Goal: Contribute content: Contribute content

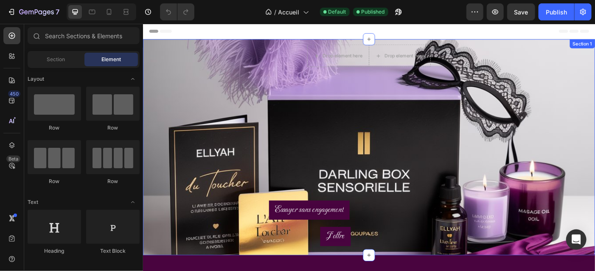
click at [190, 75] on div "Drop element here Drop element here Row Essayer sans engagement Button J'offre …" at bounding box center [397, 162] width 509 height 243
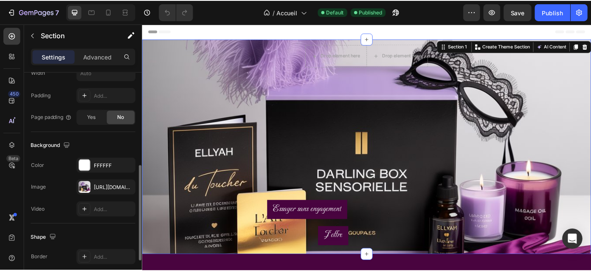
scroll to position [217, 0]
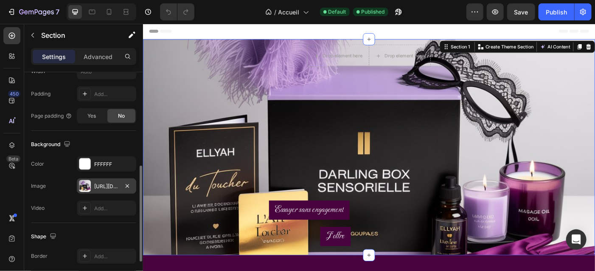
click at [109, 186] on div "[URL][DOMAIN_NAME]" at bounding box center [106, 186] width 25 height 8
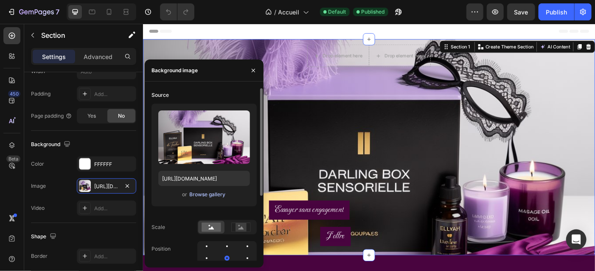
click at [211, 196] on div "Browse gallery" at bounding box center [208, 195] width 36 height 8
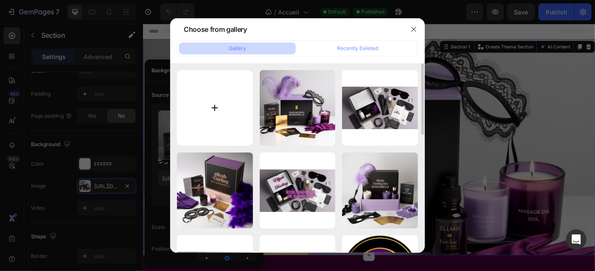
click at [214, 106] on input "file" at bounding box center [215, 108] width 76 height 76
type input "C:\fakepath\ELLYAH DARLING BOX SENSORIELLE.png"
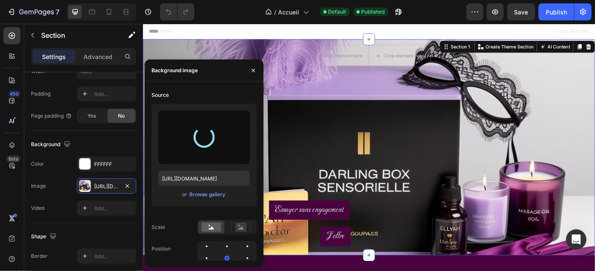
type input "[URL][DOMAIN_NAME]"
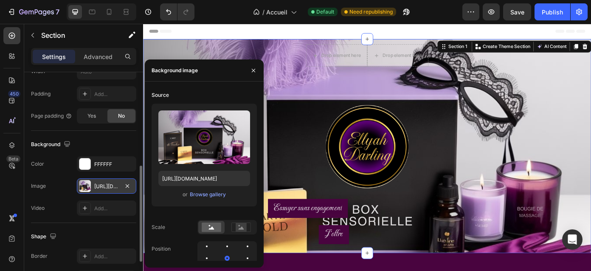
click at [102, 188] on div "[URL][DOMAIN_NAME]" at bounding box center [106, 186] width 25 height 8
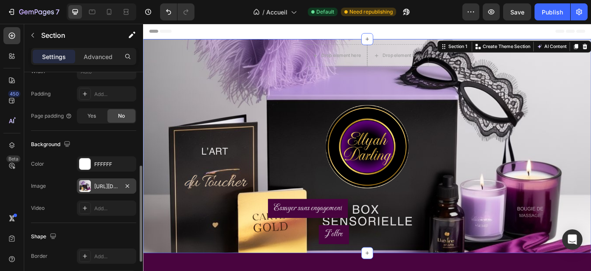
click at [102, 188] on div "[URL][DOMAIN_NAME]" at bounding box center [106, 186] width 25 height 8
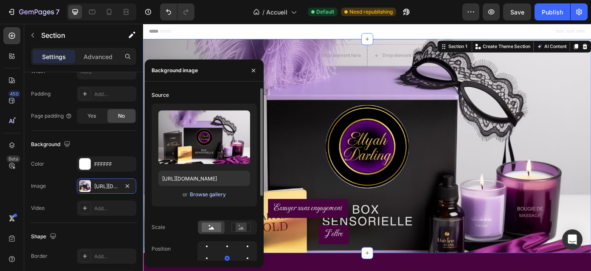
click at [198, 194] on div "Browse gallery" at bounding box center [208, 195] width 36 height 8
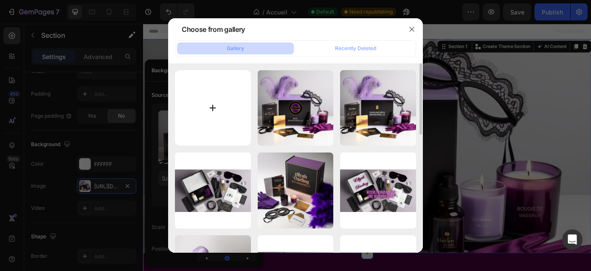
click at [218, 116] on input "file" at bounding box center [213, 108] width 76 height 76
type input "C:\fakepath\ELLYAH DARLING BOX SENSORIELLE (1).png"
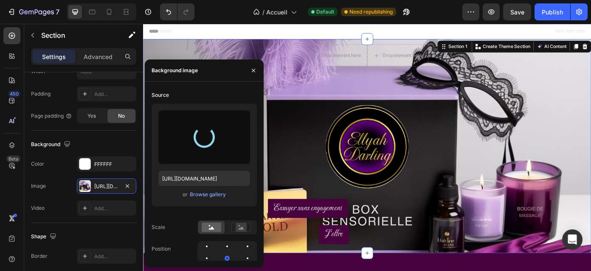
type input "[URL][DOMAIN_NAME]"
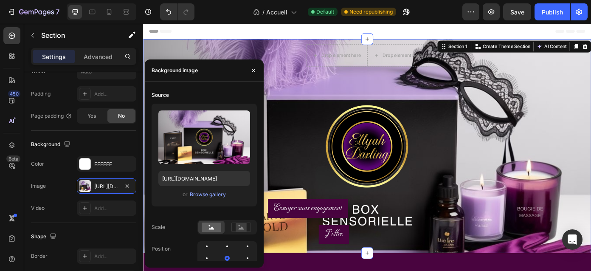
click at [311, 81] on div "Drop element here Drop element here Row Essayer sans engagement Button J'offre …" at bounding box center [397, 162] width 509 height 243
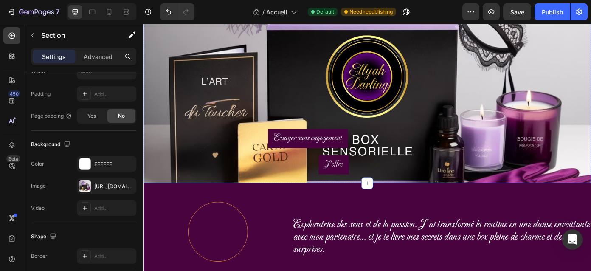
scroll to position [84, 0]
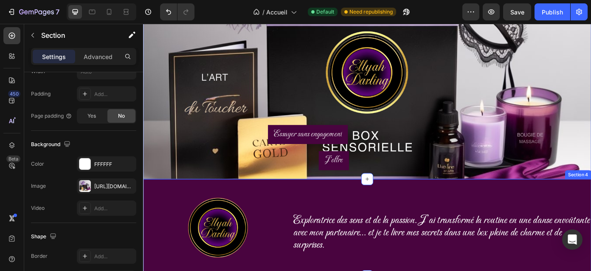
click at [429, 200] on div "Image Exploratrice des sens et de la passion. J’ai transformé la routine en une…" at bounding box center [397, 255] width 509 height 110
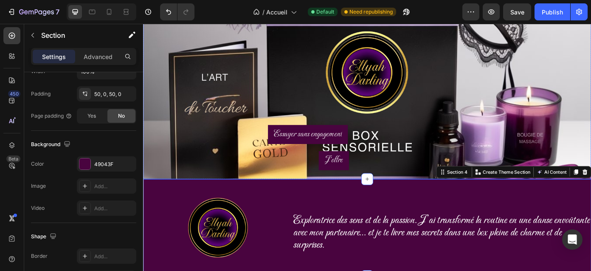
click at [382, 164] on div "Essayer sans engagement Button" at bounding box center [398, 154] width 226 height 30
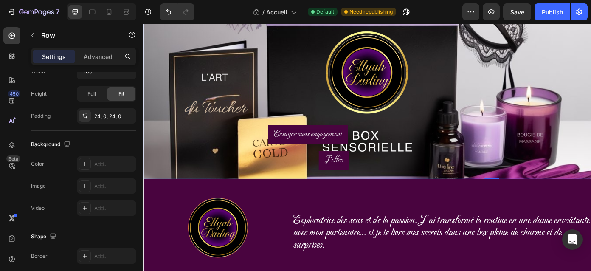
scroll to position [0, 0]
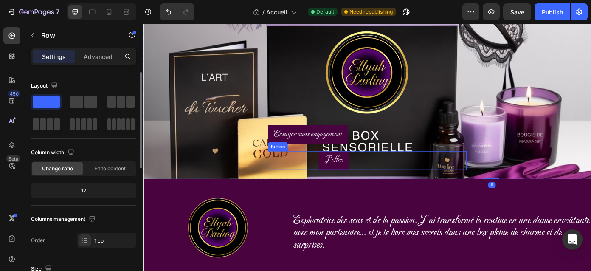
click at [398, 176] on div "J'offre Button" at bounding box center [398, 179] width 226 height 22
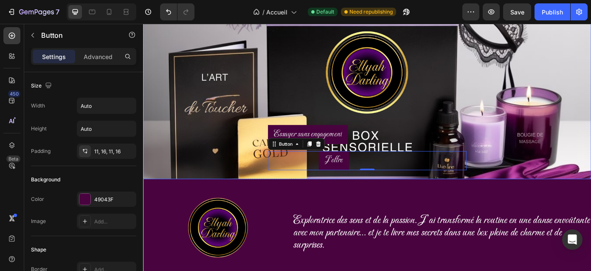
click at [375, 195] on div "Essayer sans engagement Button J'offre Button 0 Row" at bounding box center [398, 165] width 226 height 72
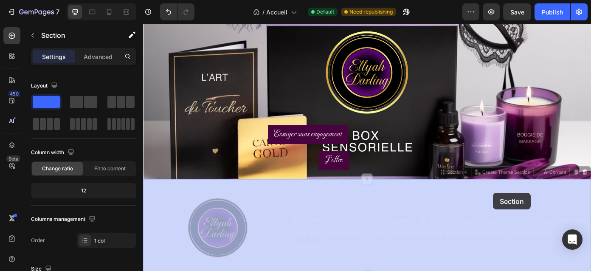
drag, startPoint x: 541, startPoint y: 200, endPoint x: 541, endPoint y: 217, distance: 16.6
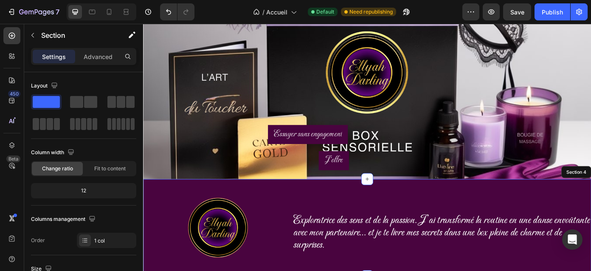
click at [533, 200] on div "Image Exploratrice des sens et de la passion. J’ai transformé la routine en une…" at bounding box center [397, 255] width 509 height 110
click at [538, 189] on div "Drop element here Drop element here Row Essayer sans engagement Button J'offre …" at bounding box center [397, 78] width 509 height 243
click at [539, 197] on div "Drop element here Drop element here Row Essayer sans engagement Button J'offre …" at bounding box center [397, 78] width 509 height 243
click at [538, 200] on div "Image Exploratrice des sens et de la passion. J’ai transformé la routine en une…" at bounding box center [397, 255] width 509 height 110
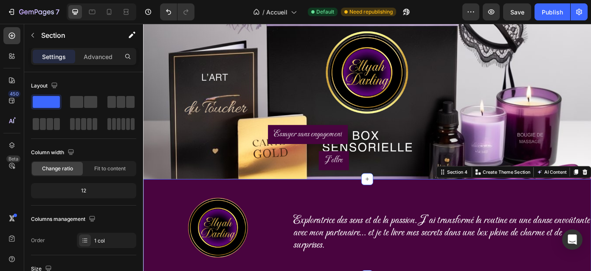
click at [296, 200] on div "Image Exploratrice des sens et de la passion. J’ai transformé la routine en une…" at bounding box center [397, 255] width 509 height 110
click at [296, 198] on div "Essayer sans engagement Button J'offre Button Row" at bounding box center [398, 165] width 226 height 72
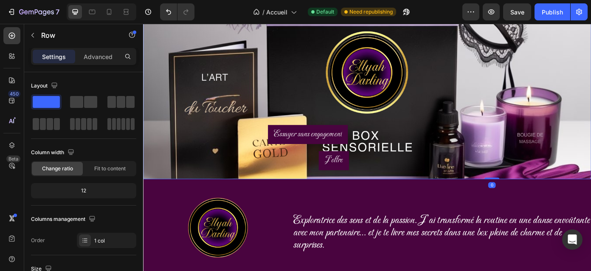
drag, startPoint x: 540, startPoint y: 199, endPoint x: 540, endPoint y: 194, distance: 4.7
click at [540, 194] on div "Drop element here Drop element here Row Essayer sans engagement Button J'offre …" at bounding box center [397, 78] width 509 height 243
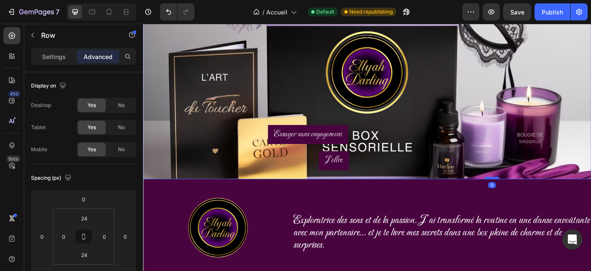
click at [541, 198] on div at bounding box center [539, 199] width 17 height 3
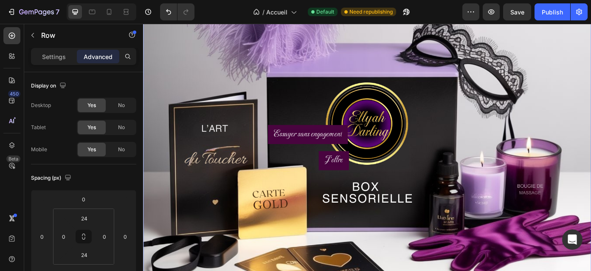
drag, startPoint x: 541, startPoint y: 198, endPoint x: 540, endPoint y: 314, distance: 116.3
type input "274"
click at [595, 191] on div "Drop element here Drop element here Row Essayer sans engagement Button J'offre …" at bounding box center [397, 136] width 509 height 359
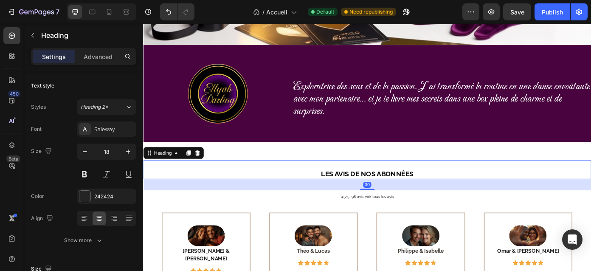
scroll to position [355, 0]
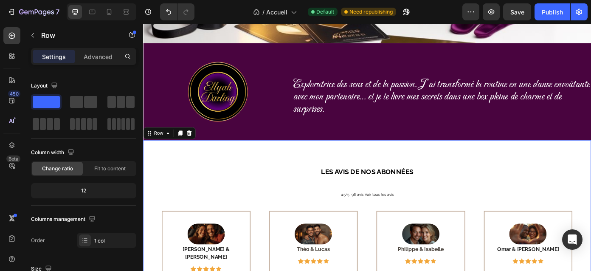
click at [595, 94] on span "Exploratrice des sens et de la passion. J’ai transformé la routine en une danse…" at bounding box center [482, 106] width 337 height 43
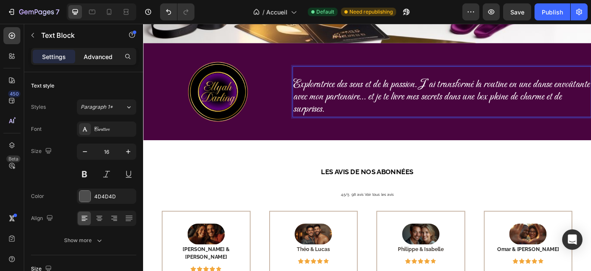
click at [93, 56] on p "Advanced" at bounding box center [98, 56] width 29 height 9
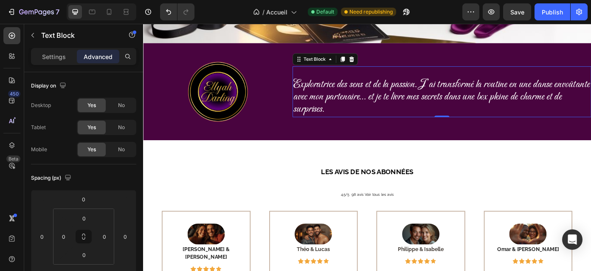
click at [413, 122] on p "Exploratrice des sens et de la passion. J’ai transformé la routine en une danse…" at bounding box center [483, 108] width 338 height 42
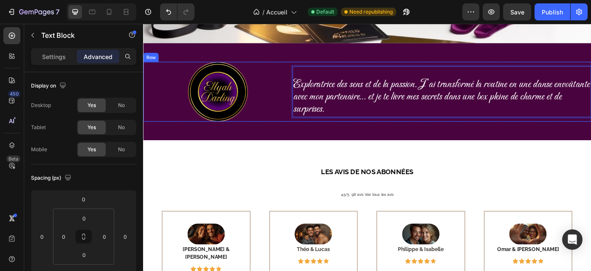
click at [322, 72] on div "Exploratrice des sens et de la passion. J’ai transformé la routine en une danse…" at bounding box center [482, 101] width 339 height 68
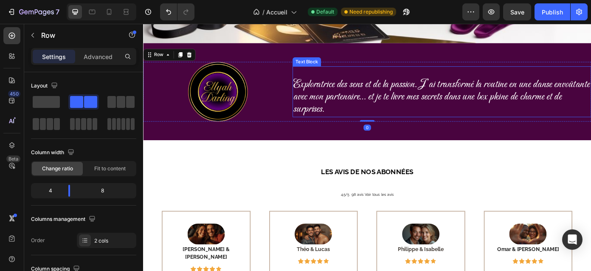
click at [350, 77] on p "Rich Text Editor. Editing area: main" at bounding box center [483, 80] width 338 height 14
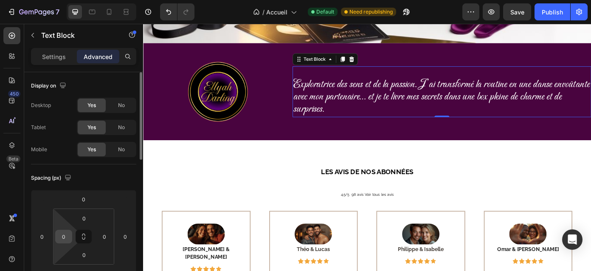
click at [68, 235] on input "0" at bounding box center [63, 236] width 13 height 13
type input "0"
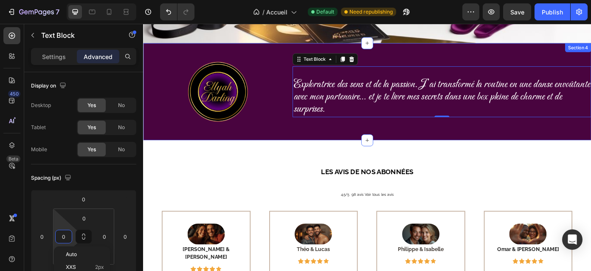
click at [467, 139] on div "Image Exploratrice des sens et de la passion. J’ai transformé la routine en une…" at bounding box center [397, 101] width 509 height 110
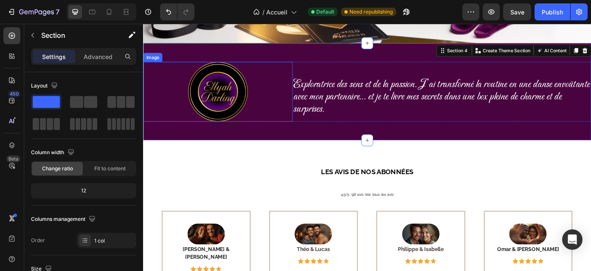
click at [244, 100] on img at bounding box center [228, 101] width 68 height 68
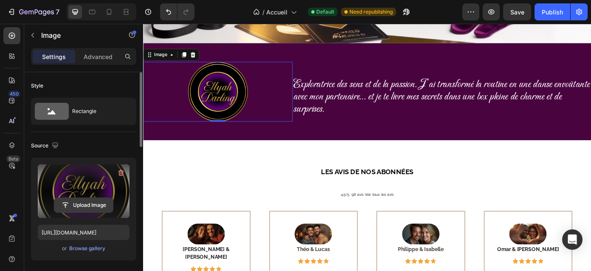
click at [95, 207] on input "file" at bounding box center [83, 205] width 59 height 14
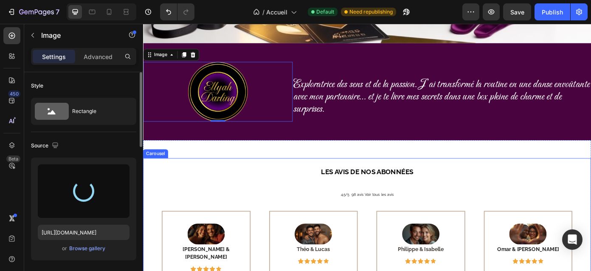
type input "[URL][DOMAIN_NAME]"
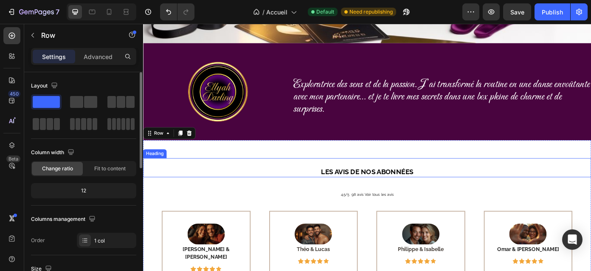
click at [544, 192] on div "LES AVIS DE NOS ABONNÉES" at bounding box center [397, 188] width 509 height 22
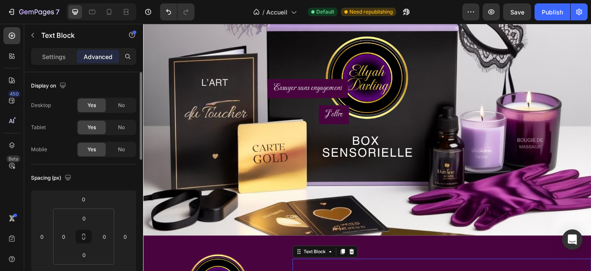
scroll to position [132, 0]
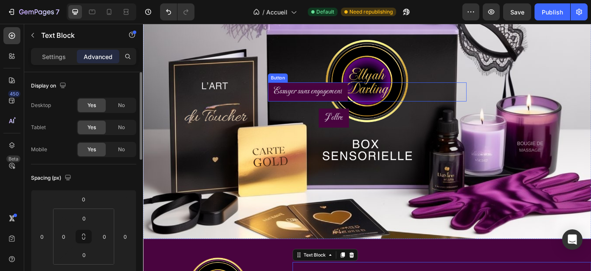
click at [379, 105] on div "Essayer sans engagement Button" at bounding box center [398, 101] width 226 height 22
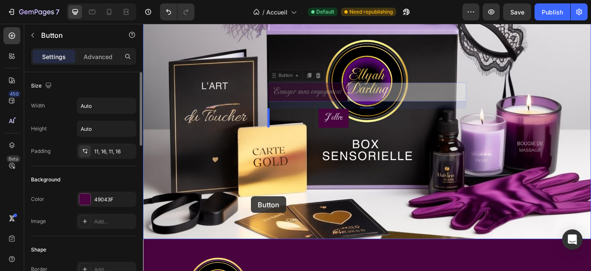
drag, startPoint x: 373, startPoint y: 103, endPoint x: 265, endPoint y: 221, distance: 159.5
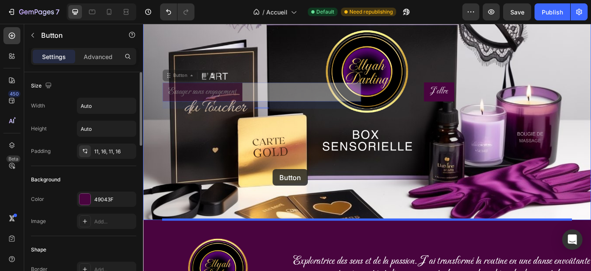
drag, startPoint x: 250, startPoint y: 103, endPoint x: 290, endPoint y: 189, distance: 95.1
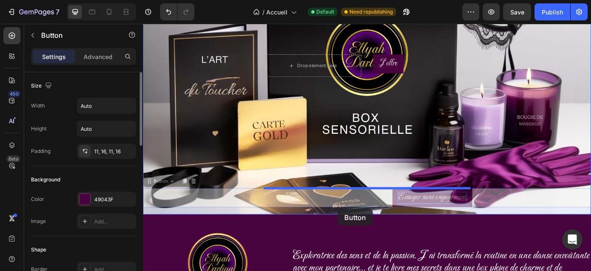
scroll to position [168, 0]
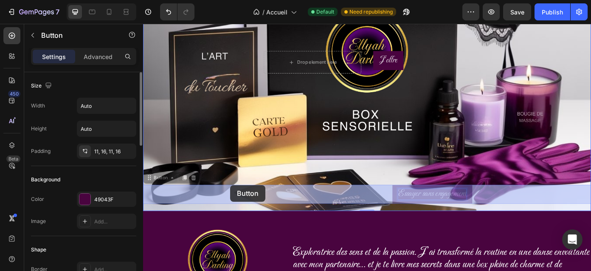
drag, startPoint x: 484, startPoint y: 251, endPoint x: 241, endPoint y: 207, distance: 246.8
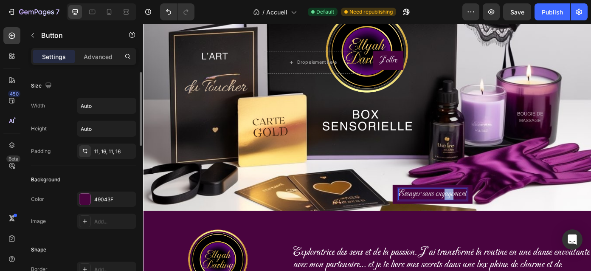
drag, startPoint x: 486, startPoint y: 211, endPoint x: 497, endPoint y: 216, distance: 12.0
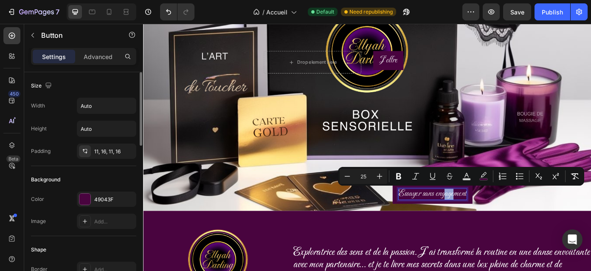
click at [551, 212] on div "Essayer sans engagement Button 19" at bounding box center [397, 218] width 509 height 22
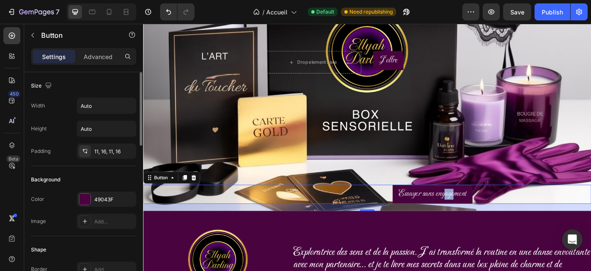
click at [524, 218] on div "Essayer sans engagement Button 19" at bounding box center [397, 218] width 509 height 22
click at [498, 216] on span "Essayer sans engagement" at bounding box center [471, 217] width 77 height 12
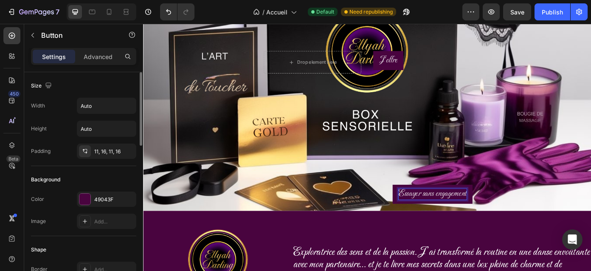
click at [429, 216] on link "Essayer sans engagement" at bounding box center [471, 218] width 91 height 22
drag, startPoint x: 458, startPoint y: 216, endPoint x: 468, endPoint y: 214, distance: 9.9
click at [468, 214] on span "Essayer sans engagement" at bounding box center [471, 217] width 77 height 12
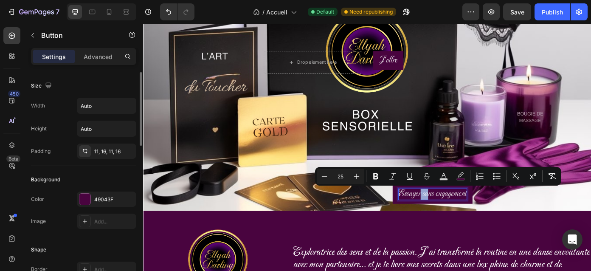
click at [528, 222] on div "Essayer sans engagement Button 19" at bounding box center [397, 218] width 509 height 22
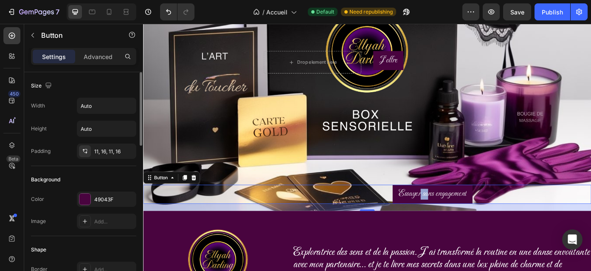
click at [522, 213] on div "Essayer sans engagement Button 19" at bounding box center [397, 218] width 509 height 22
click at [513, 195] on div "Drop element here Drop element here Row Drop element here J'offre Button Row Es…" at bounding box center [397, 54] width 509 height 363
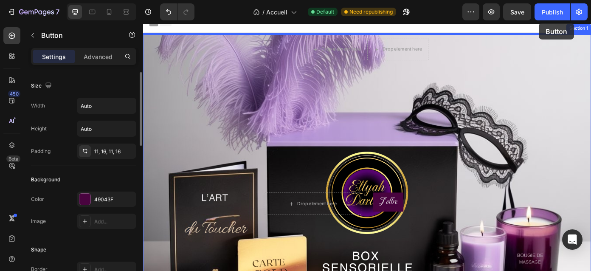
scroll to position [0, 0]
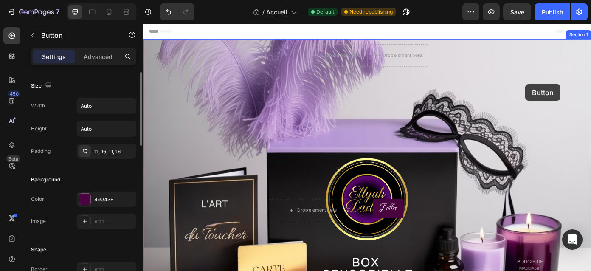
drag, startPoint x: 495, startPoint y: 208, endPoint x: 578, endPoint y: 93, distance: 142.1
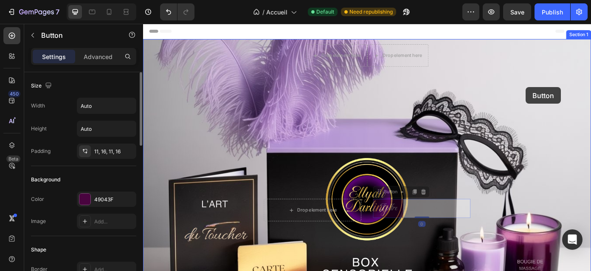
drag, startPoint x: 424, startPoint y: 232, endPoint x: 578, endPoint y: 95, distance: 205.6
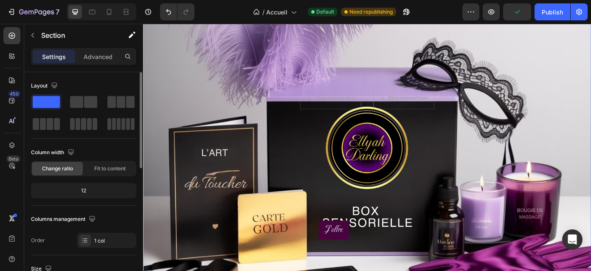
scroll to position [128, 0]
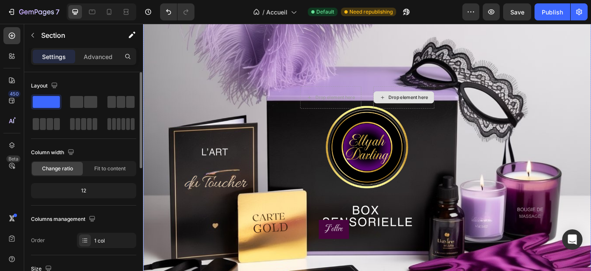
click at [457, 114] on div "Drop element here" at bounding box center [439, 108] width 69 height 14
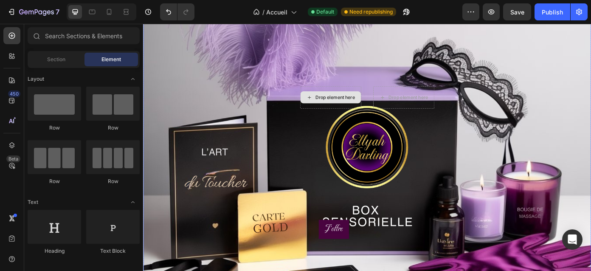
click at [364, 119] on div "Drop element here" at bounding box center [356, 107] width 70 height 25
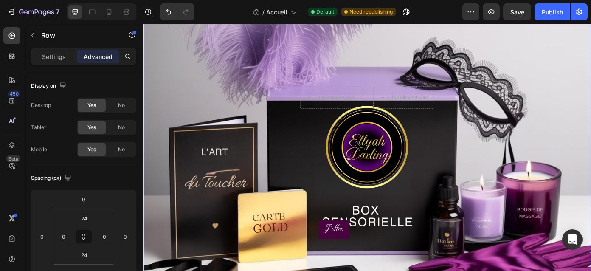
click at [419, 89] on div "Drop element here Drop element here Row 274" at bounding box center [397, 107] width 153 height 46
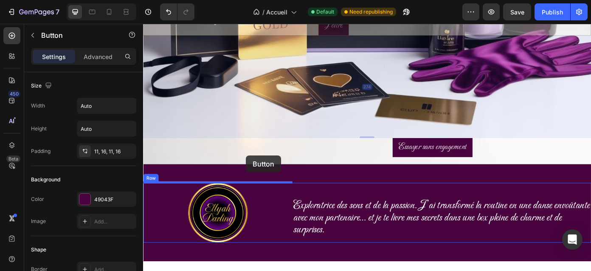
scroll to position [371, 0]
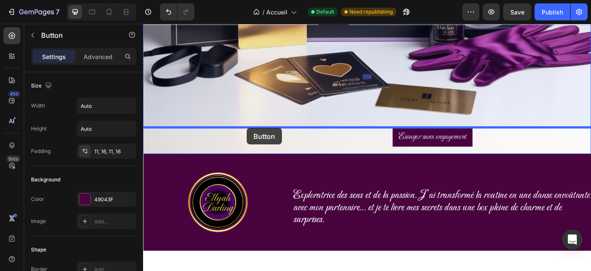
drag, startPoint x: 374, startPoint y: 262, endPoint x: 261, endPoint y: 142, distance: 164.8
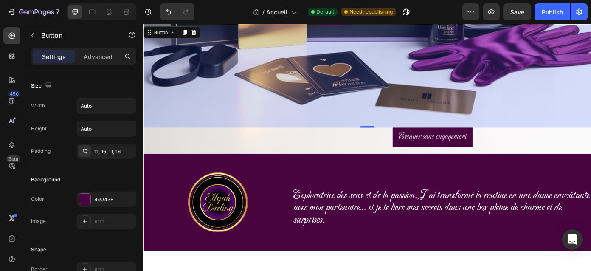
click at [302, 115] on div "274" at bounding box center [397, 83] width 509 height 116
click at [414, 98] on div "274" at bounding box center [397, 83] width 509 height 116
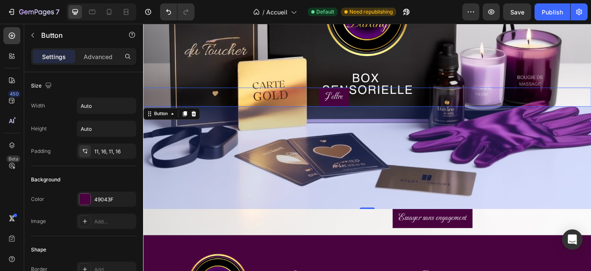
scroll to position [285, 0]
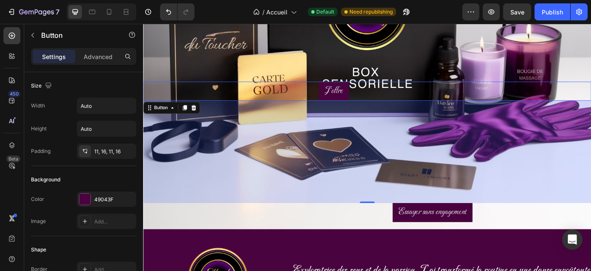
click at [595, 182] on div "274" at bounding box center [397, 169] width 509 height 116
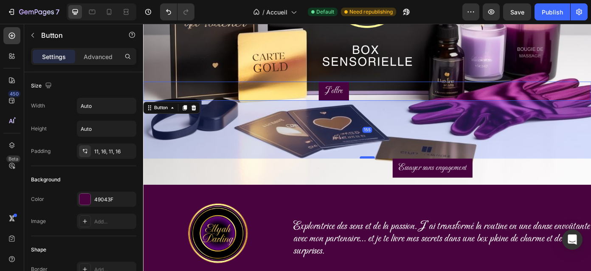
drag, startPoint x: 397, startPoint y: 225, endPoint x: 395, endPoint y: 174, distance: 50.5
click at [395, 174] on div at bounding box center [397, 175] width 17 height 3
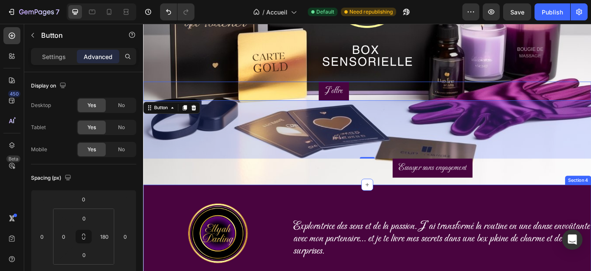
click at [443, 209] on div "Image Exploratrice des sens et de la passion. J’ai transformé la routine en une…" at bounding box center [397, 262] width 509 height 110
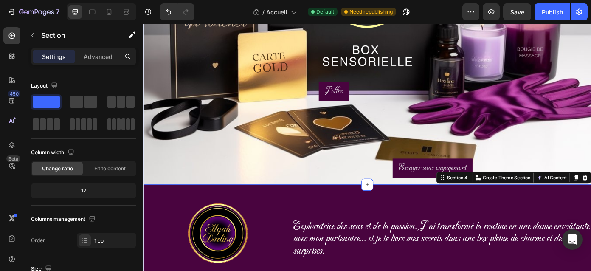
click at [372, 204] on div "Essayer sans engagement Button" at bounding box center [397, 192] width 509 height 30
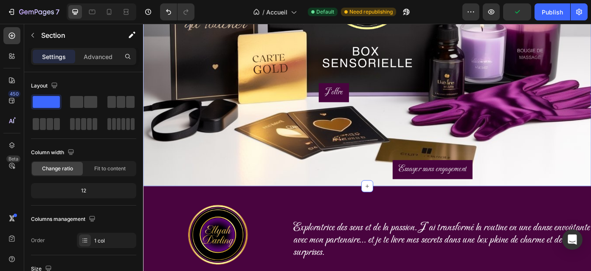
scroll to position [296, 0]
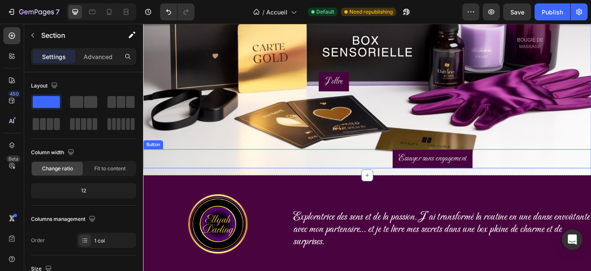
click at [401, 179] on div "Essayer sans engagement Button" at bounding box center [397, 177] width 509 height 22
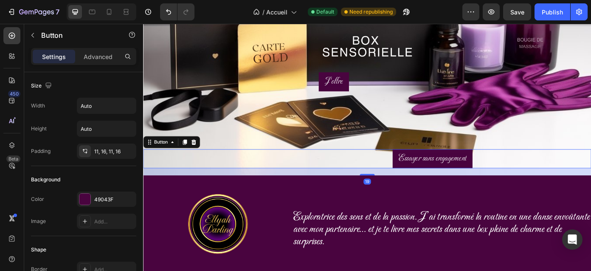
click at [533, 170] on div "Essayer sans engagement Button 19" at bounding box center [397, 177] width 509 height 22
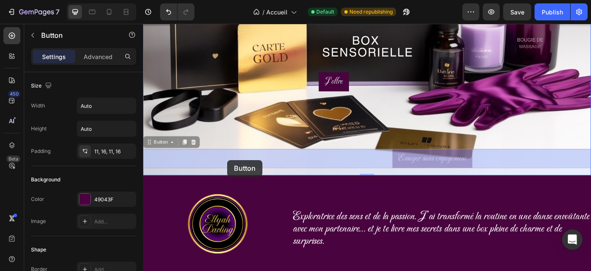
drag, startPoint x: 514, startPoint y: 175, endPoint x: 238, endPoint y: 179, distance: 275.9
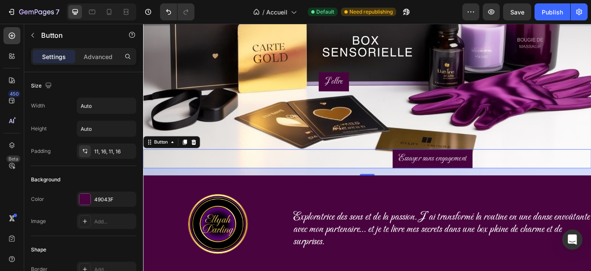
click at [400, 176] on div "Essayer sans engagement Button 19" at bounding box center [397, 177] width 509 height 22
click at [102, 62] on div "Advanced" at bounding box center [98, 57] width 42 height 14
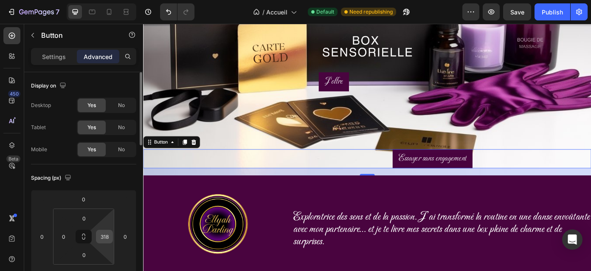
click at [107, 240] on input "318" at bounding box center [104, 236] width 13 height 13
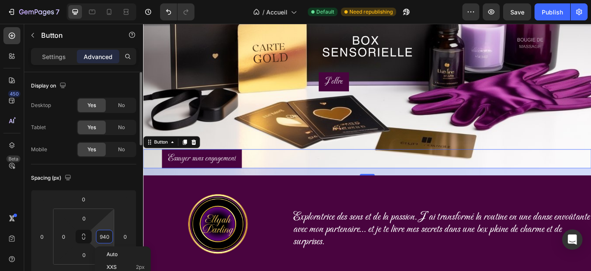
type input "941"
click at [278, 157] on div "J'offre Button" at bounding box center [397, 122] width 509 height 87
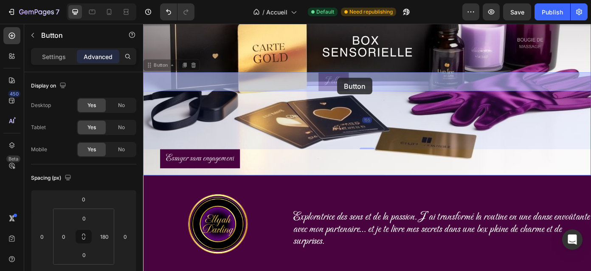
drag, startPoint x: 373, startPoint y: 88, endPoint x: 364, endPoint y: 85, distance: 9.3
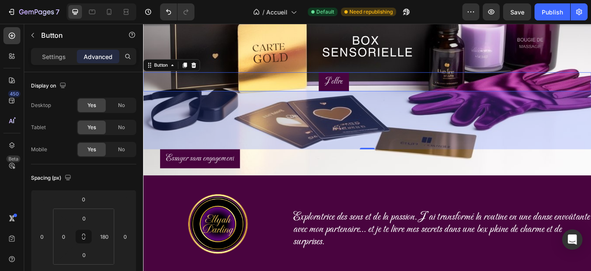
click at [388, 118] on div "155" at bounding box center [397, 134] width 509 height 66
click at [410, 88] on div "J'offre Button 155" at bounding box center [397, 90] width 509 height 22
click at [407, 88] on div "J'offre Button 155" at bounding box center [397, 90] width 509 height 22
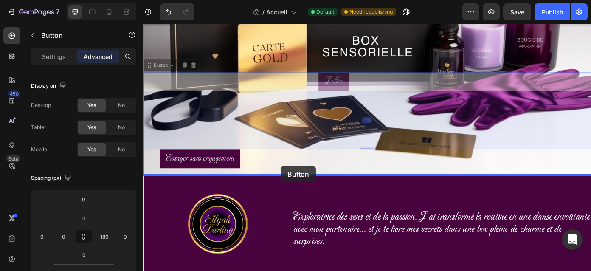
drag, startPoint x: 373, startPoint y: 95, endPoint x: 300, endPoint y: 185, distance: 115.8
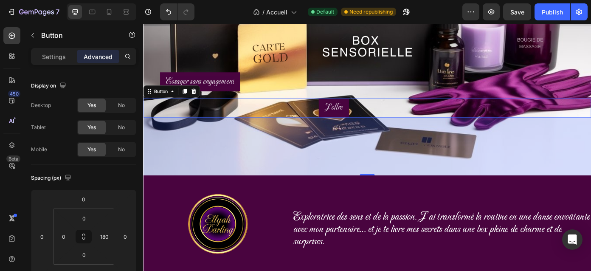
scroll to position [209, 0]
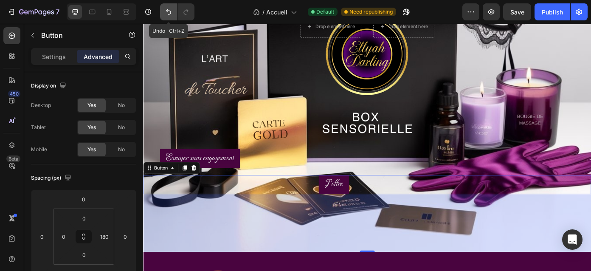
click at [169, 12] on icon "Undo/Redo" at bounding box center [168, 12] width 8 height 8
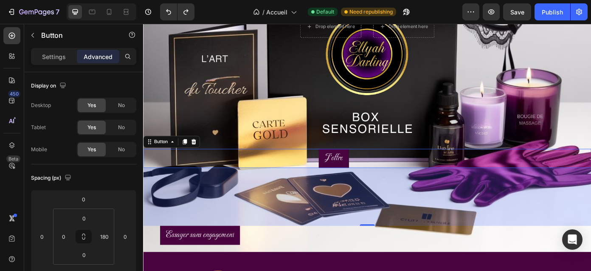
click at [411, 177] on div "J'offre Button 155" at bounding box center [397, 177] width 509 height 22
click at [407, 198] on div "155" at bounding box center [397, 221] width 509 height 66
click at [512, 74] on div "Drop element here Drop element here Row Drop element here Drop element here Row…" at bounding box center [397, 57] width 509 height 451
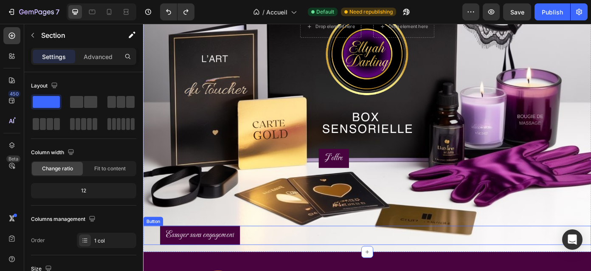
click at [290, 259] on div "Essayer sans engagement Button" at bounding box center [397, 264] width 509 height 22
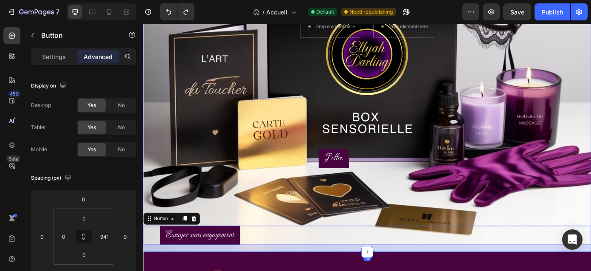
click at [232, 232] on div "J'offre Button" at bounding box center [397, 209] width 509 height 87
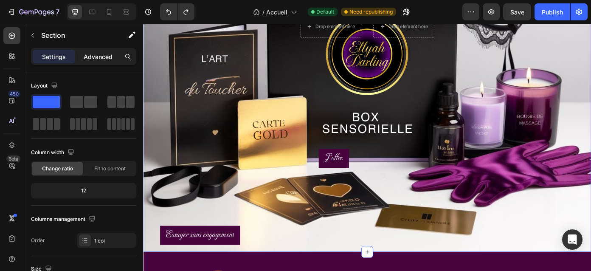
click at [103, 55] on p "Advanced" at bounding box center [98, 56] width 29 height 9
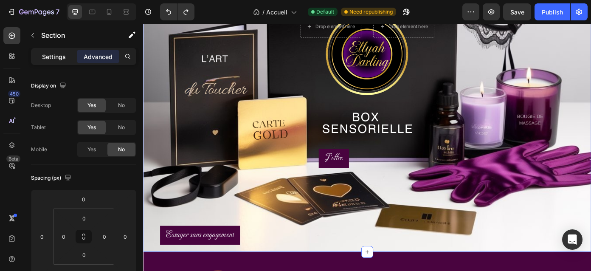
click at [65, 54] on p "Settings" at bounding box center [54, 56] width 24 height 9
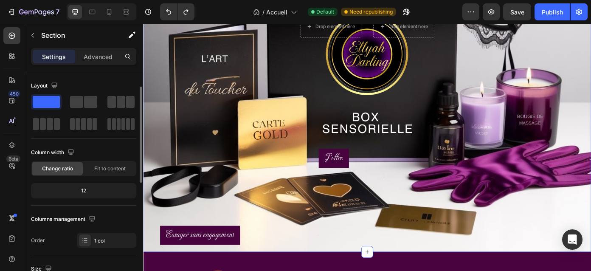
scroll to position [0, 0]
click at [90, 57] on p "Advanced" at bounding box center [98, 56] width 29 height 9
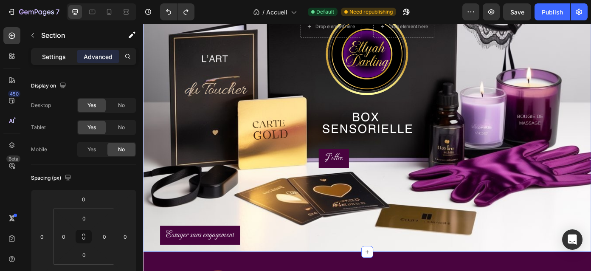
click at [65, 54] on p "Settings" at bounding box center [54, 56] width 24 height 9
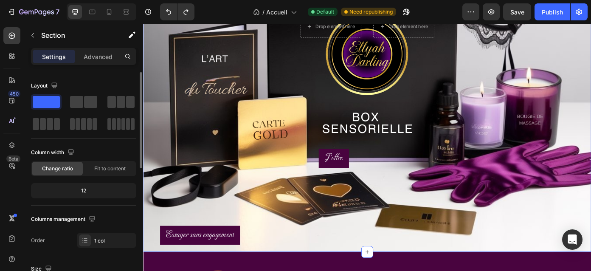
drag, startPoint x: 51, startPoint y: 103, endPoint x: 46, endPoint y: 103, distance: 5.1
click at [46, 103] on span at bounding box center [46, 102] width 27 height 12
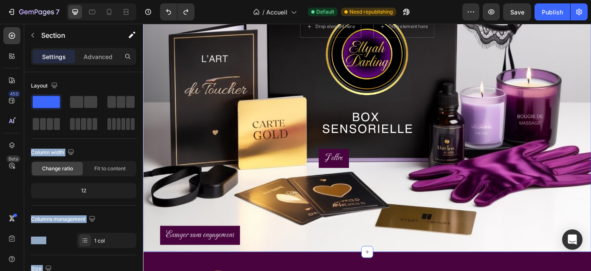
drag, startPoint x: 189, startPoint y: 126, endPoint x: 178, endPoint y: 215, distance: 89.4
click at [90, 143] on div "Layout Column width Change ratio Fit to content 12 Columns management Order 1 c…" at bounding box center [83, 163] width 105 height 169
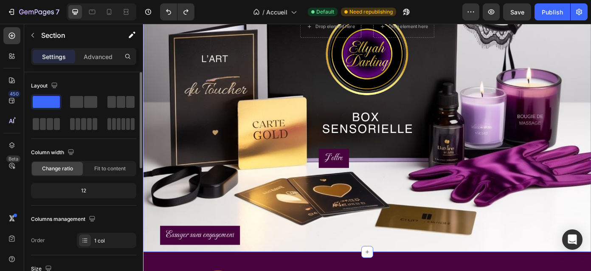
click at [90, 143] on div "Layout Column width Change ratio Fit to content 12 Columns management Order 1 c…" at bounding box center [83, 163] width 105 height 169
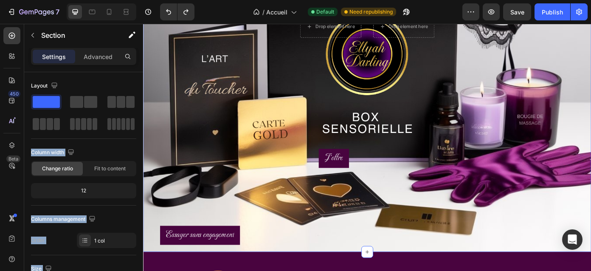
drag, startPoint x: 191, startPoint y: 125, endPoint x: 168, endPoint y: 212, distance: 90.0
click at [84, 103] on div at bounding box center [83, 102] width 27 height 12
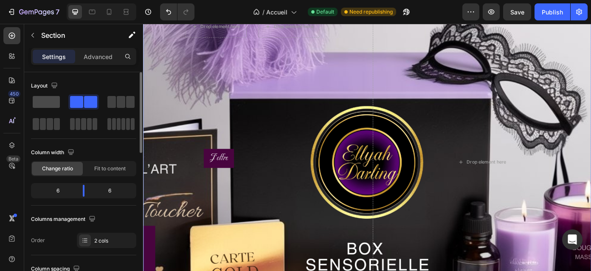
click at [53, 101] on span at bounding box center [46, 102] width 27 height 12
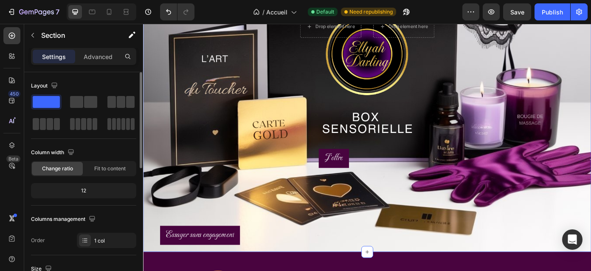
click at [105, 144] on div "Layout Column width Change ratio Fit to content 12 Columns management Order 1 c…" at bounding box center [83, 163] width 105 height 169
click at [99, 137] on div "Layout" at bounding box center [83, 109] width 105 height 60
click at [100, 54] on p "Advanced" at bounding box center [98, 56] width 29 height 9
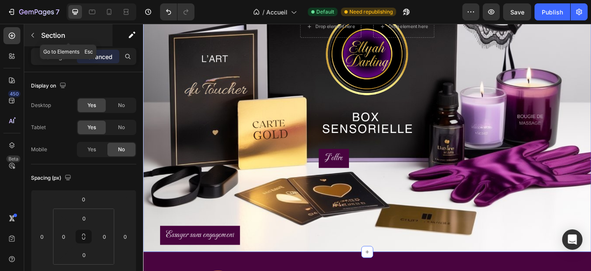
click at [34, 37] on icon "button" at bounding box center [32, 35] width 7 height 7
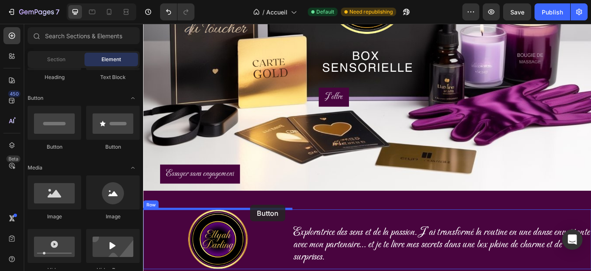
scroll to position [280, 0]
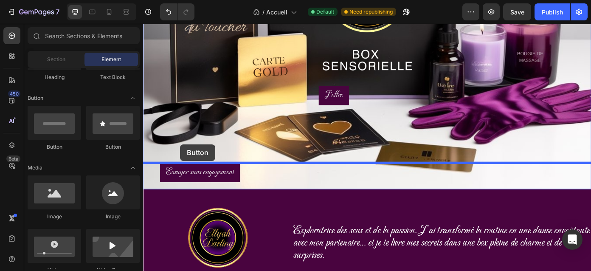
drag, startPoint x: 189, startPoint y: 148, endPoint x: 185, endPoint y: 161, distance: 13.8
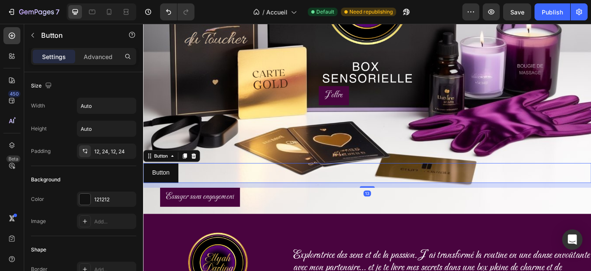
drag, startPoint x: 394, startPoint y: 268, endPoint x: 386, endPoint y: 208, distance: 60.8
click at [386, 205] on div "13" at bounding box center [397, 205] width 509 height 0
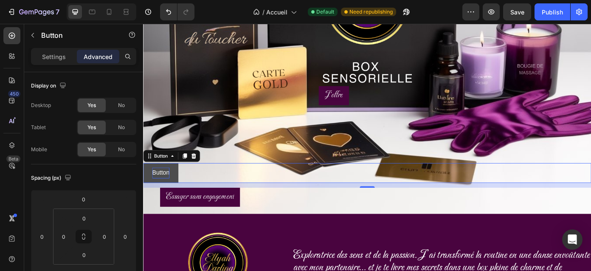
click at [166, 196] on p "Button" at bounding box center [163, 193] width 20 height 12
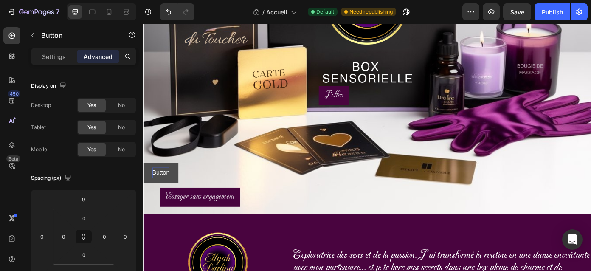
click at [166, 196] on p "Button" at bounding box center [163, 193] width 20 height 12
click at [175, 192] on button "J'offre" at bounding box center [162, 193] width 39 height 22
click at [177, 188] on button "J'offre" at bounding box center [162, 193] width 39 height 22
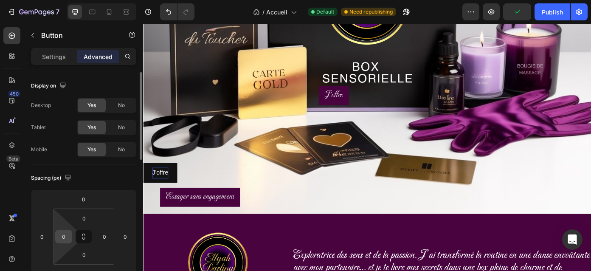
click at [67, 231] on input "0" at bounding box center [63, 236] width 13 height 13
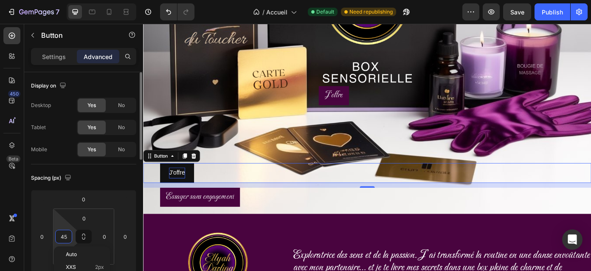
type input "44"
click at [213, 184] on div "J'offre Button 13" at bounding box center [397, 193] width 509 height 22
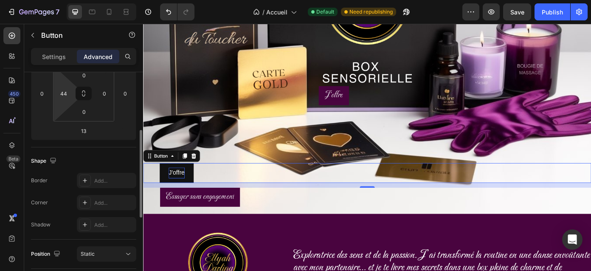
scroll to position [144, 0]
click at [198, 195] on button "J'offre" at bounding box center [181, 193] width 39 height 22
click at [199, 196] on button "J'offre" at bounding box center [181, 193] width 39 height 22
click at [103, 95] on input "0" at bounding box center [104, 92] width 13 height 13
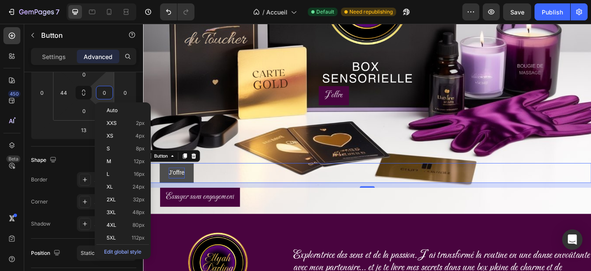
click at [196, 195] on button "J'offre" at bounding box center [181, 193] width 39 height 22
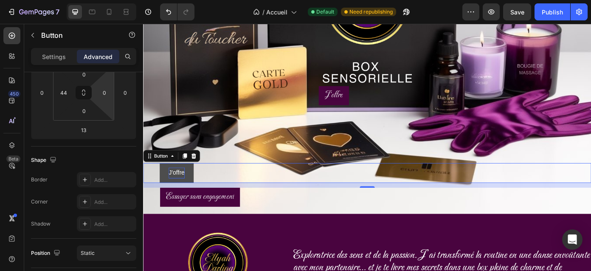
click at [196, 195] on button "J'offre" at bounding box center [181, 193] width 39 height 22
click at [107, 94] on input "0" at bounding box center [104, 92] width 13 height 13
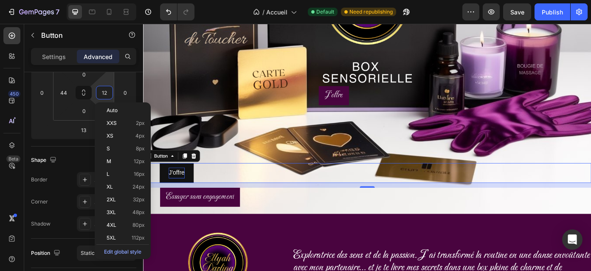
click at [210, 194] on div "J'offre Button 13" at bounding box center [397, 193] width 509 height 22
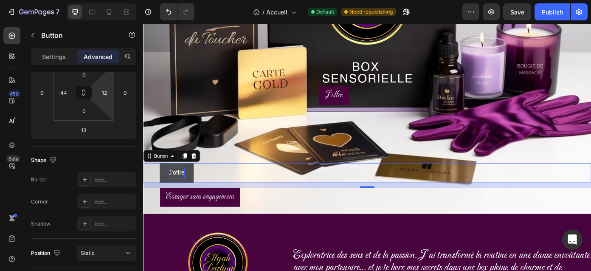
click at [195, 193] on button "J'offre" at bounding box center [181, 193] width 39 height 22
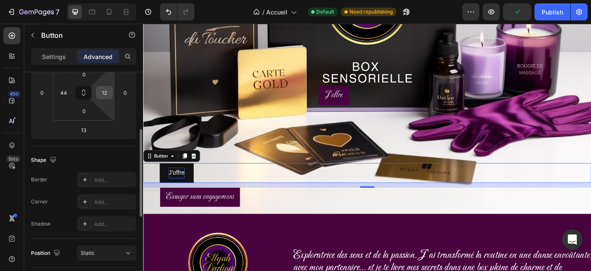
click at [108, 92] on input "12" at bounding box center [104, 92] width 13 height 13
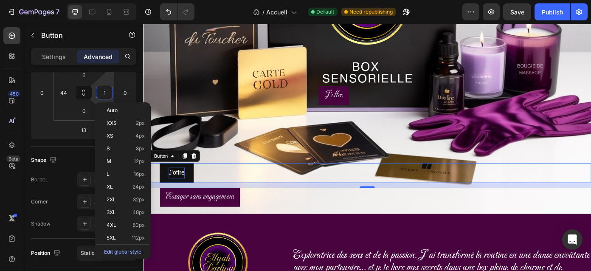
type input "0"
click at [238, 196] on div "J'offre Button 13" at bounding box center [397, 193] width 509 height 22
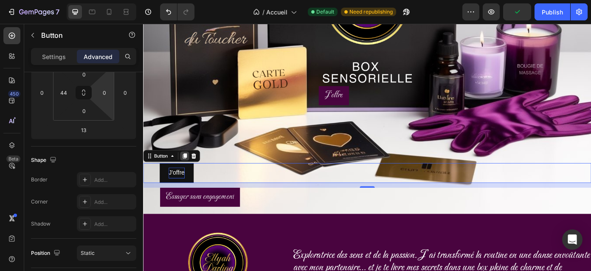
click at [191, 175] on icon at bounding box center [190, 174] width 5 height 6
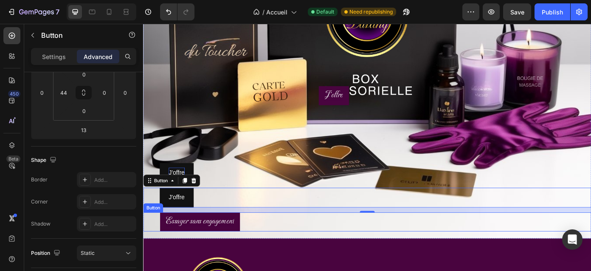
click at [277, 247] on div "Essayer sans engagement Button" at bounding box center [397, 249] width 509 height 22
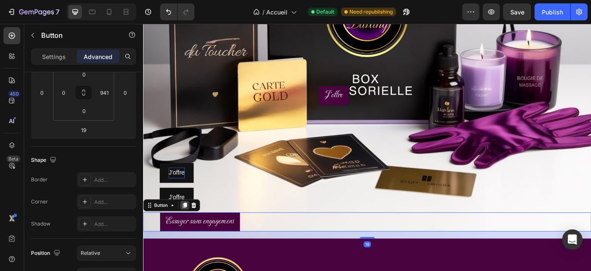
click at [190, 228] on icon at bounding box center [190, 230] width 5 height 6
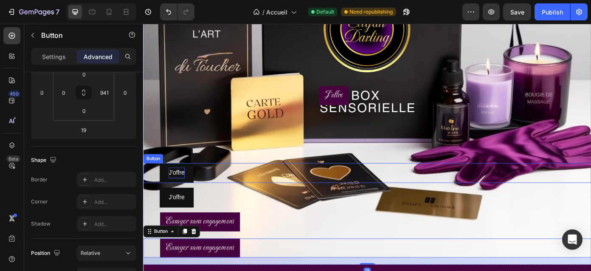
click at [188, 194] on p "J'offre" at bounding box center [181, 193] width 18 height 12
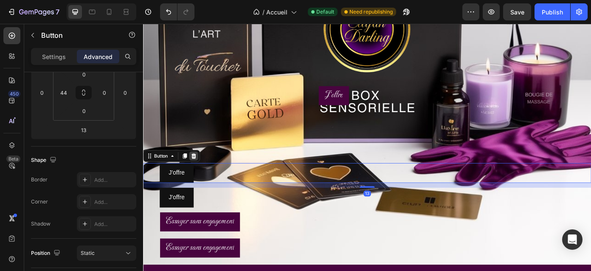
click at [201, 176] on icon at bounding box center [201, 174] width 6 height 6
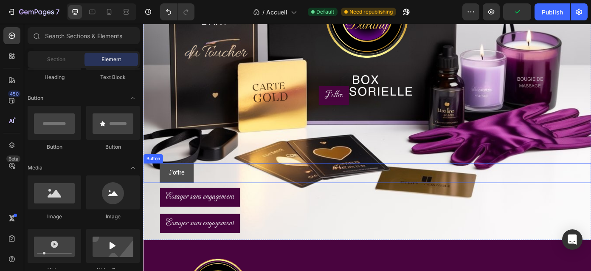
click at [198, 194] on button "J'offre" at bounding box center [181, 193] width 39 height 22
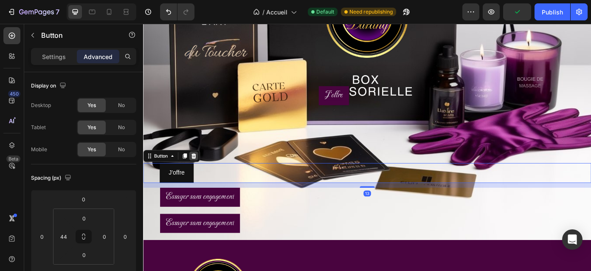
click at [199, 175] on icon at bounding box center [200, 174] width 7 height 7
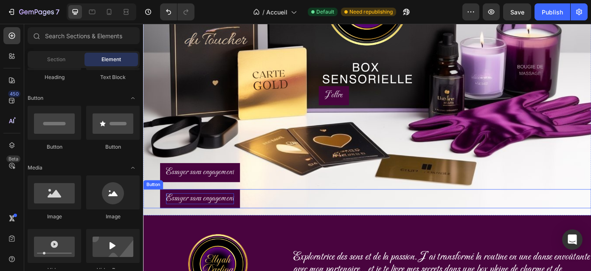
click at [202, 219] on span "Essayer sans engagement" at bounding box center [207, 222] width 77 height 12
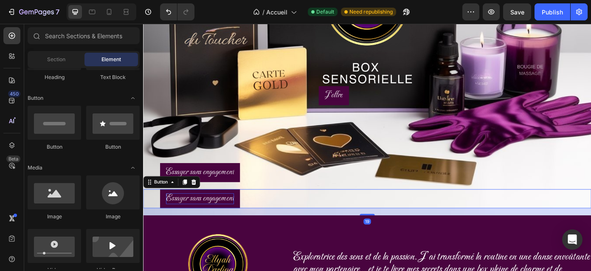
click at [202, 219] on span "Essayer sans engagement" at bounding box center [207, 222] width 77 height 12
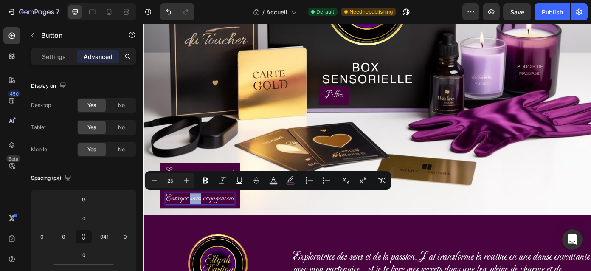
click at [202, 219] on span "Essayer sans engagement" at bounding box center [207, 222] width 77 height 12
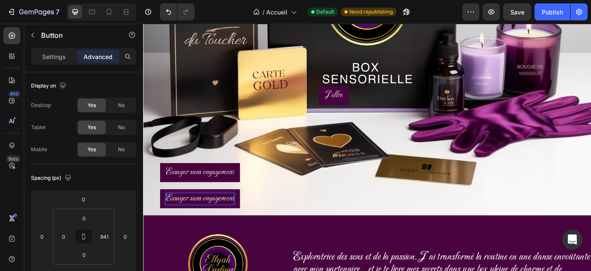
click at [202, 219] on span "Essayer sans engagement" at bounding box center [207, 222] width 77 height 12
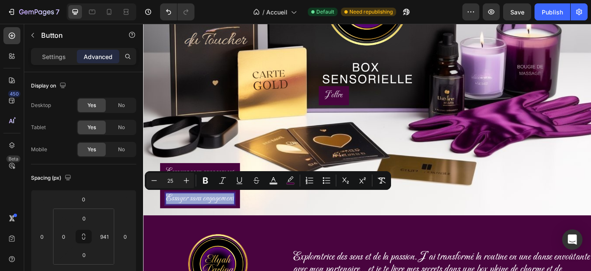
click at [202, 219] on span "Essayer sans engagement" at bounding box center [207, 222] width 77 height 12
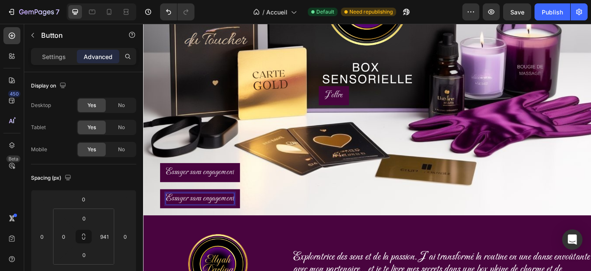
click at [202, 219] on span "Essayer sans engagement" at bounding box center [207, 222] width 77 height 12
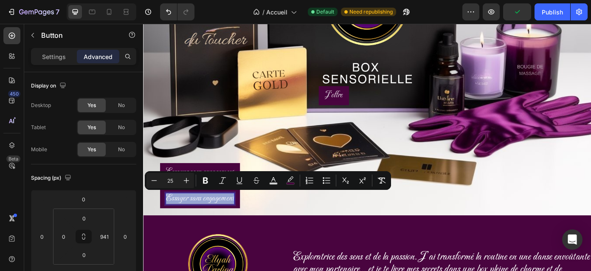
click at [210, 221] on span "Essayer sans engagement" at bounding box center [207, 222] width 77 height 12
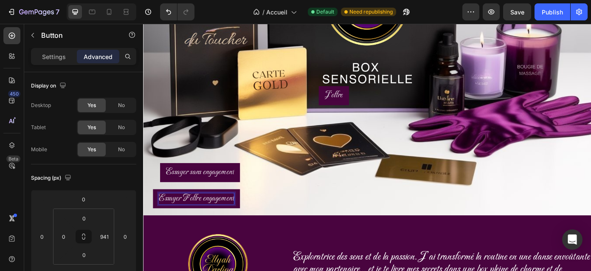
click at [188, 222] on span "Essayer F'offre engagement" at bounding box center [203, 222] width 85 height 12
click at [246, 223] on link "F'offre engagement" at bounding box center [217, 223] width 72 height 22
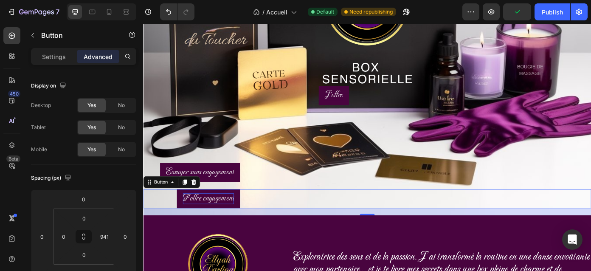
click at [246, 223] on link "F'offre engagement" at bounding box center [217, 223] width 72 height 22
click at [243, 221] on span "F'offre engagement" at bounding box center [217, 222] width 58 height 12
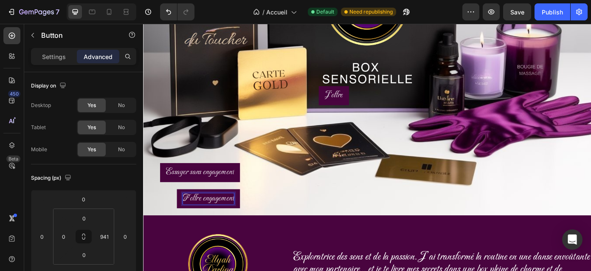
click at [246, 224] on link "F'offre engagement" at bounding box center [217, 223] width 72 height 22
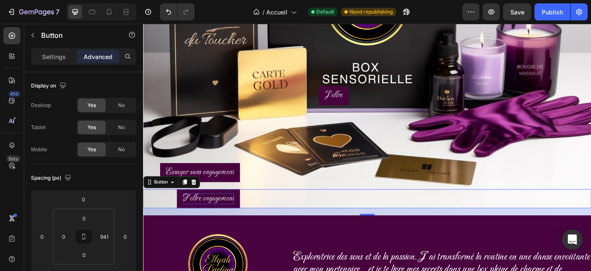
click at [245, 222] on span "F'offre engagement" at bounding box center [217, 222] width 58 height 12
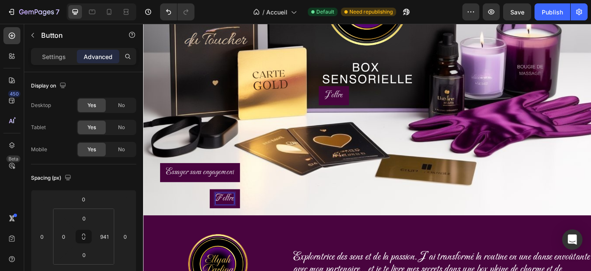
click at [309, 219] on div "F'offre Button 19" at bounding box center [397, 223] width 509 height 22
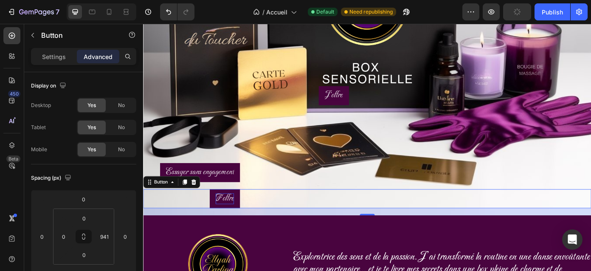
click at [225, 220] on span "F'offre" at bounding box center [235, 222] width 21 height 12
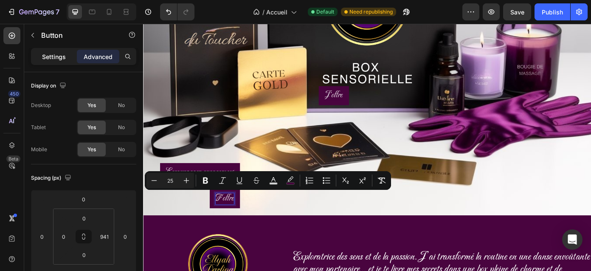
click at [59, 59] on p "Settings" at bounding box center [54, 56] width 24 height 9
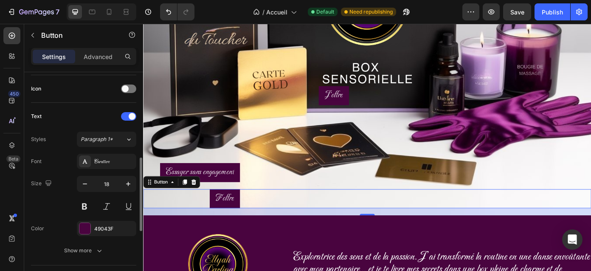
scroll to position [258, 0]
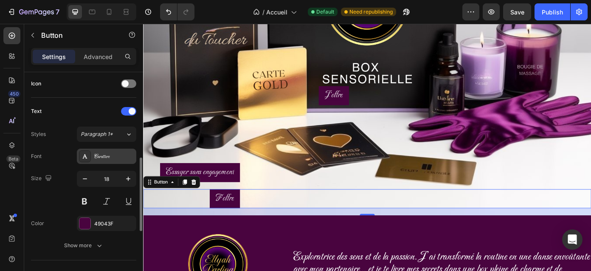
click at [112, 155] on div "Carattere" at bounding box center [114, 157] width 40 height 8
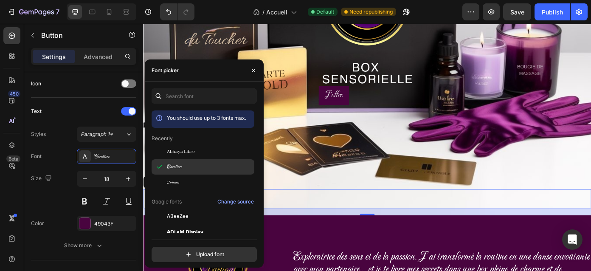
click at [185, 167] on div "Carattere" at bounding box center [210, 167] width 86 height 8
click at [301, 214] on div "F'offre Button 19" at bounding box center [397, 223] width 509 height 22
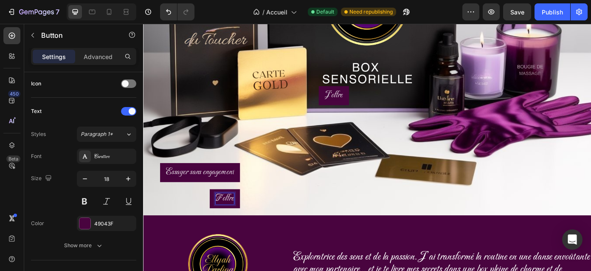
click at [225, 222] on span "F'offre" at bounding box center [235, 222] width 21 height 12
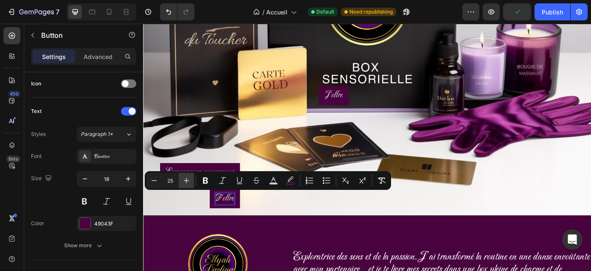
click at [187, 181] on icon "Editor contextual toolbar" at bounding box center [186, 180] width 8 height 8
type input "27"
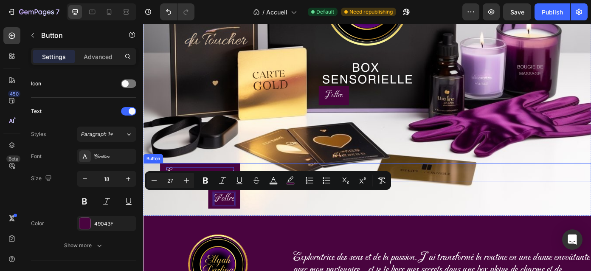
click at [202, 188] on span "Essayer sans engagement" at bounding box center [207, 192] width 77 height 12
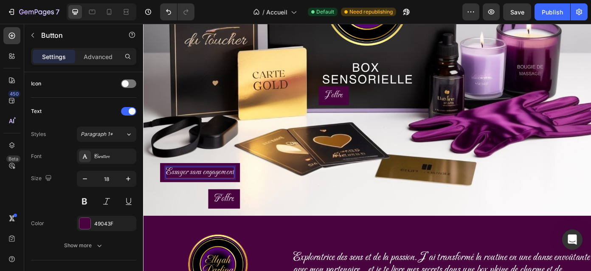
click at [202, 188] on span "Essayer sans engagement" at bounding box center [207, 192] width 77 height 12
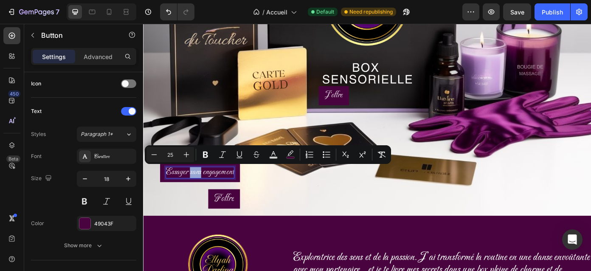
click at [202, 188] on span "Essayer sans engagement" at bounding box center [207, 192] width 77 height 12
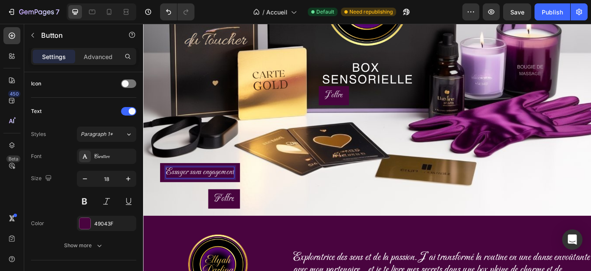
click at [202, 188] on span "Essayer sans engagement" at bounding box center [207, 192] width 77 height 12
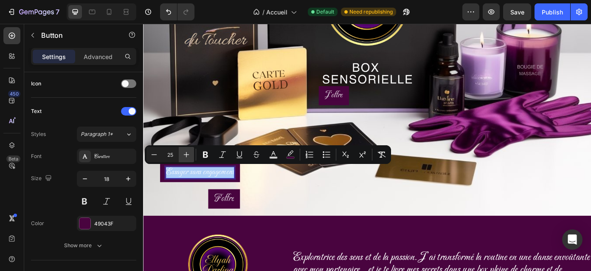
click at [188, 154] on icon "Editor contextual toolbar" at bounding box center [187, 155] width 6 height 6
type input "27"
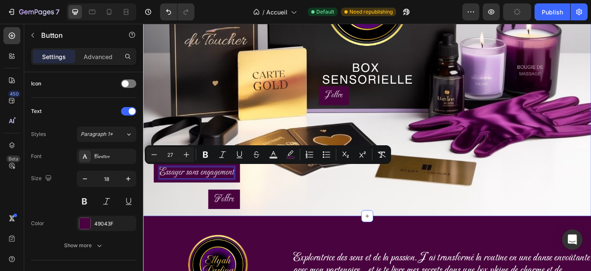
click at [292, 206] on div "Essayer sans engagement Button 19" at bounding box center [397, 197] width 509 height 30
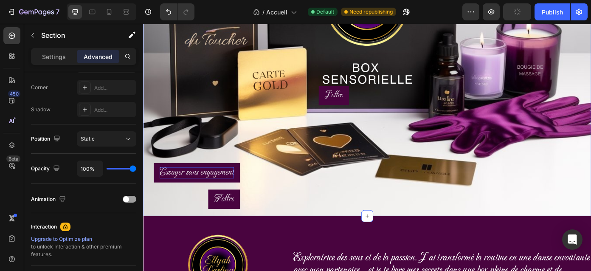
scroll to position [0, 0]
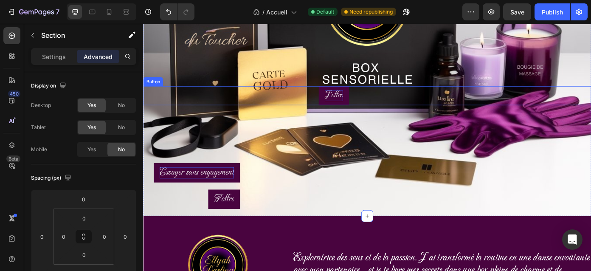
click at [365, 103] on span "J'offre" at bounding box center [359, 105] width 21 height 12
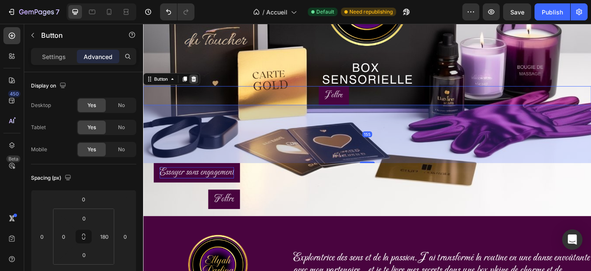
click at [199, 88] on icon at bounding box center [201, 87] width 6 height 6
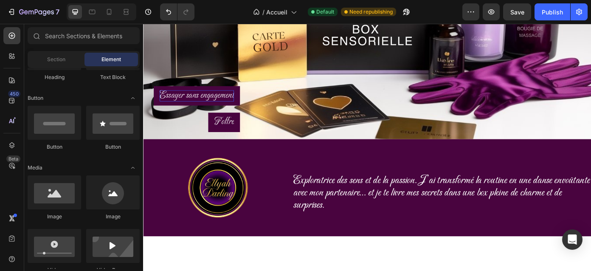
scroll to position [193, 0]
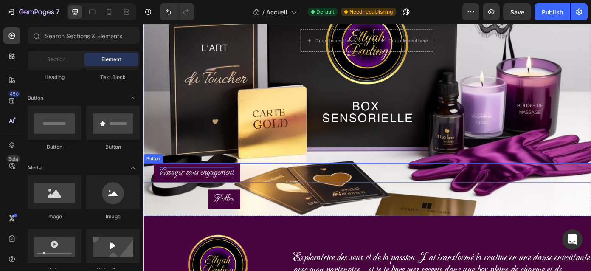
click at [253, 193] on div "Essayer sans engagement Button" at bounding box center [397, 193] width 509 height 22
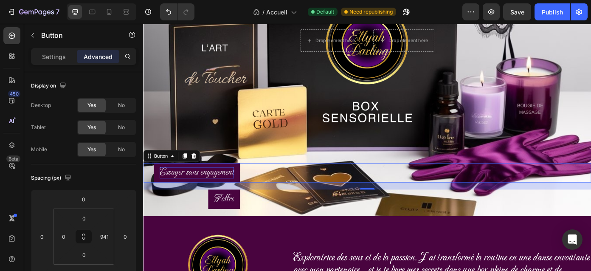
click at [250, 188] on link "Essayer sans engagement" at bounding box center [204, 193] width 98 height 22
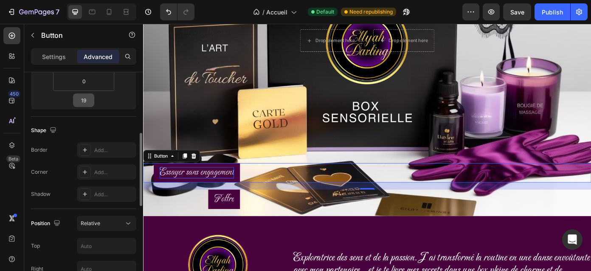
scroll to position [173, 0]
click at [85, 150] on icon at bounding box center [85, 151] width 4 height 4
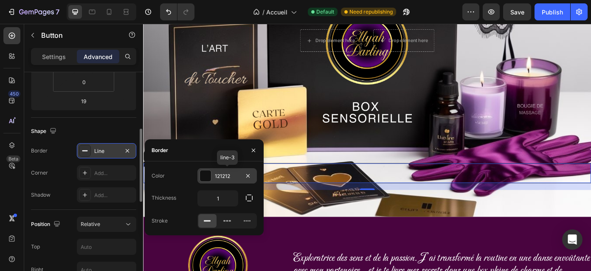
click at [207, 177] on div at bounding box center [205, 175] width 11 height 11
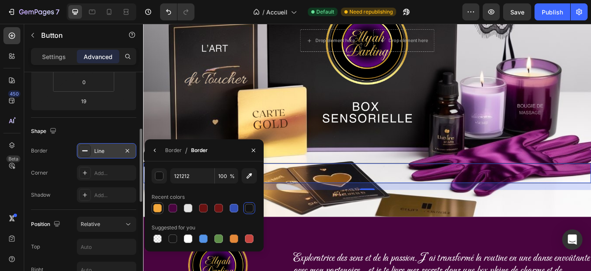
click at [159, 207] on div at bounding box center [157, 208] width 8 height 8
type input "F2A73B"
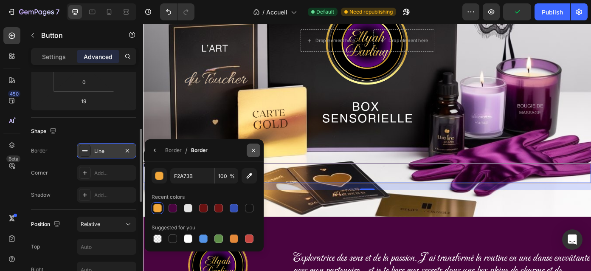
click at [255, 153] on icon "button" at bounding box center [253, 150] width 7 height 7
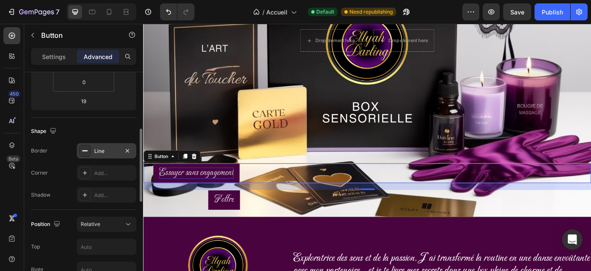
click at [251, 191] on link "Essayer sans engagement" at bounding box center [203, 193] width 98 height 22
click at [247, 191] on link "Essayer sans engagement" at bounding box center [203, 193] width 98 height 22
click at [271, 192] on div "Essayer sans engagement Button 19" at bounding box center [397, 193] width 509 height 23
click at [250, 189] on link "Essayer sans engagement" at bounding box center [203, 193] width 98 height 22
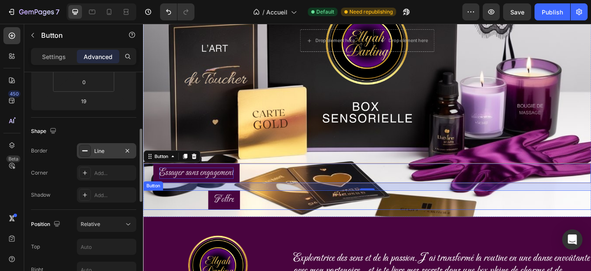
click at [250, 221] on link "F'offre" at bounding box center [235, 224] width 36 height 22
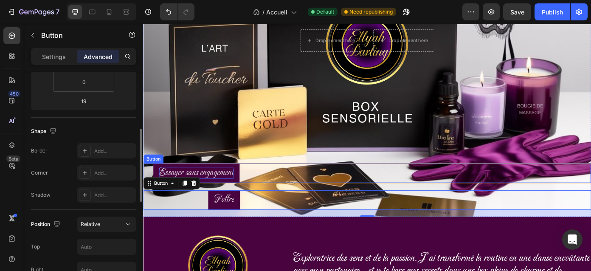
click at [272, 191] on div "Essayer sans engagement Button" at bounding box center [397, 193] width 509 height 23
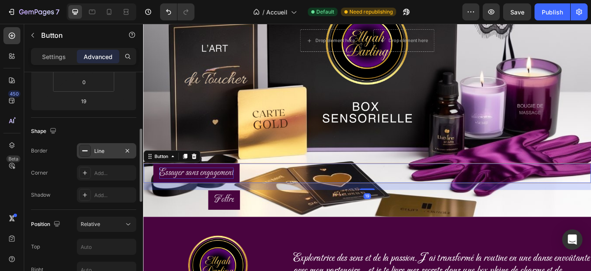
click at [116, 150] on div "Line" at bounding box center [106, 151] width 25 height 8
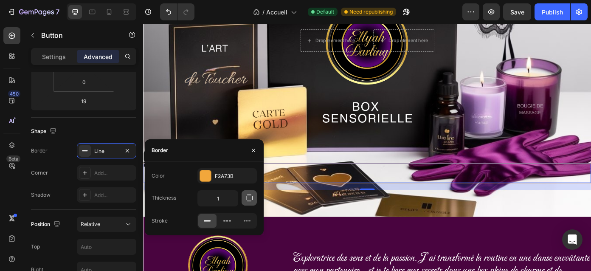
click at [250, 202] on icon "button" at bounding box center [249, 198] width 8 height 8
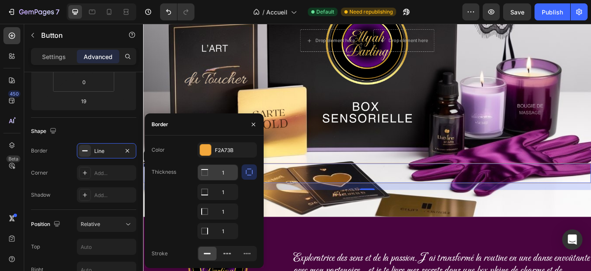
click at [206, 176] on icon at bounding box center [204, 172] width 8 height 8
click at [219, 196] on input "1" at bounding box center [218, 191] width 40 height 15
click at [224, 213] on input "1" at bounding box center [218, 211] width 40 height 15
click at [230, 232] on input "1" at bounding box center [218, 230] width 40 height 15
type input "0"
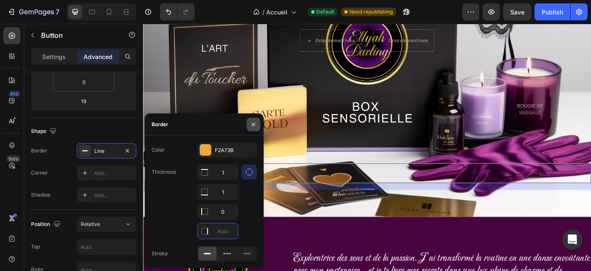
click at [252, 125] on icon "button" at bounding box center [253, 124] width 7 height 7
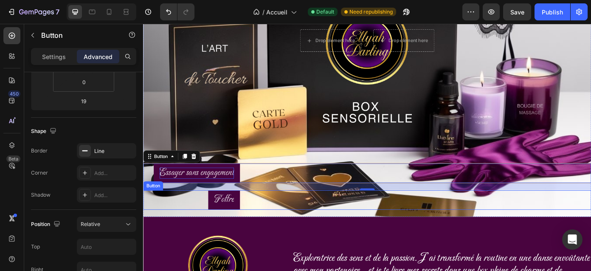
click at [280, 225] on div "F'offre Button" at bounding box center [397, 224] width 509 height 22
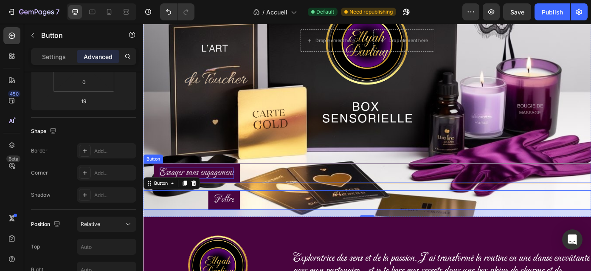
click at [275, 184] on div "Essayer sans engagement Button" at bounding box center [397, 193] width 509 height 23
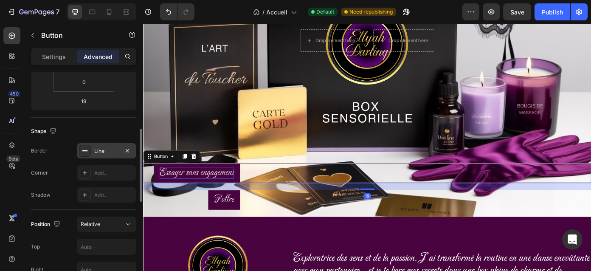
click at [107, 156] on div "Line" at bounding box center [106, 150] width 59 height 15
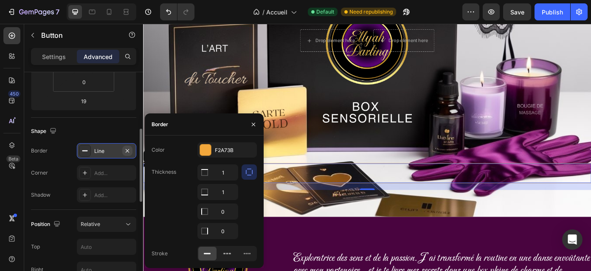
click at [127, 150] on icon "button" at bounding box center [127, 150] width 3 height 3
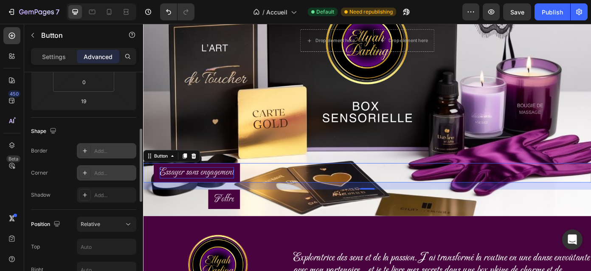
click at [108, 170] on div "Add..." at bounding box center [114, 173] width 40 height 8
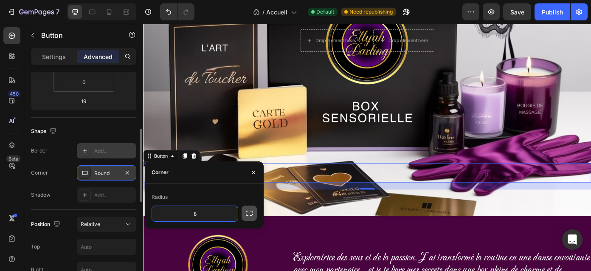
click at [249, 212] on icon "button" at bounding box center [249, 213] width 8 height 8
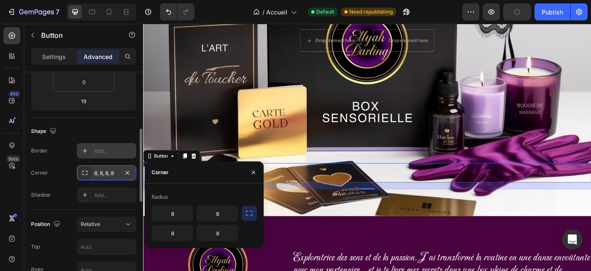
click at [250, 213] on icon "button" at bounding box center [249, 213] width 8 height 8
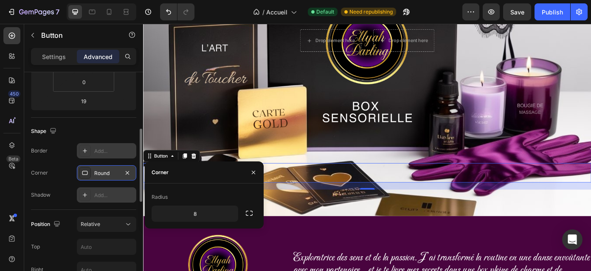
click at [107, 191] on div "Add..." at bounding box center [114, 195] width 40 height 8
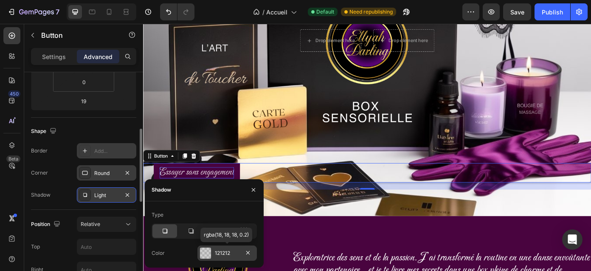
click at [208, 252] on div at bounding box center [205, 252] width 11 height 11
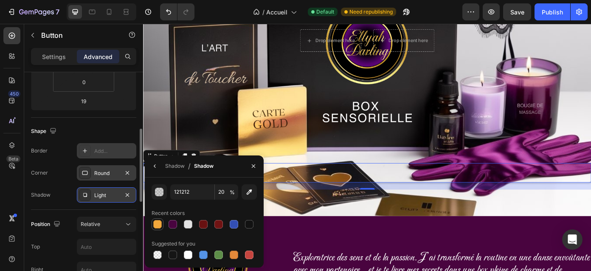
click at [157, 223] on div at bounding box center [157, 224] width 8 height 8
type input "F2A73B"
type input "100"
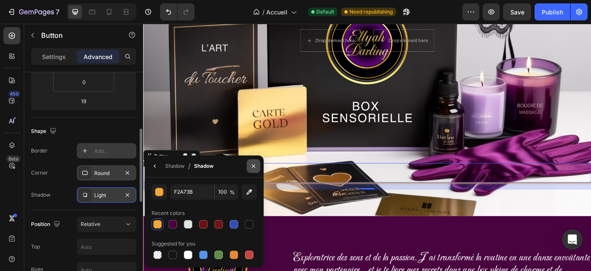
click at [250, 166] on icon "button" at bounding box center [253, 166] width 7 height 7
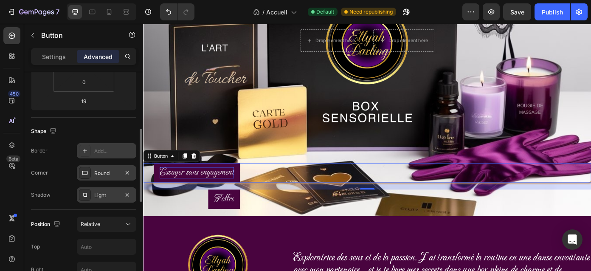
click at [113, 194] on div "Light" at bounding box center [106, 195] width 25 height 8
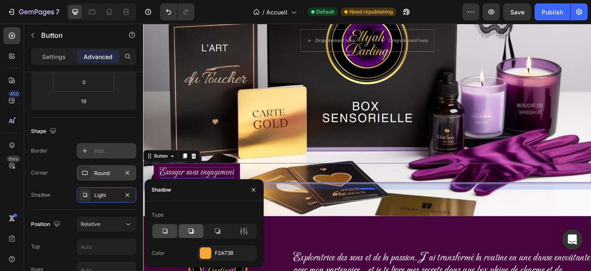
click at [195, 230] on icon at bounding box center [191, 231] width 8 height 8
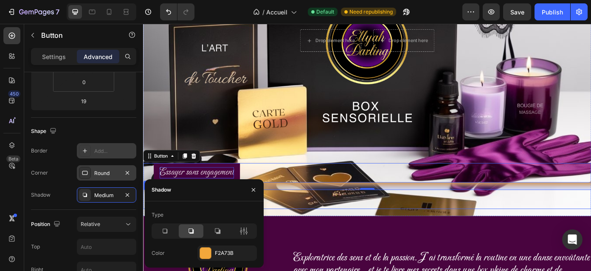
click at [319, 229] on div "F'offre Button" at bounding box center [397, 223] width 509 height 22
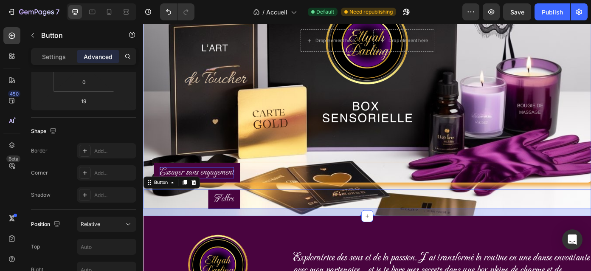
click at [261, 210] on div "Essayer sans engagement Button" at bounding box center [397, 197] width 509 height 30
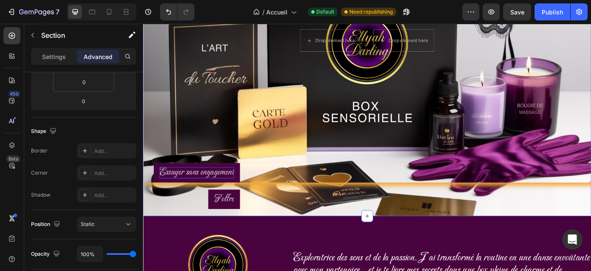
scroll to position [0, 0]
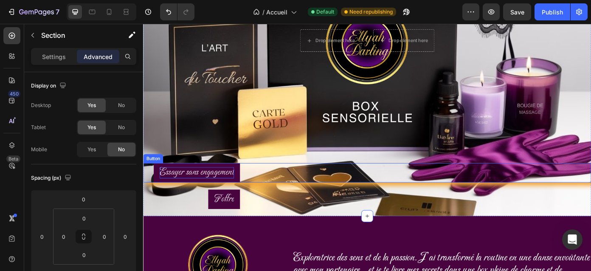
click at [249, 196] on link "Essayer sans engagement" at bounding box center [204, 193] width 98 height 22
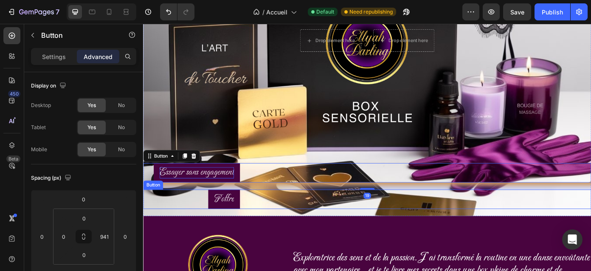
click at [265, 215] on div "F'offre Button" at bounding box center [397, 223] width 509 height 22
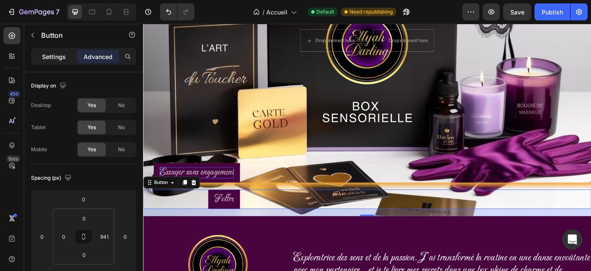
click at [65, 59] on p "Settings" at bounding box center [54, 56] width 24 height 9
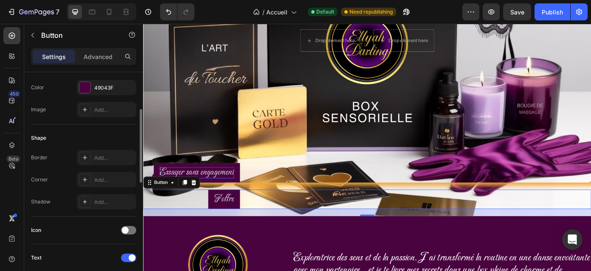
scroll to position [112, 0]
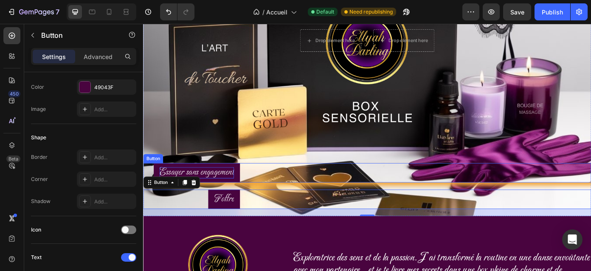
click at [269, 185] on div "Essayer sans engagement Button" at bounding box center [397, 193] width 509 height 22
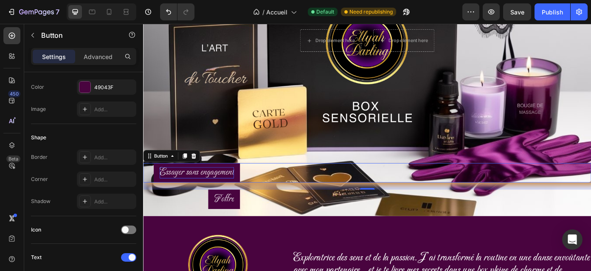
click at [266, 207] on div "19" at bounding box center [397, 208] width 509 height 8
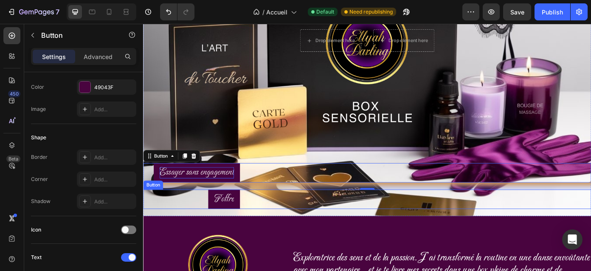
click at [286, 228] on div "F'offre Button" at bounding box center [397, 223] width 509 height 22
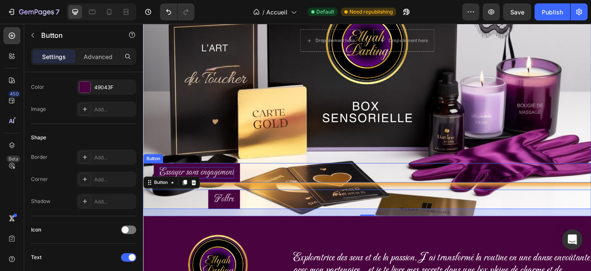
click at [285, 188] on div "Essayer sans engagement Button" at bounding box center [397, 193] width 509 height 22
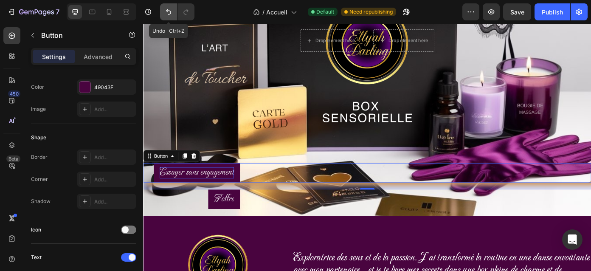
click at [170, 12] on icon "Undo/Redo" at bounding box center [168, 12] width 8 height 8
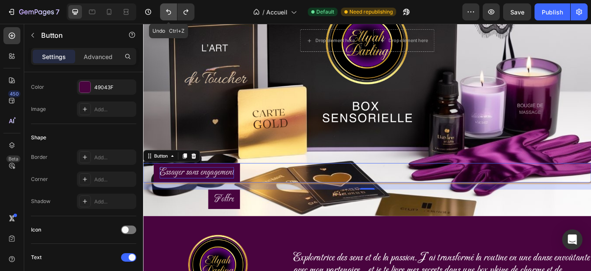
click at [170, 12] on icon "Undo/Redo" at bounding box center [168, 12] width 8 height 8
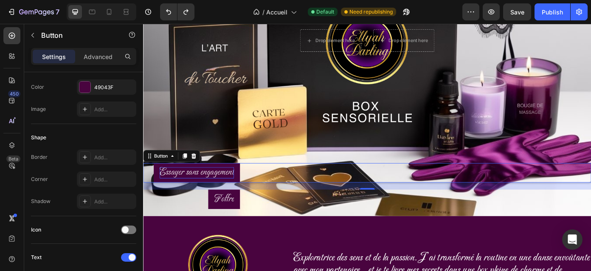
click at [349, 187] on div "Essayer sans engagement Button 19" at bounding box center [397, 193] width 509 height 22
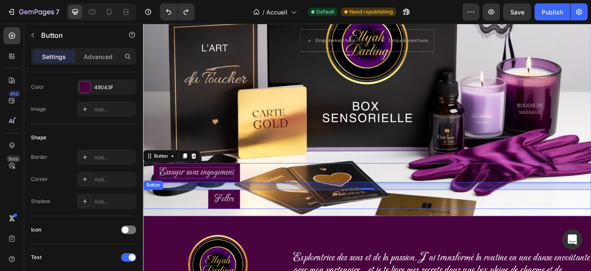
click at [367, 221] on div "F'offre Button" at bounding box center [397, 223] width 509 height 22
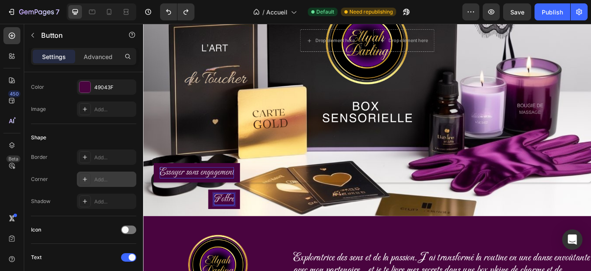
click at [98, 179] on div "Add..." at bounding box center [114, 180] width 40 height 8
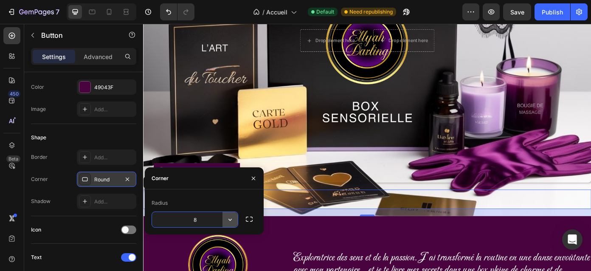
click at [233, 219] on icon "button" at bounding box center [230, 219] width 8 height 8
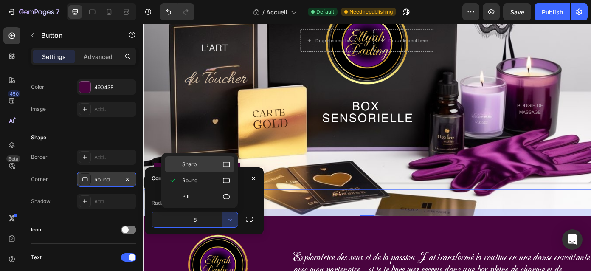
click at [227, 167] on icon at bounding box center [226, 164] width 8 height 8
type input "0"
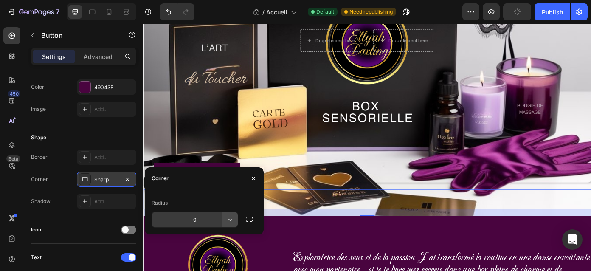
click at [229, 219] on icon "button" at bounding box center [229, 220] width 3 height 2
click at [100, 203] on div "Add..." at bounding box center [114, 202] width 40 height 8
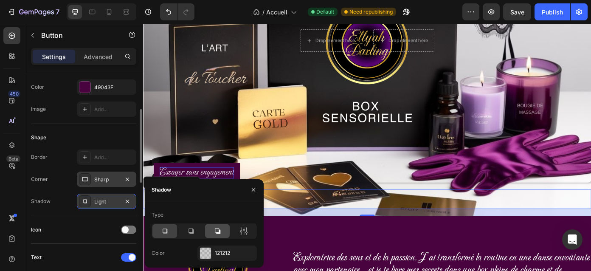
click at [218, 229] on icon at bounding box center [217, 231] width 8 height 8
click at [209, 251] on div at bounding box center [205, 252] width 11 height 11
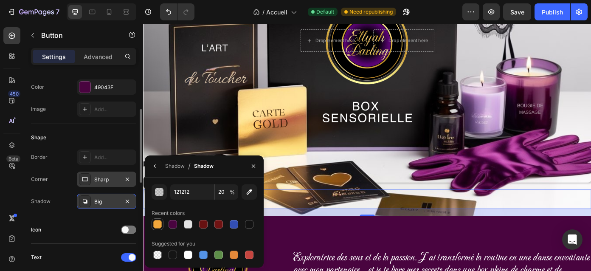
click at [158, 223] on div at bounding box center [157, 224] width 8 height 8
type input "F2A73B"
type input "100"
click at [314, 221] on div "F'offre Button 19" at bounding box center [397, 223] width 509 height 22
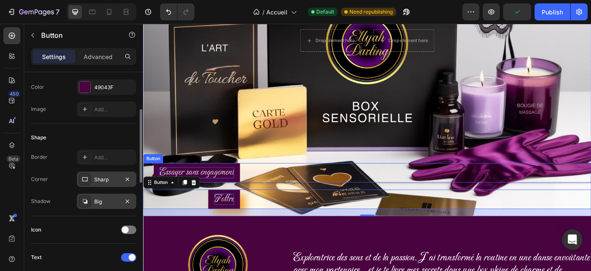
click at [246, 196] on link "Essayer sans engagement" at bounding box center [204, 193] width 98 height 22
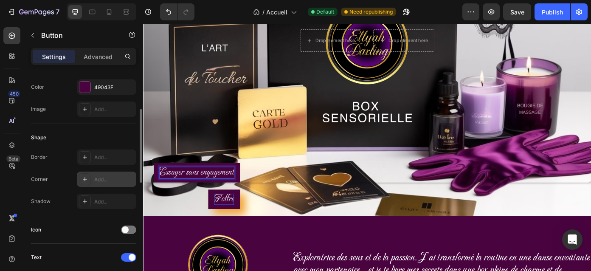
click at [107, 176] on div "Add..." at bounding box center [114, 180] width 40 height 8
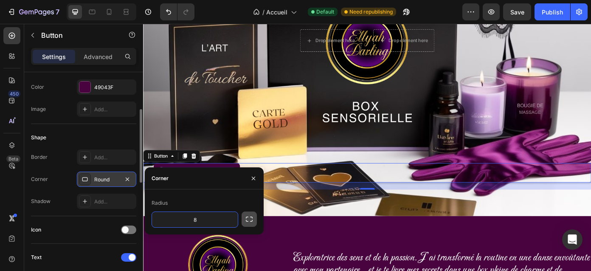
click at [248, 221] on icon "button" at bounding box center [249, 218] width 7 height 5
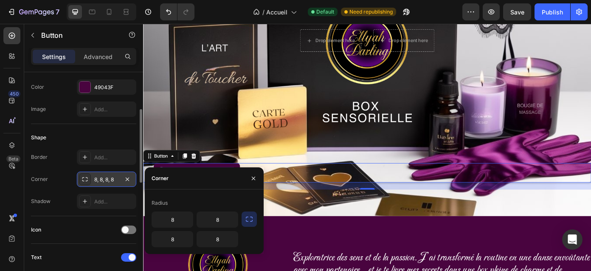
click at [248, 221] on icon "button" at bounding box center [249, 218] width 7 height 5
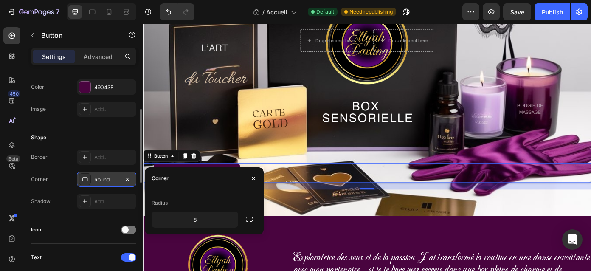
click at [106, 182] on div "Round" at bounding box center [106, 180] width 25 height 8
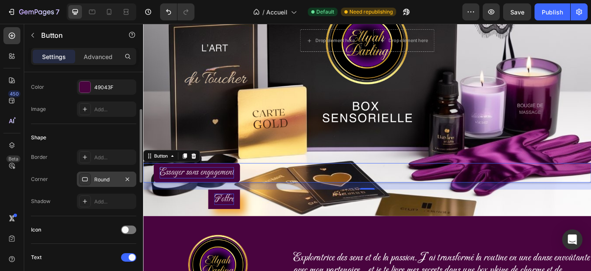
click at [106, 182] on div "Round" at bounding box center [106, 180] width 25 height 8
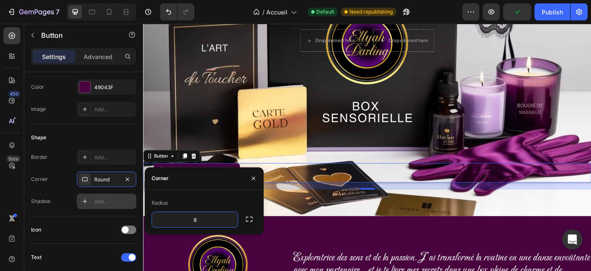
click at [119, 198] on div "Add..." at bounding box center [114, 202] width 40 height 8
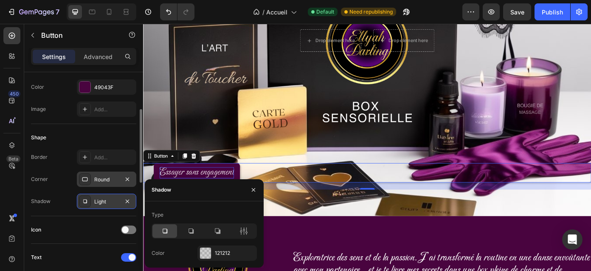
click at [111, 177] on div "Round" at bounding box center [106, 180] width 25 height 8
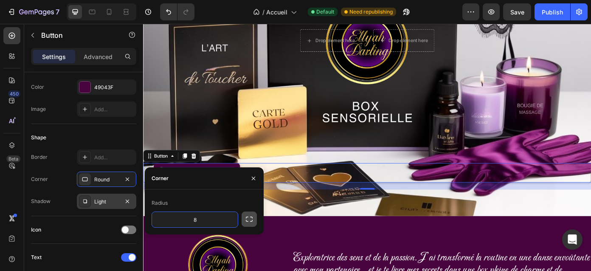
click at [252, 220] on icon "button" at bounding box center [249, 218] width 7 height 5
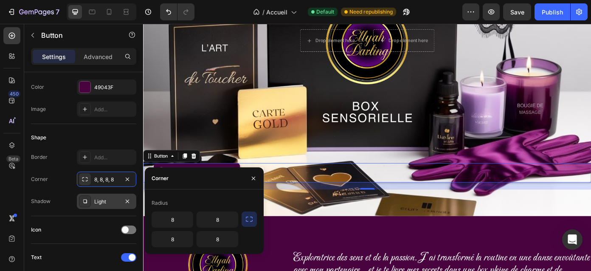
click at [252, 217] on icon "button" at bounding box center [249, 219] width 8 height 8
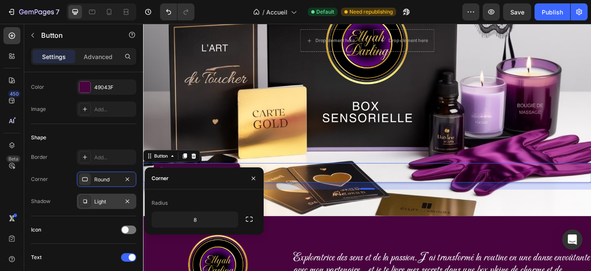
click at [108, 202] on div "Light" at bounding box center [106, 202] width 25 height 8
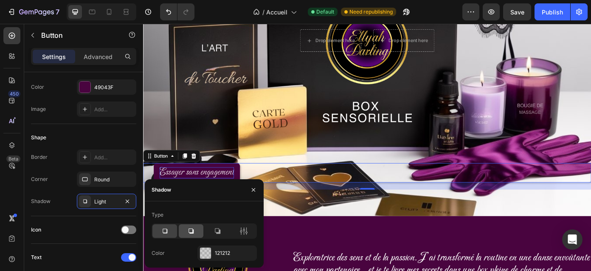
click at [193, 235] on div at bounding box center [191, 231] width 25 height 14
click at [213, 234] on icon at bounding box center [217, 231] width 8 height 8
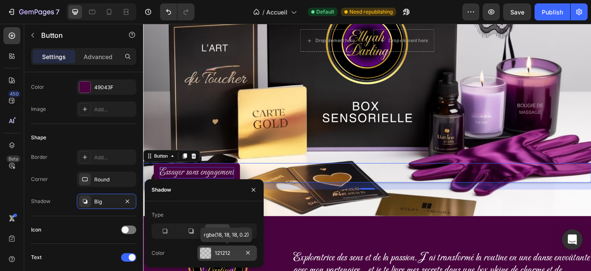
click at [208, 252] on div at bounding box center [205, 252] width 11 height 11
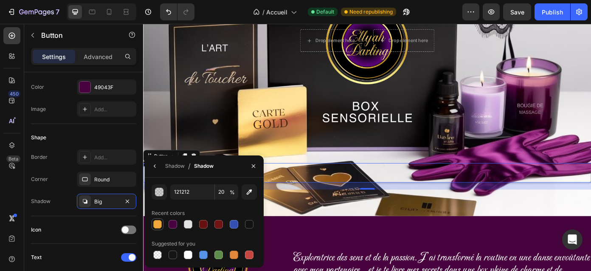
click at [157, 223] on div at bounding box center [157, 224] width 8 height 8
type input "F2A73B"
type input "100"
click at [179, 171] on div "Shadow" at bounding box center [175, 166] width 20 height 14
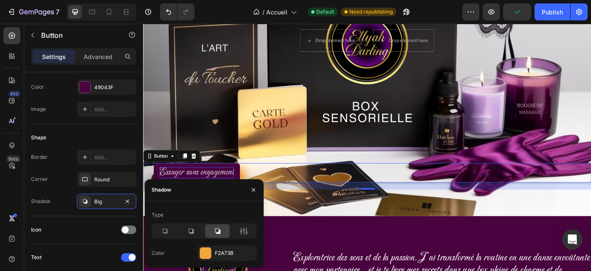
click at [317, 193] on div "Essayer sans engagement Button 19" at bounding box center [397, 193] width 509 height 22
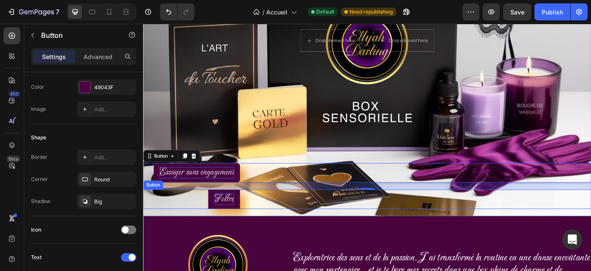
click at [255, 233] on div "F'offre Button" at bounding box center [397, 223] width 509 height 22
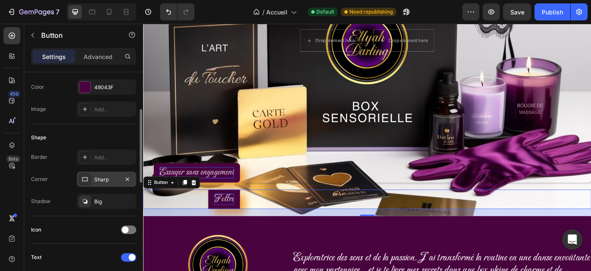
click at [114, 180] on div "Sharp" at bounding box center [106, 180] width 25 height 8
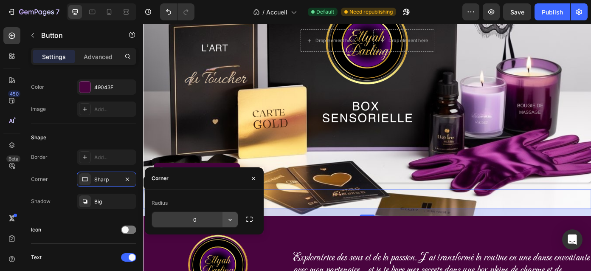
click at [227, 221] on icon "button" at bounding box center [230, 219] width 8 height 8
click at [326, 225] on div "F'offre Button 19" at bounding box center [397, 223] width 509 height 22
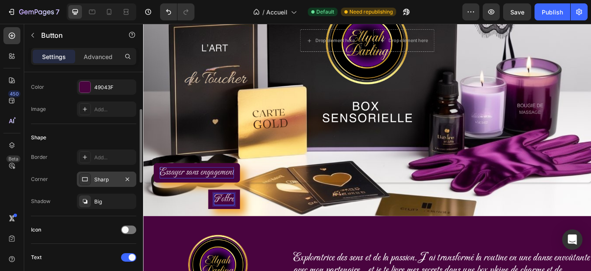
click at [117, 180] on div "Sharp" at bounding box center [106, 180] width 25 height 8
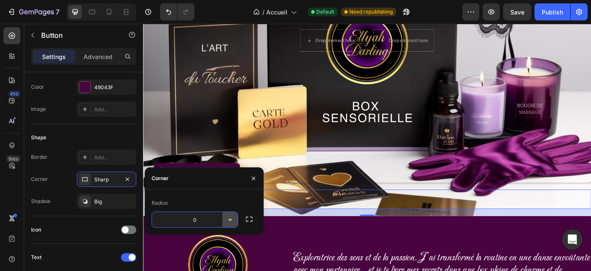
click at [229, 220] on icon "button" at bounding box center [230, 219] width 8 height 8
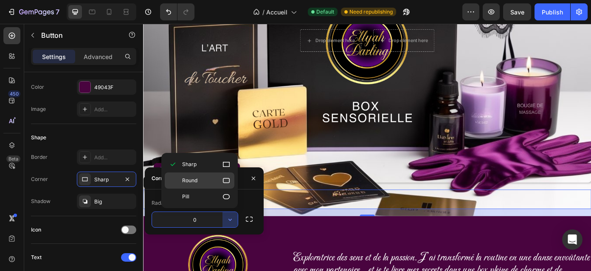
click at [221, 179] on p "Round" at bounding box center [206, 180] width 48 height 8
type input "8"
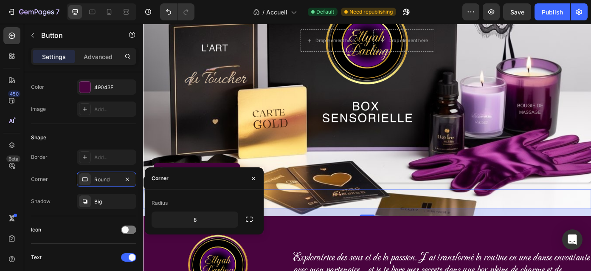
click at [295, 227] on div "F'offre Button 19" at bounding box center [397, 223] width 509 height 22
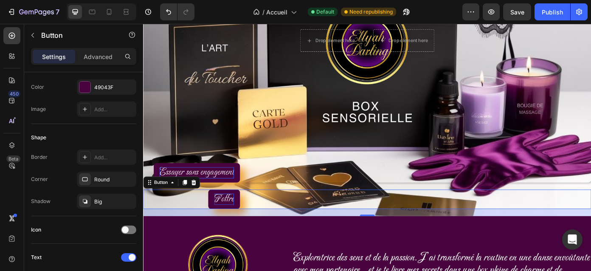
click at [306, 225] on div "F'offre Button 19" at bounding box center [397, 223] width 509 height 22
click at [322, 180] on div "Drop element here Drop element here Row Drop element here Drop element here Row…" at bounding box center [397, 46] width 509 height 394
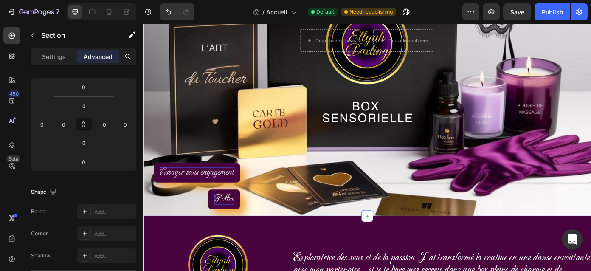
scroll to position [0, 0]
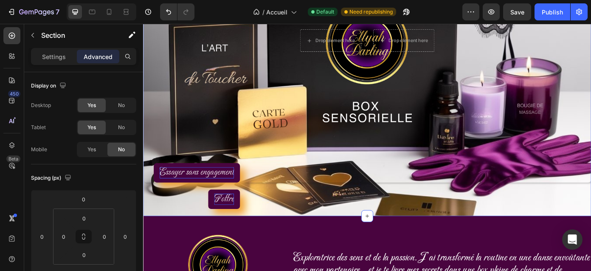
click at [257, 235] on div "F'offre Button" at bounding box center [397, 227] width 509 height 30
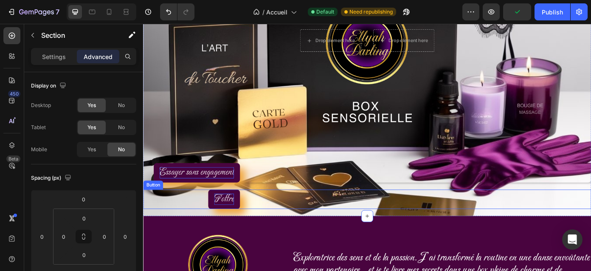
click at [257, 224] on div "F'offre Button" at bounding box center [397, 223] width 509 height 22
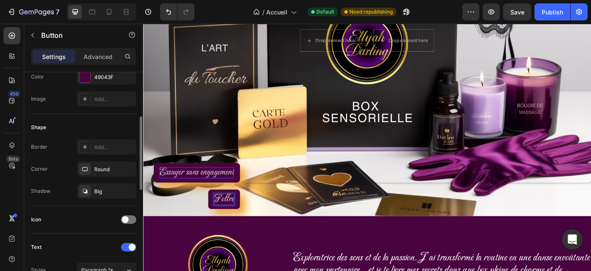
scroll to position [128, 0]
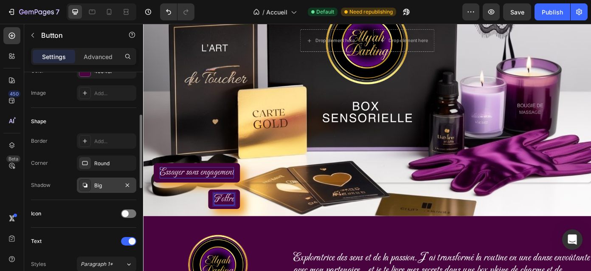
click at [107, 187] on div "Big" at bounding box center [106, 186] width 25 height 8
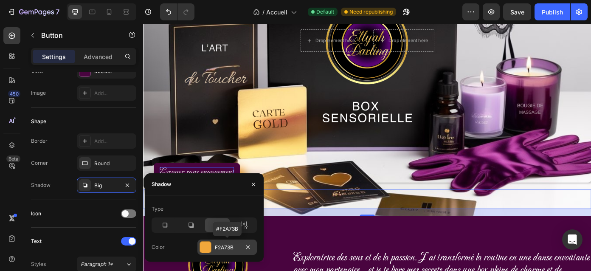
click at [208, 247] on div at bounding box center [205, 246] width 11 height 11
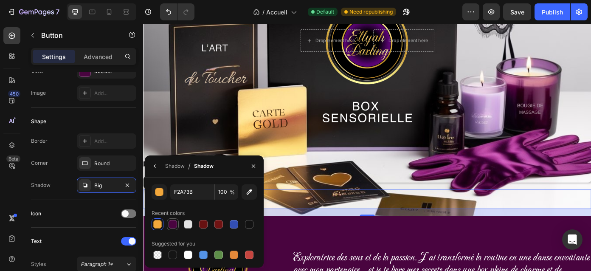
click at [173, 225] on div at bounding box center [172, 224] width 8 height 8
type input "49043F"
click at [333, 211] on div "Essayer sans engagement Button" at bounding box center [397, 197] width 509 height 30
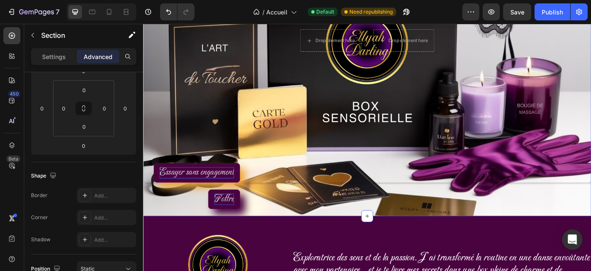
scroll to position [0, 0]
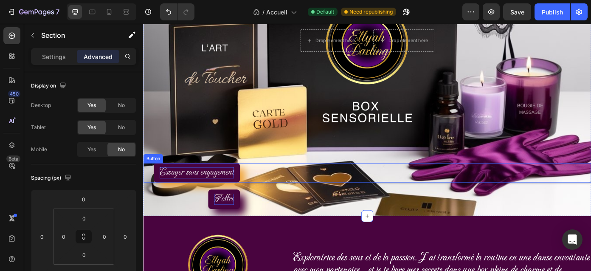
click at [223, 191] on span "Essayer sans engagement" at bounding box center [204, 192] width 84 height 13
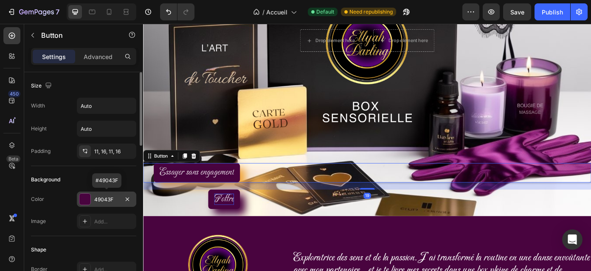
click at [100, 197] on div "49043F" at bounding box center [106, 200] width 25 height 8
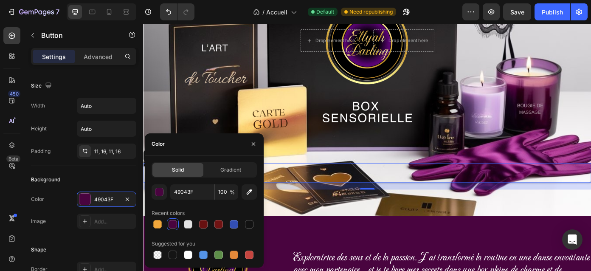
click at [173, 227] on div at bounding box center [172, 224] width 8 height 8
click at [305, 233] on div "F'offre Button" at bounding box center [397, 227] width 509 height 30
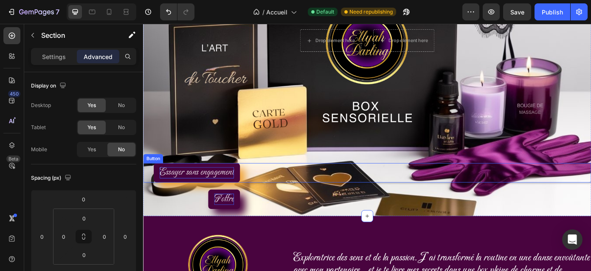
click at [228, 192] on span "Essayer sans engagement" at bounding box center [204, 192] width 84 height 13
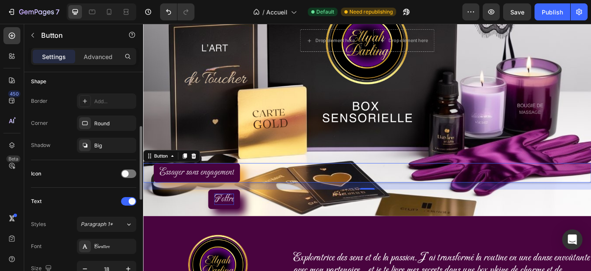
scroll to position [167, 0]
click at [106, 146] on div "Big" at bounding box center [106, 147] width 25 height 8
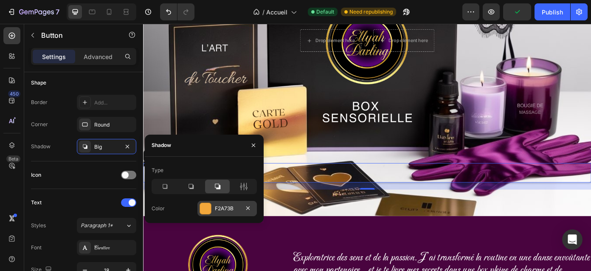
click at [204, 208] on div at bounding box center [205, 208] width 11 height 11
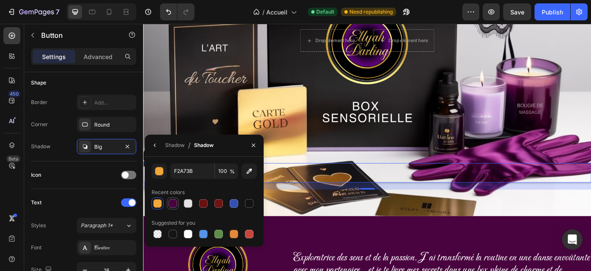
click at [175, 205] on div at bounding box center [172, 203] width 8 height 8
type input "49043F"
click at [343, 192] on div "Essayer sans engagement Button 19" at bounding box center [397, 193] width 509 height 22
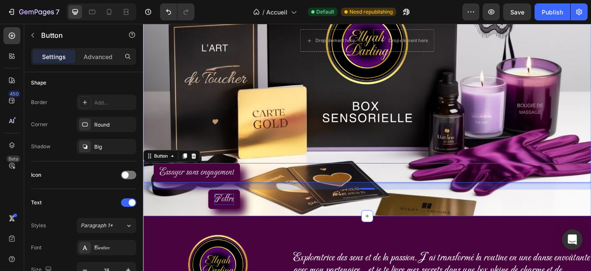
click at [407, 172] on div "Drop element here Drop element here Row Drop element here Drop element here Row…" at bounding box center [397, 46] width 509 height 394
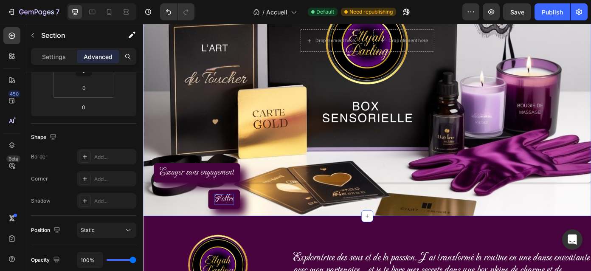
scroll to position [0, 0]
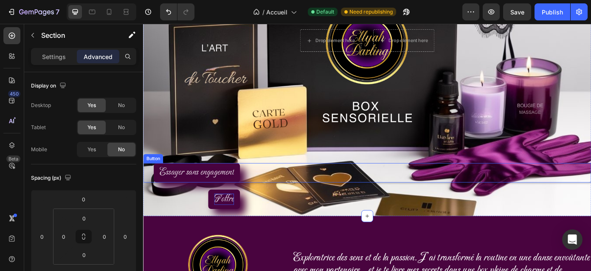
click at [213, 202] on link "Essayer sans engagement" at bounding box center [204, 193] width 98 height 22
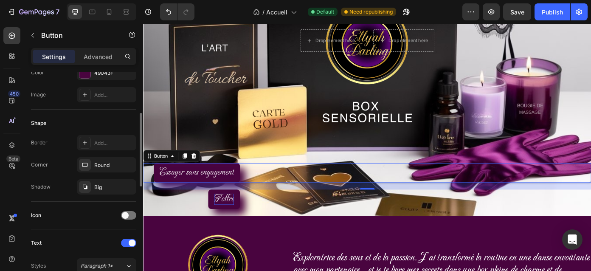
scroll to position [128, 0]
click at [114, 182] on div "Big" at bounding box center [106, 186] width 25 height 8
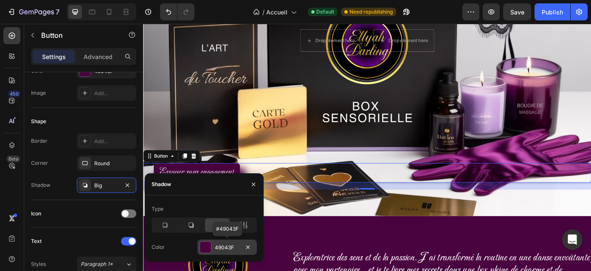
click at [208, 246] on div at bounding box center [205, 246] width 11 height 11
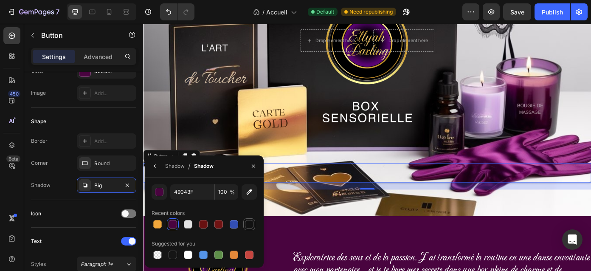
click at [252, 224] on div at bounding box center [249, 224] width 8 height 8
type input "121212"
click at [300, 207] on div "19" at bounding box center [397, 208] width 509 height 8
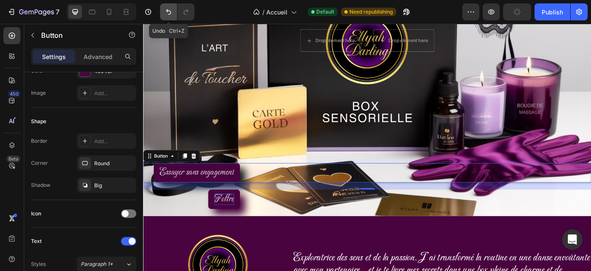
click at [170, 16] on icon "Undo/Redo" at bounding box center [168, 12] width 8 height 8
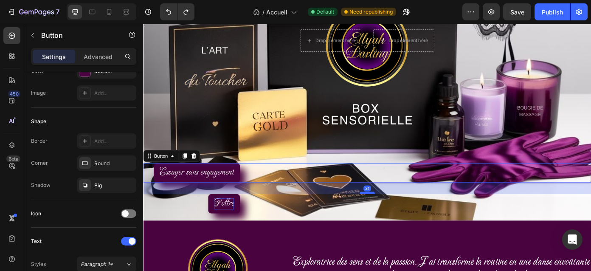
drag, startPoint x: 401, startPoint y: 210, endPoint x: 402, endPoint y: 215, distance: 5.2
click at [402, 215] on div at bounding box center [397, 216] width 17 height 3
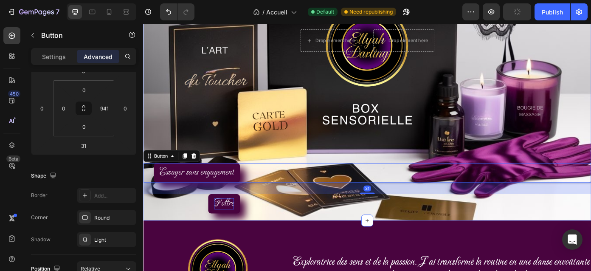
click at [421, 178] on div "Drop element here Drop element here Row Drop element here Drop element here Row…" at bounding box center [397, 48] width 509 height 399
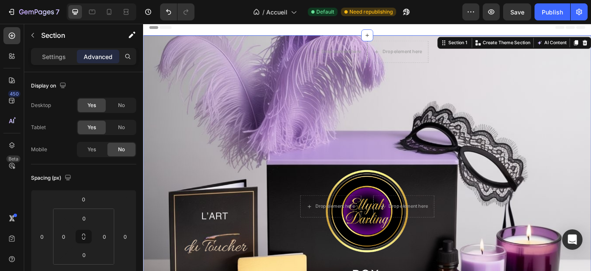
scroll to position [0, 0]
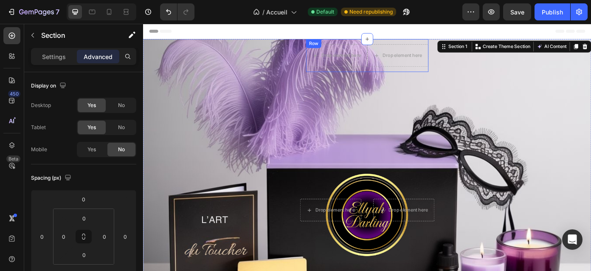
click at [337, 46] on div "Row" at bounding box center [337, 46] width 14 height 8
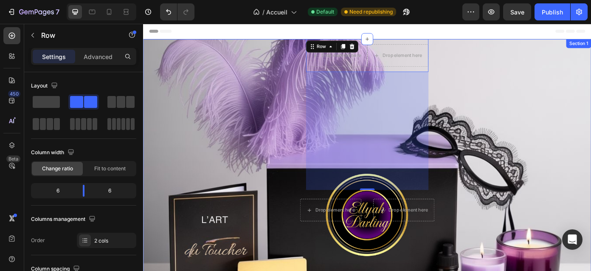
click at [521, 59] on div "Drop element here Drop element here Row 316 Drop element here Drop element here…" at bounding box center [397, 240] width 509 height 399
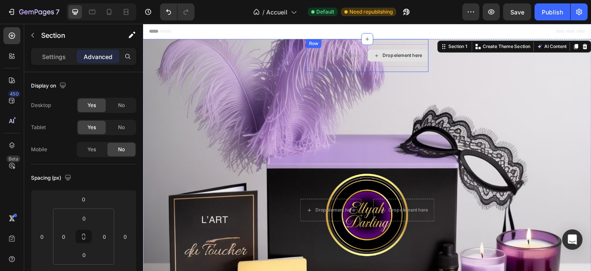
click at [446, 60] on div "Drop element here" at bounding box center [437, 59] width 45 height 7
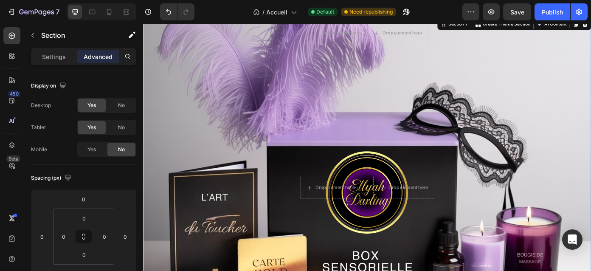
scroll to position [24, 0]
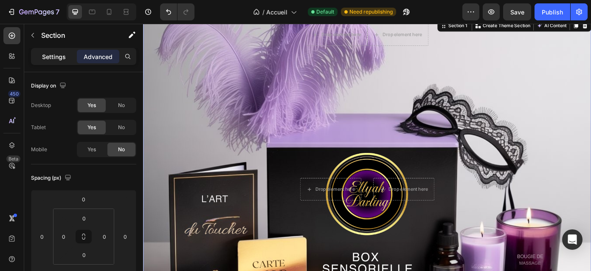
click at [63, 62] on div "Settings" at bounding box center [54, 57] width 42 height 14
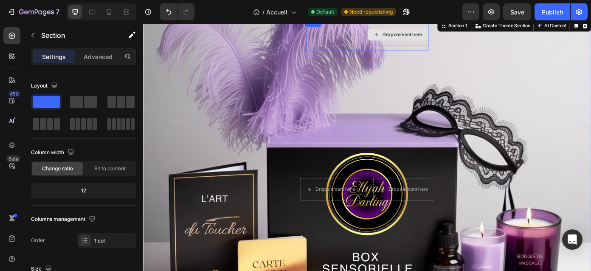
click at [420, 39] on div "Drop element here" at bounding box center [432, 36] width 69 height 14
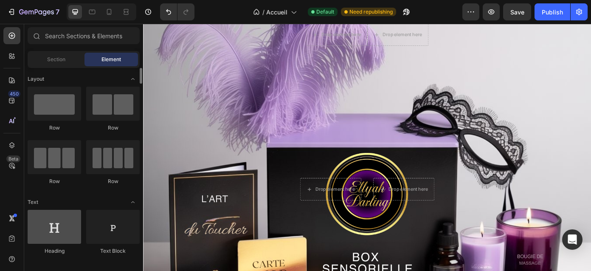
click at [61, 227] on div at bounding box center [54, 227] width 53 height 34
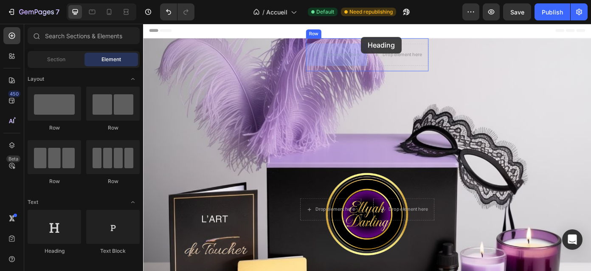
scroll to position [0, 0]
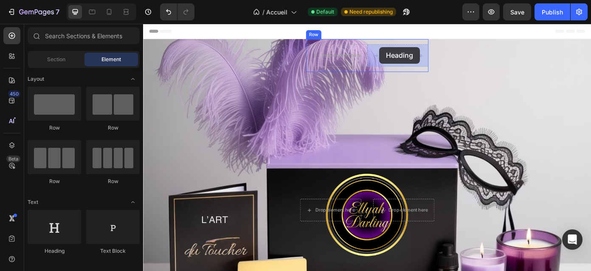
drag, startPoint x: 204, startPoint y: 251, endPoint x: 411, endPoint y: 50, distance: 288.4
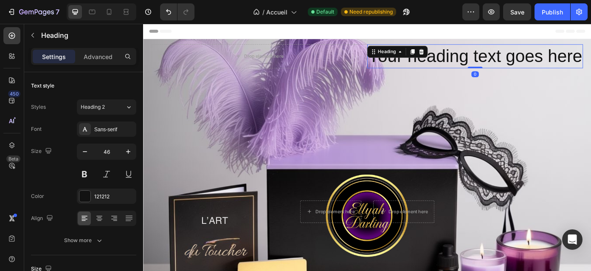
click at [488, 62] on h2 "Your heading text goes here" at bounding box center [520, 60] width 245 height 27
click at [488, 62] on p "Your heading text goes here" at bounding box center [520, 60] width 244 height 25
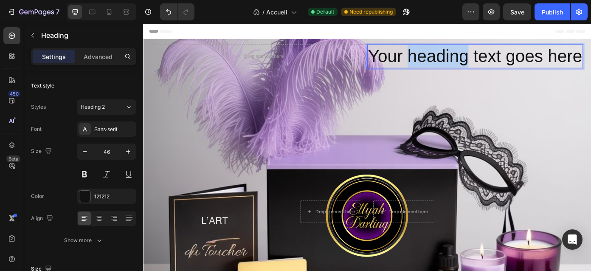
click at [488, 62] on p "Your heading text goes here" at bounding box center [520, 60] width 244 height 25
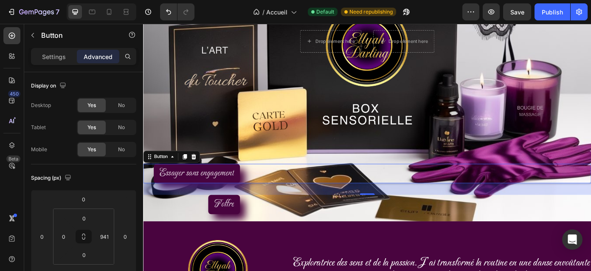
scroll to position [205, 0]
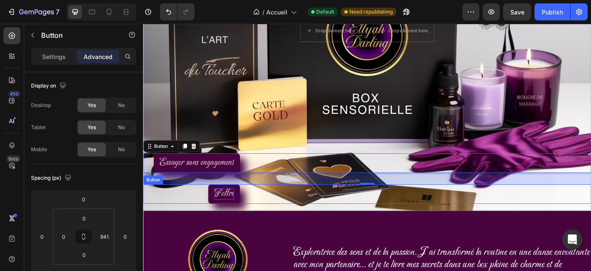
click at [234, 219] on span "F'offre" at bounding box center [235, 216] width 22 height 13
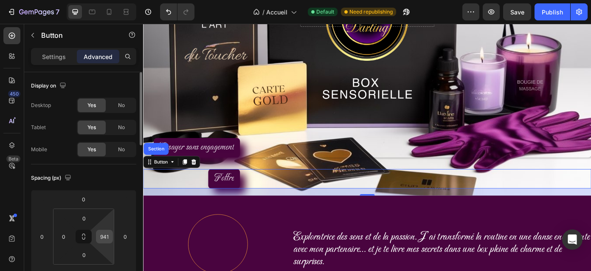
scroll to position [222, 0]
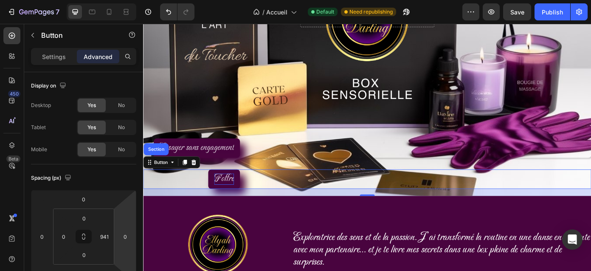
click at [238, 198] on span "F'offre" at bounding box center [235, 199] width 22 height 13
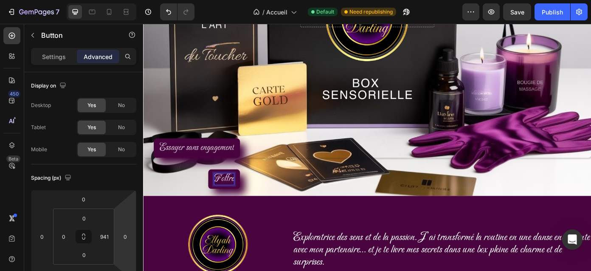
click at [233, 199] on span "F'offre" at bounding box center [235, 199] width 22 height 13
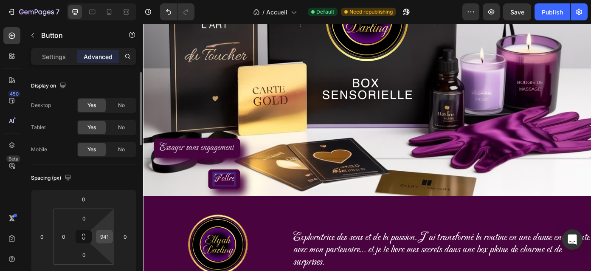
click at [106, 238] on input "941" at bounding box center [104, 236] width 13 height 13
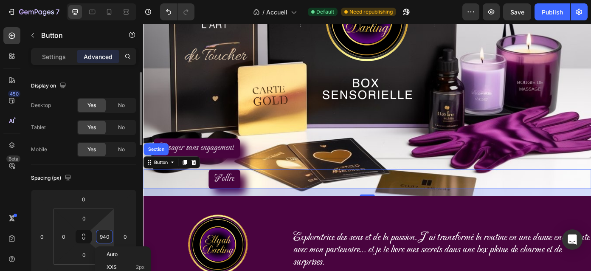
type input "941"
click at [43, 237] on input "0" at bounding box center [42, 236] width 13 height 13
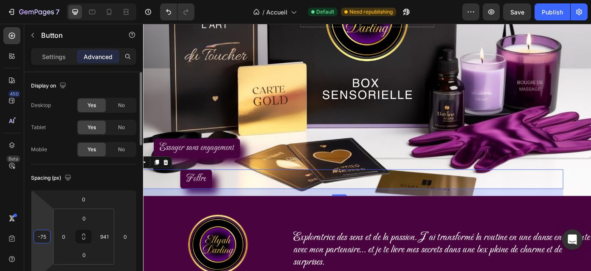
type input "-76"
click at [130, 234] on input "0" at bounding box center [125, 236] width 13 height 13
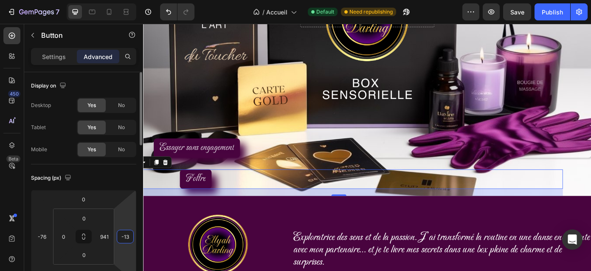
type input "-14"
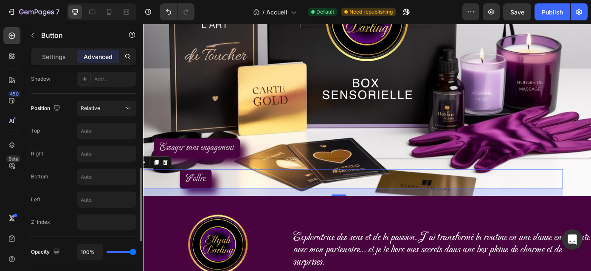
scroll to position [289, 0]
click at [104, 172] on input "text" at bounding box center [106, 175] width 59 height 15
click at [106, 173] on input "text" at bounding box center [106, 175] width 59 height 15
click at [104, 174] on input "text" at bounding box center [106, 175] width 59 height 15
click at [127, 108] on icon at bounding box center [128, 107] width 8 height 8
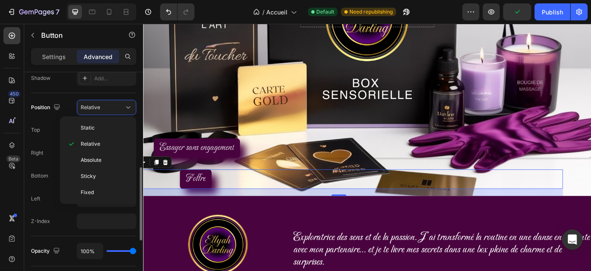
click at [68, 219] on div "Z-Index" at bounding box center [83, 220] width 105 height 15
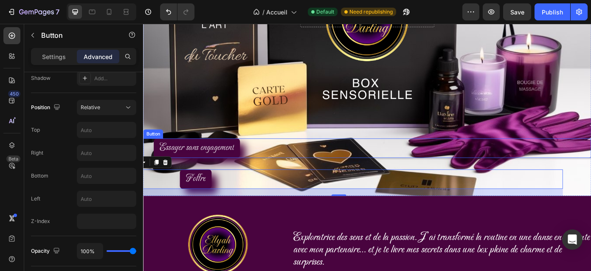
click at [334, 165] on div "Essayer sans engagement Button" at bounding box center [397, 165] width 509 height 22
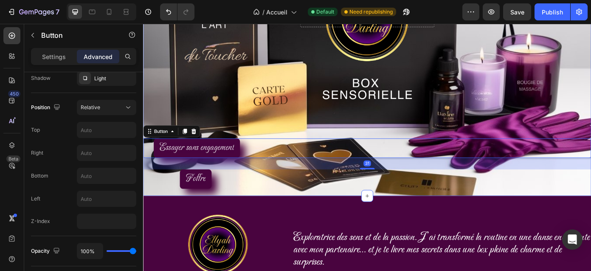
click at [537, 129] on div "Drop element here Your heading text goes here Heading Row Drop element here Dro…" at bounding box center [397, 19] width 509 height 401
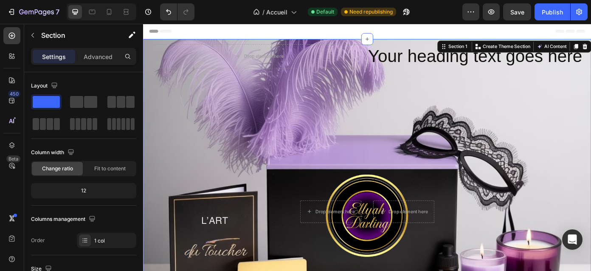
scroll to position [0, 0]
click at [590, 62] on h2 "Your heading text goes here" at bounding box center [520, 60] width 245 height 27
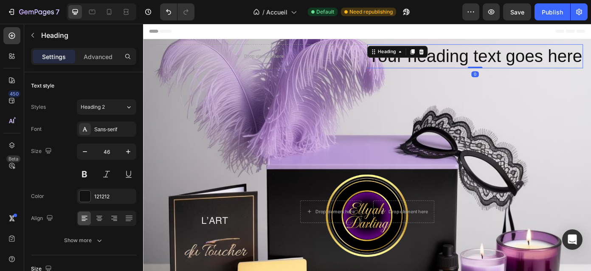
click at [590, 56] on h2 "Your heading text goes here" at bounding box center [520, 60] width 245 height 27
click at [459, 53] on p "Your heading text goes here" at bounding box center [520, 60] width 244 height 25
click at [406, 73] on h2 "Your heading text goes here" at bounding box center [520, 60] width 245 height 27
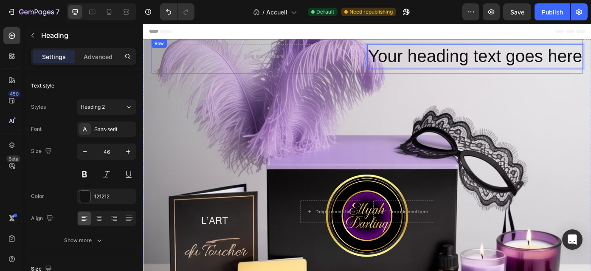
click at [512, 46] on div "Drop element here Your heading text goes here Heading 0 Row" at bounding box center [397, 60] width 491 height 39
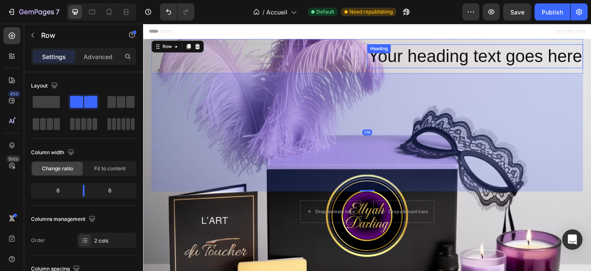
click at [582, 52] on p "Your heading text goes here" at bounding box center [520, 60] width 244 height 25
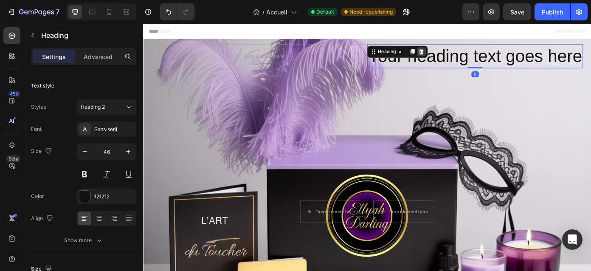
click at [461, 57] on icon at bounding box center [460, 56] width 6 height 6
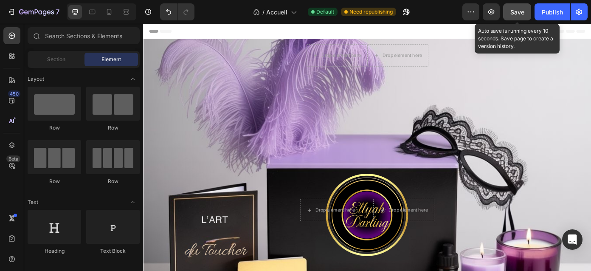
click at [523, 10] on span "Save" at bounding box center [517, 11] width 14 height 7
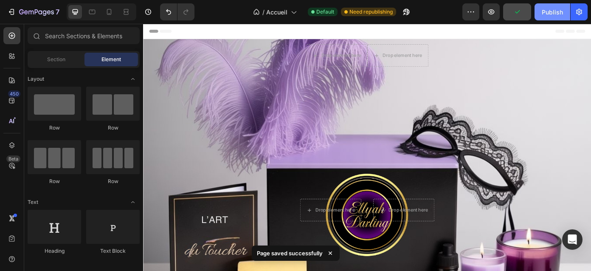
click at [546, 16] on div "Publish" at bounding box center [551, 12] width 21 height 9
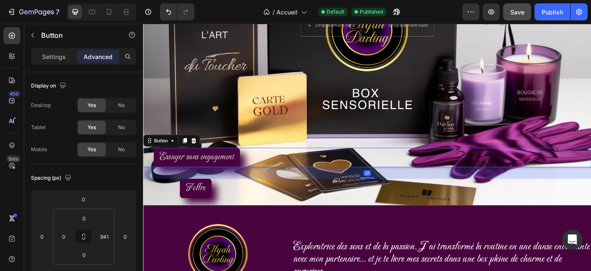
scroll to position [210, 0]
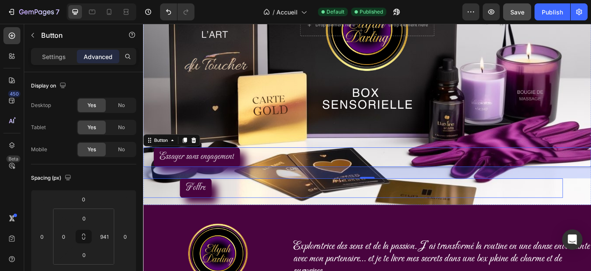
click at [217, 212] on link "F'offre" at bounding box center [203, 210] width 36 height 22
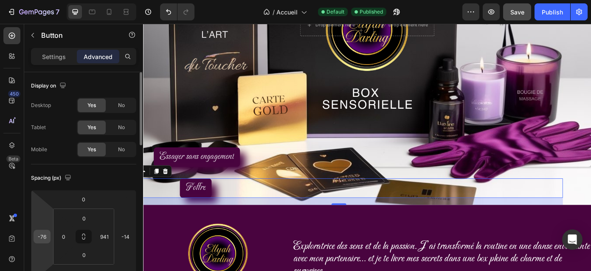
click at [45, 237] on input "-76" at bounding box center [42, 236] width 13 height 13
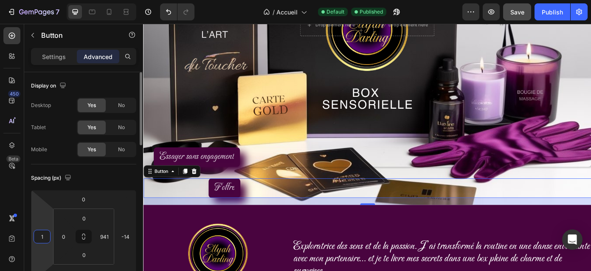
type input "0"
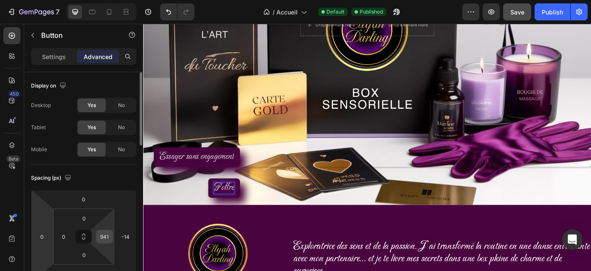
click at [101, 237] on input "941" at bounding box center [104, 236] width 13 height 13
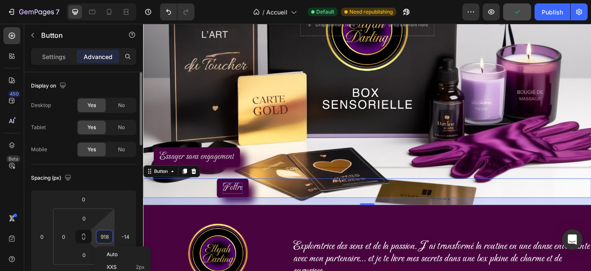
type input "917"
click at [126, 238] on input "-14" at bounding box center [125, 236] width 13 height 13
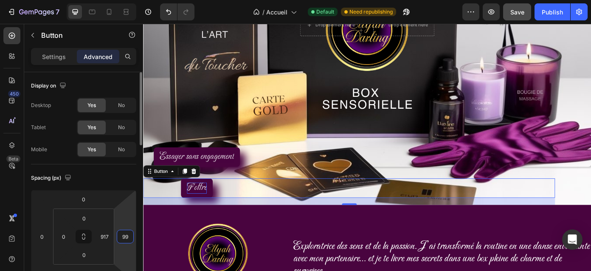
type input "100"
click at [268, 200] on div "F'offre Button 19" at bounding box center [376, 210] width 467 height 22
click at [331, 161] on div "Drop element here Drop element here Row Drop element here Drop element here Row…" at bounding box center [397, 30] width 509 height 399
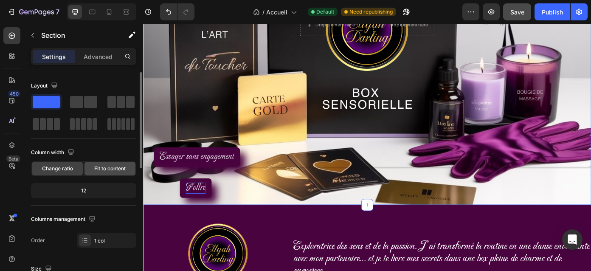
click at [110, 165] on span "Fit to content" at bounding box center [109, 169] width 31 height 8
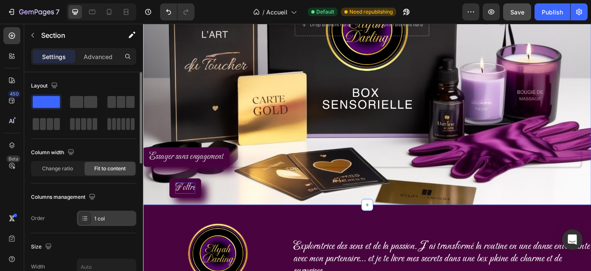
click at [88, 218] on div at bounding box center [85, 218] width 12 height 12
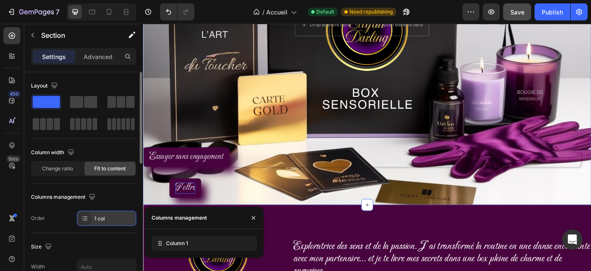
click at [88, 218] on div at bounding box center [85, 218] width 12 height 12
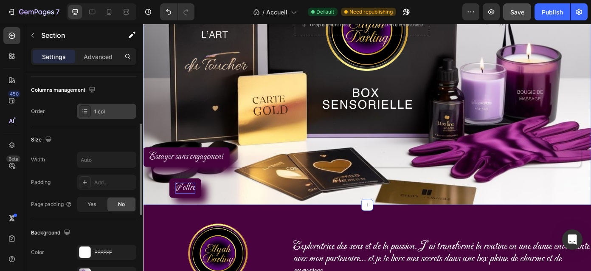
scroll to position [114, 0]
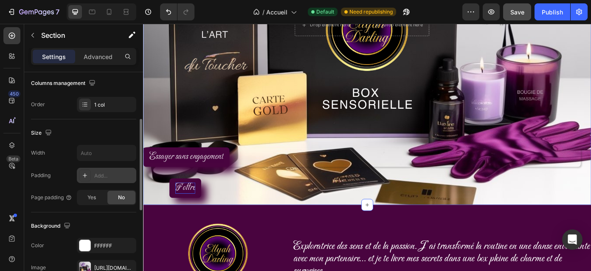
click at [113, 173] on div "Add..." at bounding box center [114, 176] width 40 height 8
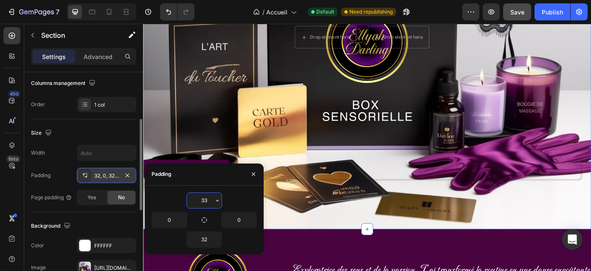
type input "32"
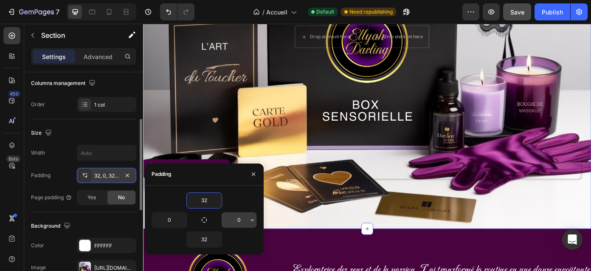
click at [241, 219] on input "0" at bounding box center [239, 219] width 35 height 15
type input "15"
click at [313, 216] on div "F'offre Button" at bounding box center [370, 224] width 455 height 22
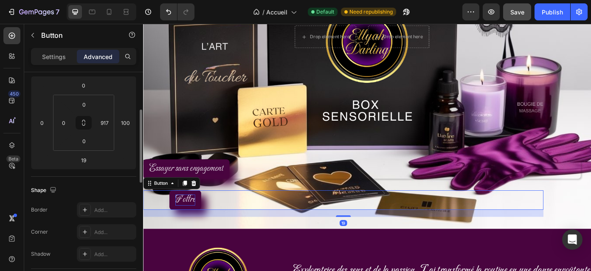
scroll to position [0, 0]
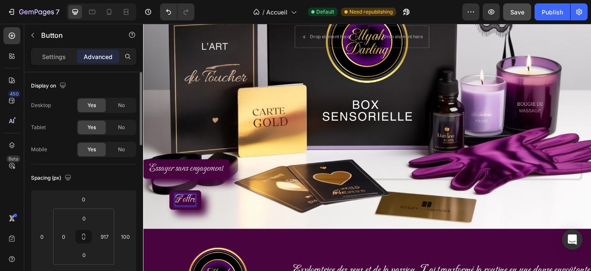
click at [237, 216] on div "F'offre Button 19" at bounding box center [370, 224] width 455 height 22
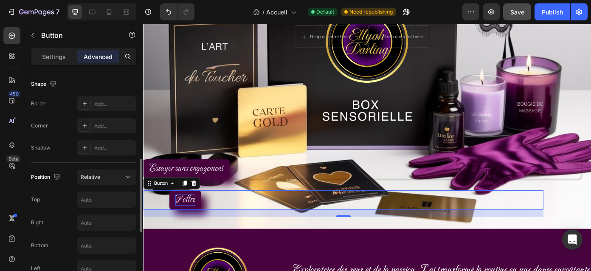
scroll to position [250, 0]
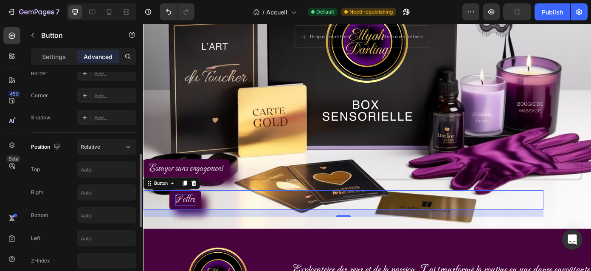
click at [197, 225] on span "F'offre" at bounding box center [191, 223] width 22 height 13
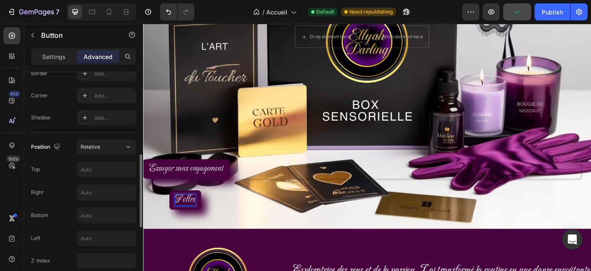
click at [213, 225] on div "F'offre Button 19" at bounding box center [370, 224] width 455 height 22
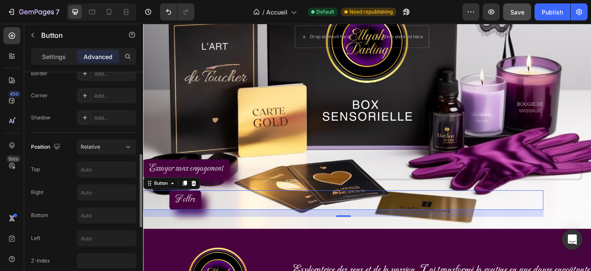
click at [214, 225] on div "F'offre Button 19" at bounding box center [370, 224] width 455 height 22
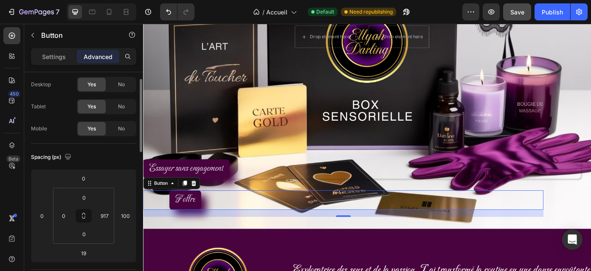
scroll to position [0, 0]
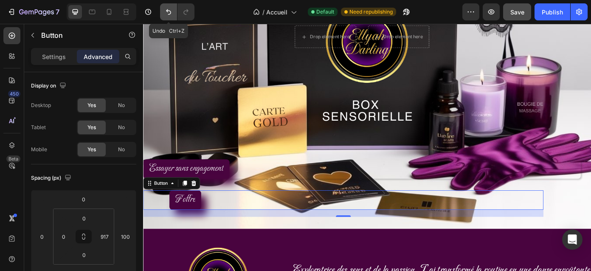
click at [169, 12] on icon "Undo/Redo" at bounding box center [168, 12] width 8 height 8
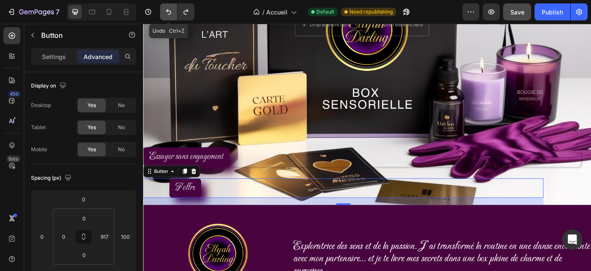
click at [169, 12] on icon "Undo/Redo" at bounding box center [168, 12] width 8 height 8
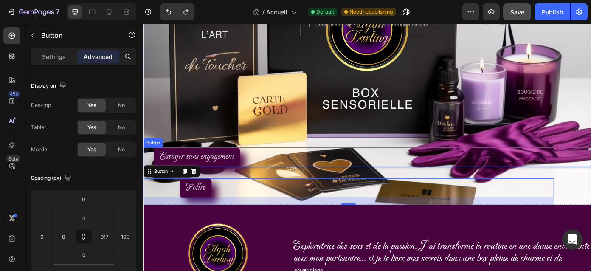
click at [365, 176] on div "Essayer sans engagement Button" at bounding box center [397, 175] width 509 height 22
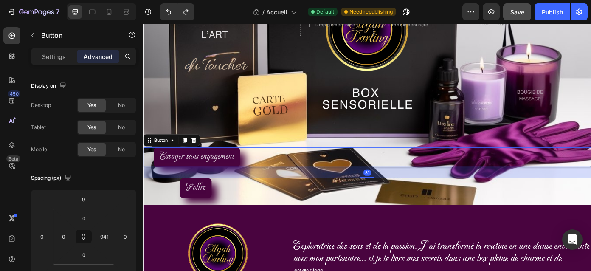
click at [446, 173] on div "Essayer sans engagement Button 31" at bounding box center [397, 175] width 509 height 22
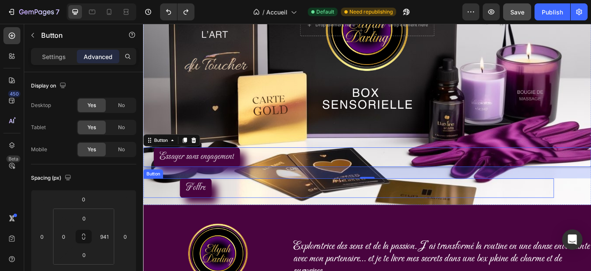
click at [328, 219] on div "F'offre Button" at bounding box center [376, 210] width 467 height 22
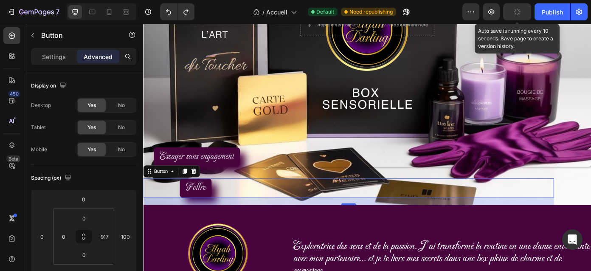
click at [517, 10] on icon "button" at bounding box center [516, 9] width 1 height 2
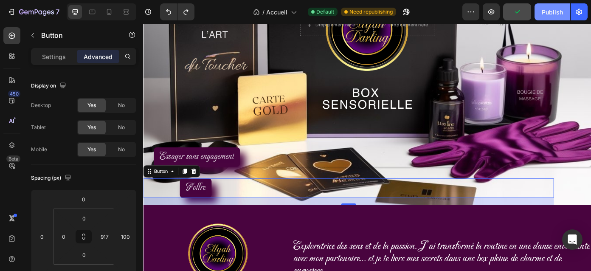
click at [548, 10] on div "Publish" at bounding box center [551, 12] width 21 height 9
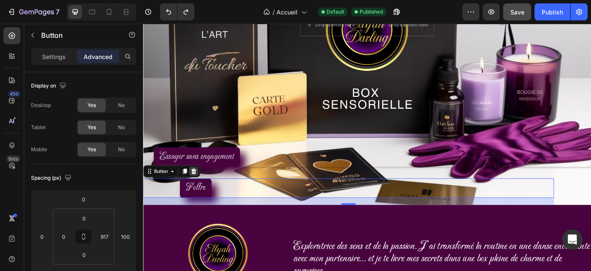
click at [202, 192] on icon at bounding box center [201, 191] width 6 height 6
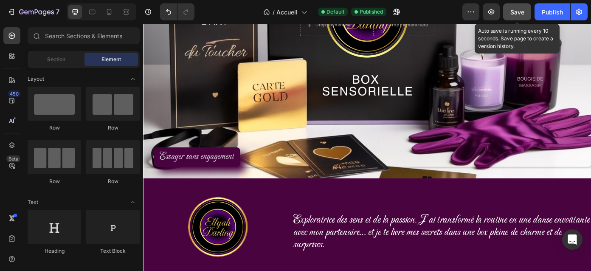
click at [525, 11] on button "Save" at bounding box center [517, 11] width 28 height 17
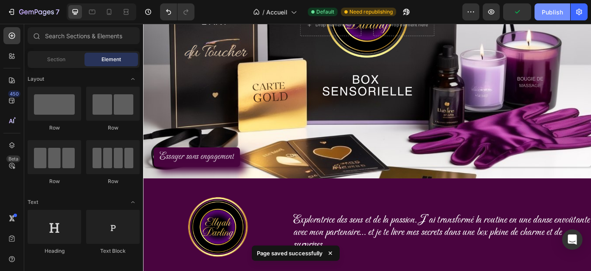
click at [547, 14] on div "Publish" at bounding box center [551, 12] width 21 height 9
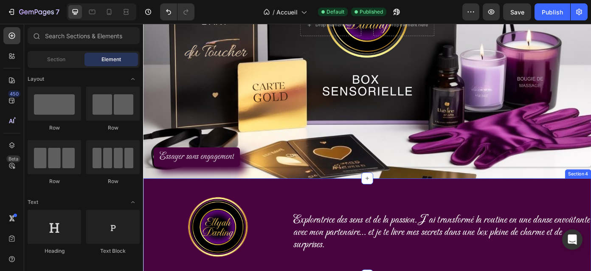
click at [379, 199] on div "Image Exploratrice des sens et de la passion. J’ai transformé la routine en une…" at bounding box center [397, 254] width 509 height 110
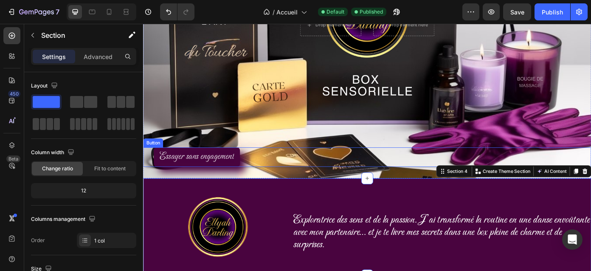
click at [370, 177] on div "Essayer sans engagement Button" at bounding box center [397, 175] width 509 height 22
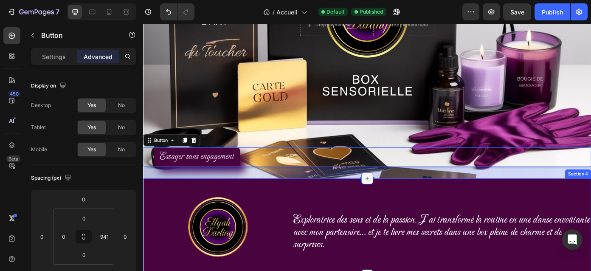
click at [397, 199] on icon at bounding box center [398, 200] width 4 height 4
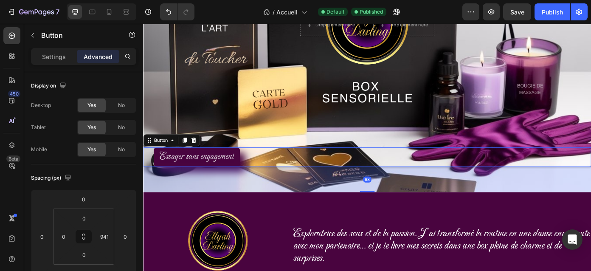
drag, startPoint x: 396, startPoint y: 198, endPoint x: 411, endPoint y: 213, distance: 21.9
click at [411, 186] on div "68" at bounding box center [397, 186] width 509 height 0
type input "68"
click at [419, 157] on div "Drop element here Drop element here Row Drop element here Drop element here Row…" at bounding box center [397, 23] width 509 height 384
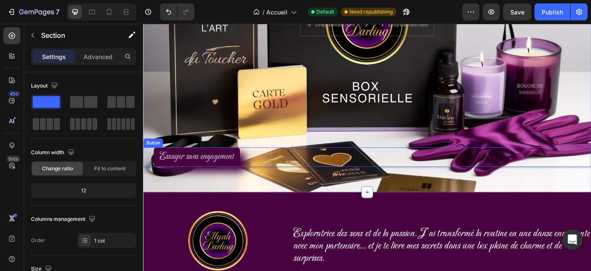
click at [322, 176] on div "Essayer sans engagement Button" at bounding box center [397, 175] width 509 height 22
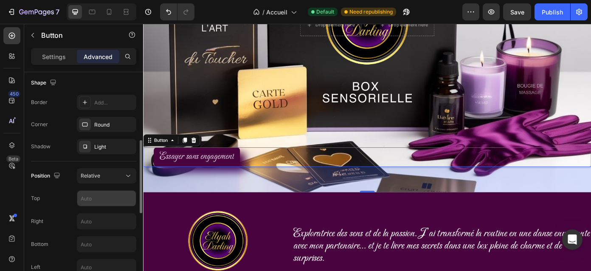
scroll to position [214, 0]
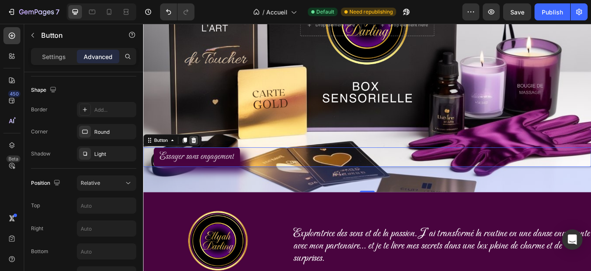
click at [202, 157] on icon at bounding box center [201, 156] width 6 height 6
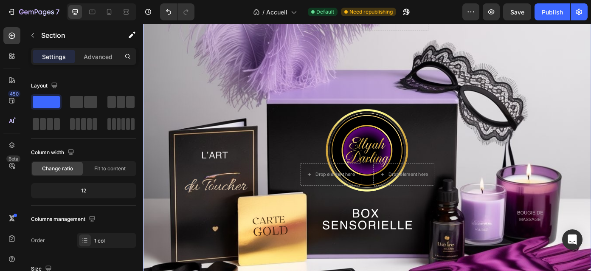
scroll to position [41, 0]
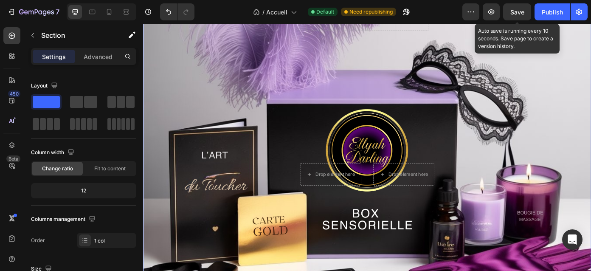
click at [519, 15] on div "Save" at bounding box center [517, 12] width 14 height 9
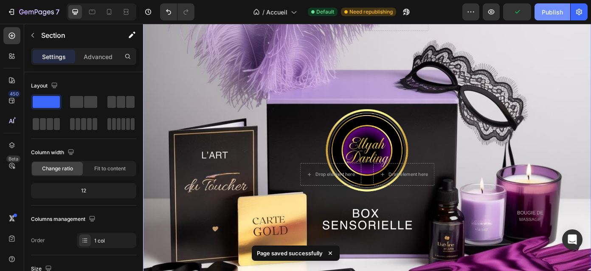
click at [551, 11] on div "Publish" at bounding box center [551, 12] width 21 height 9
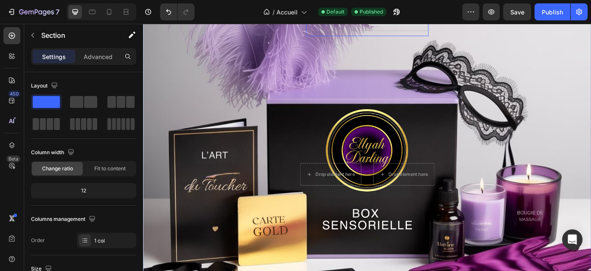
click at [451, 31] on div "Drop element here" at bounding box center [433, 18] width 70 height 25
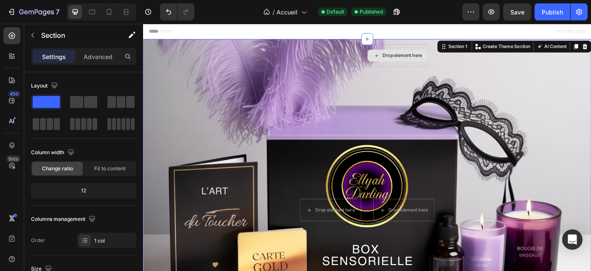
scroll to position [0, 0]
click at [444, 63] on div "Drop element here" at bounding box center [437, 59] width 45 height 7
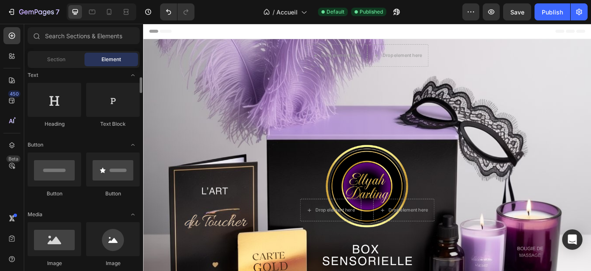
scroll to position [128, 0]
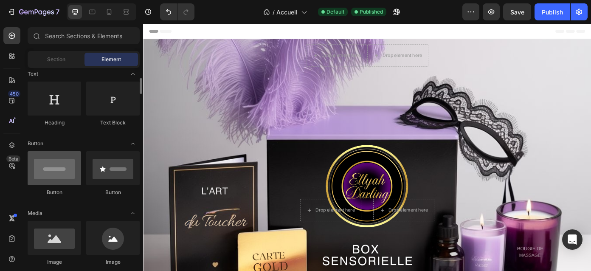
click at [62, 170] on div at bounding box center [54, 168] width 53 height 34
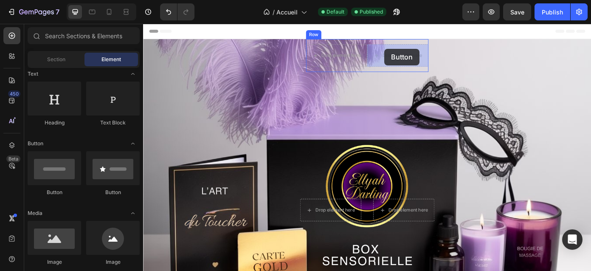
drag, startPoint x: 205, startPoint y: 194, endPoint x: 417, endPoint y: 52, distance: 255.2
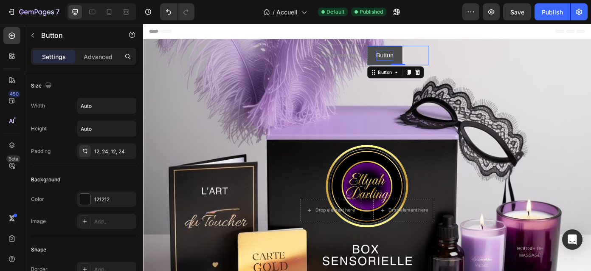
click at [421, 62] on p "Button" at bounding box center [418, 60] width 20 height 12
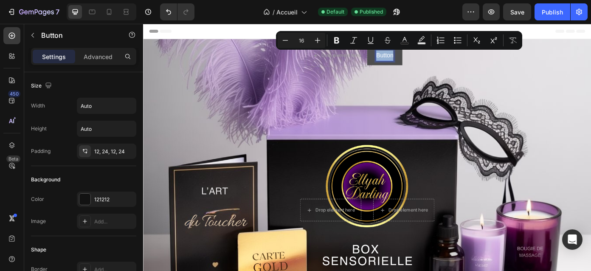
click at [421, 62] on p "Button" at bounding box center [418, 60] width 20 height 12
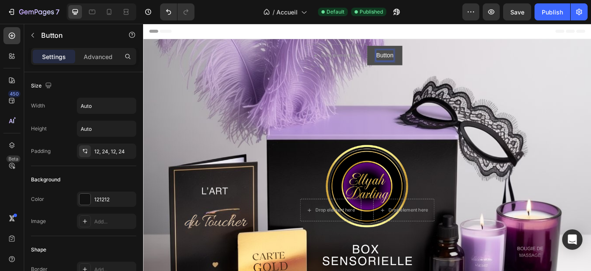
click at [421, 62] on p "Button" at bounding box center [418, 60] width 20 height 12
click at [398, 49] on button "J'essaie" at bounding box center [420, 60] width 45 height 22
click at [398, 49] on button "J'essaie (sans" at bounding box center [429, 60] width 63 height 22
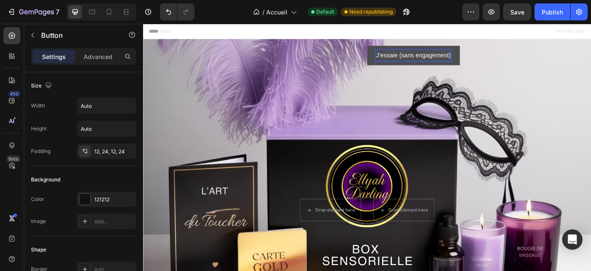
click at [447, 61] on p "J'essaie (sans engagement)" at bounding box center [450, 60] width 85 height 12
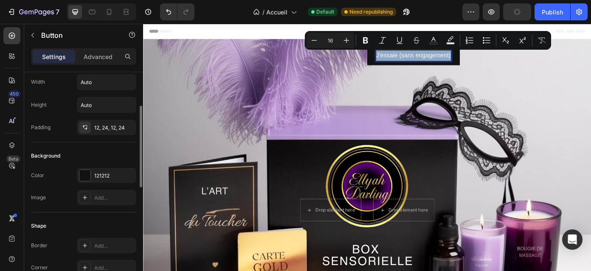
scroll to position [0, 0]
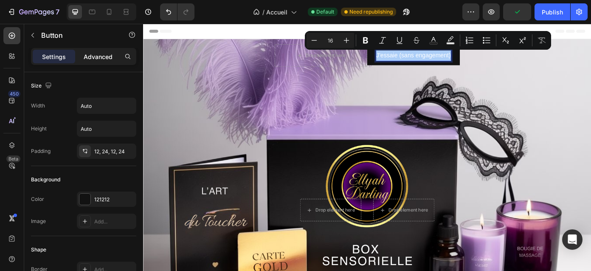
click at [97, 56] on p "Advanced" at bounding box center [98, 56] width 29 height 9
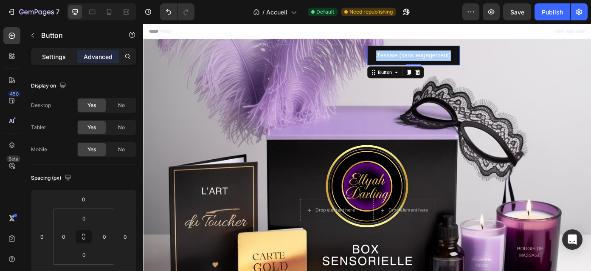
click at [51, 55] on p "Settings" at bounding box center [54, 56] width 24 height 9
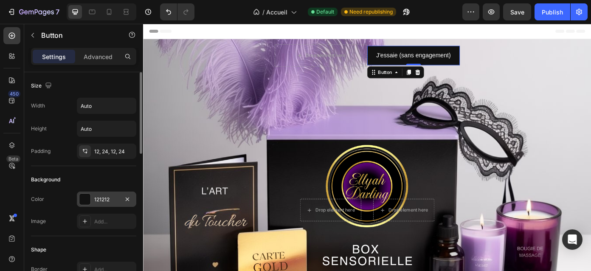
click at [104, 197] on div "121212" at bounding box center [106, 200] width 25 height 8
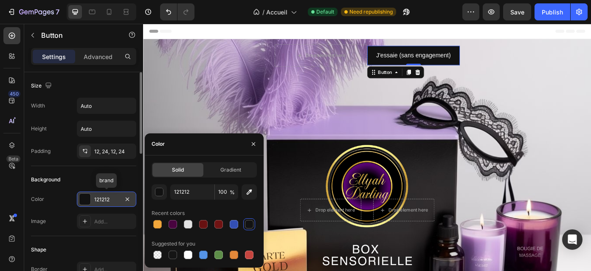
click at [104, 197] on div "121212" at bounding box center [106, 200] width 25 height 8
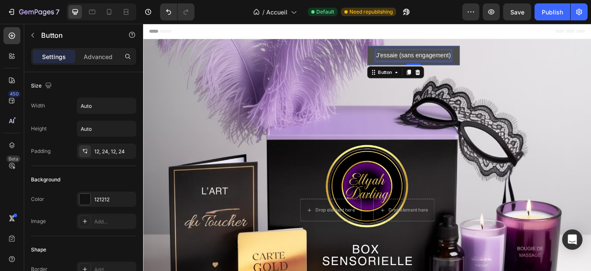
click at [461, 61] on p "J'essaie (sans engagement)" at bounding box center [450, 60] width 85 height 12
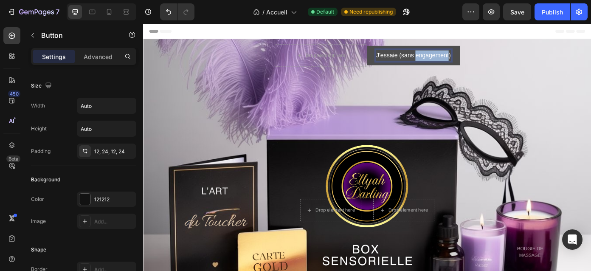
click at [461, 61] on p "J'essaie (sans engagement)" at bounding box center [450, 60] width 85 height 12
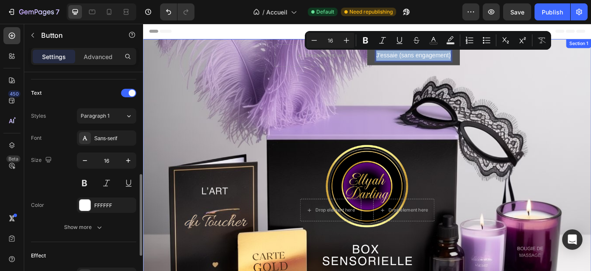
scroll to position [277, 0]
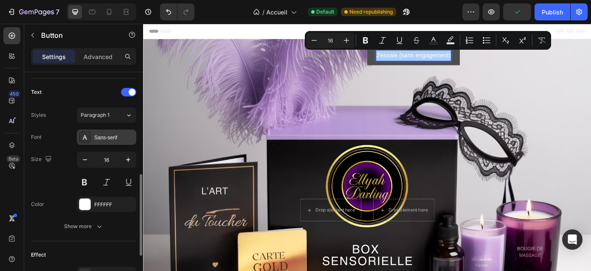
click at [110, 135] on div "Sans-serif" at bounding box center [114, 138] width 40 height 8
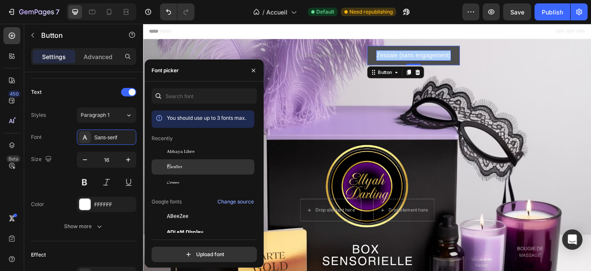
click at [198, 167] on div "Carattere" at bounding box center [210, 167] width 86 height 8
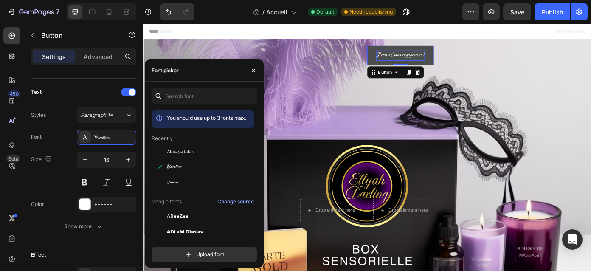
click at [440, 59] on p "J'essaie (sans engagement)" at bounding box center [435, 60] width 55 height 12
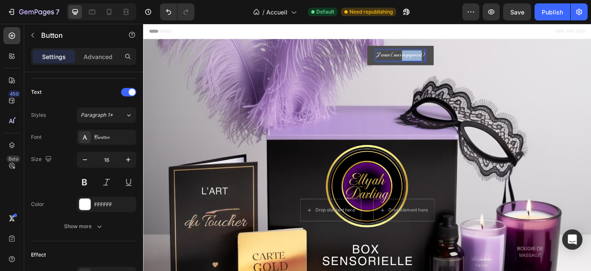
click at [440, 59] on p "J'essaie (sans engagement)" at bounding box center [435, 60] width 55 height 12
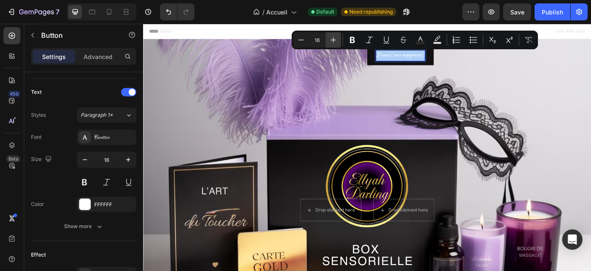
click at [331, 43] on icon "Editor contextual toolbar" at bounding box center [333, 40] width 8 height 8
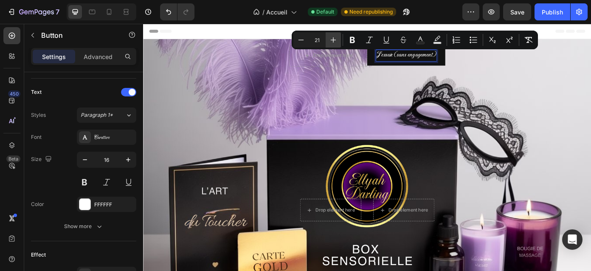
click at [331, 43] on icon "Editor contextual toolbar" at bounding box center [333, 40] width 8 height 8
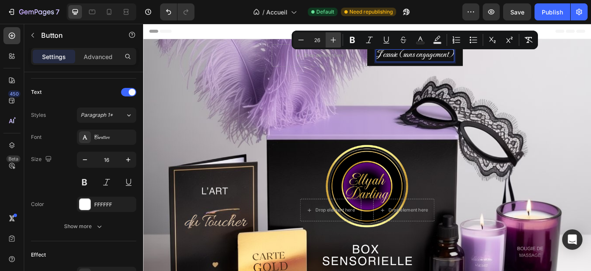
click at [331, 43] on icon "Editor contextual toolbar" at bounding box center [333, 40] width 8 height 8
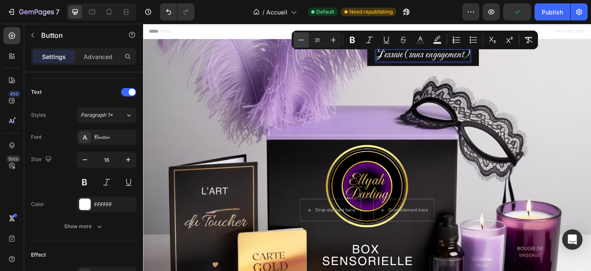
click at [303, 42] on icon "Editor contextual toolbar" at bounding box center [301, 40] width 8 height 8
type input "30"
click at [539, 77] on div "Drop element here J'essaie (sans engagement) Button 0 Row Drop element here Dro…" at bounding box center [397, 208] width 509 height 334
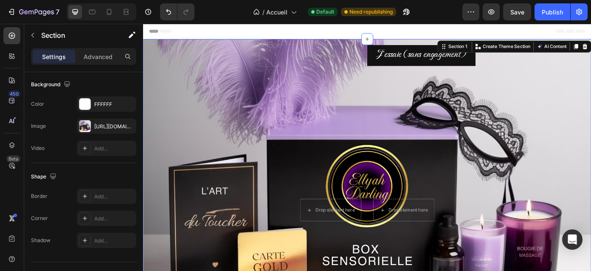
scroll to position [0, 0]
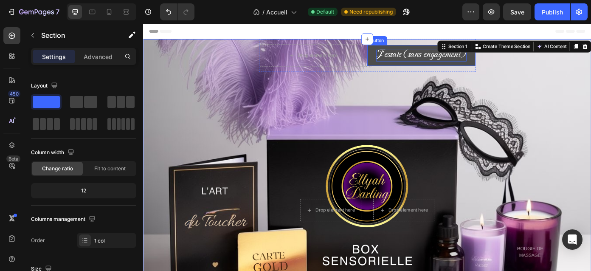
click at [487, 62] on span "J'essaie (sans engagement)" at bounding box center [459, 58] width 103 height 15
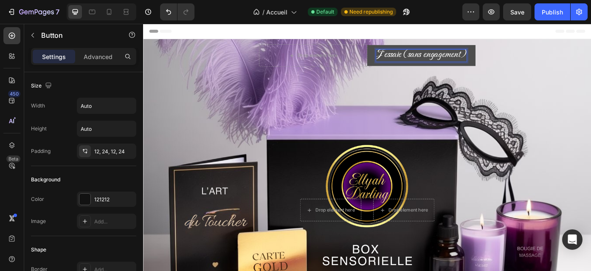
click at [450, 63] on span "J'essaie (sans engagement)" at bounding box center [459, 58] width 103 height 15
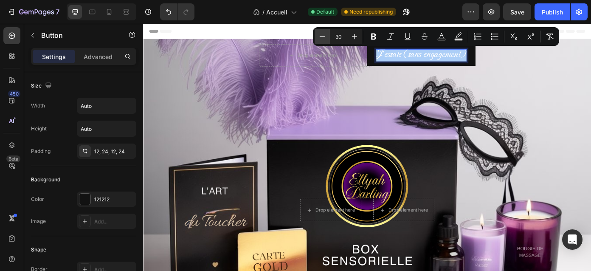
click at [324, 39] on icon "Editor contextual toolbar" at bounding box center [322, 36] width 8 height 8
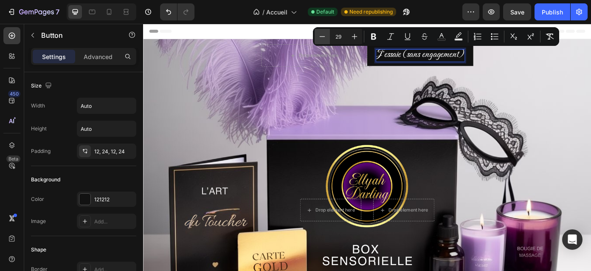
click at [324, 39] on icon "Editor contextual toolbar" at bounding box center [322, 36] width 8 height 8
type input "27"
click at [581, 107] on div "Drop element here J'essaie (sans engagement) Button 0 Row Drop element here Dro…" at bounding box center [397, 208] width 509 height 334
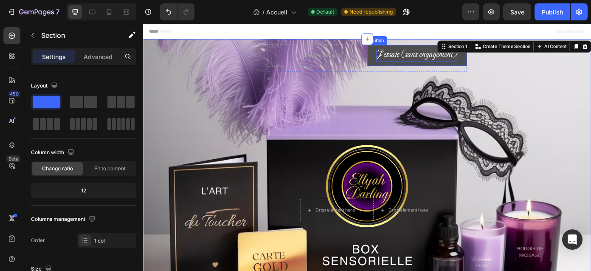
click at [474, 58] on span "J'essaie (sans engagement)" at bounding box center [454, 58] width 93 height 13
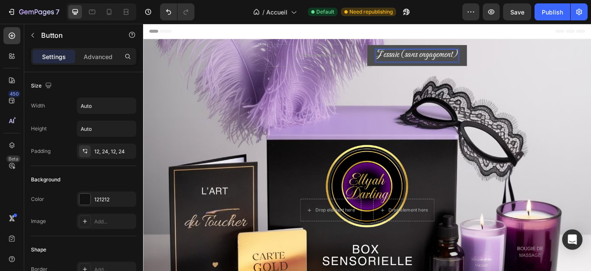
click at [398, 48] on button "J'essaie (sans engagement)" at bounding box center [454, 60] width 113 height 24
click at [522, 76] on div "Drop element here J'essaie (sans engagement) Button 0 Row Drop element here Dro…" at bounding box center [397, 208] width 509 height 334
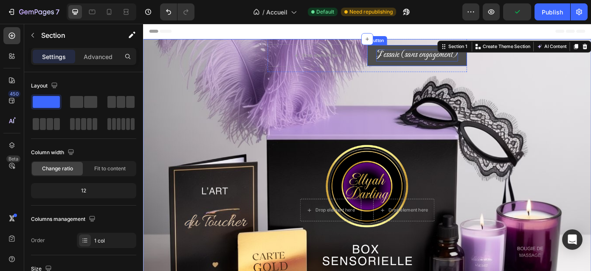
click at [484, 61] on span "J'essaie (sans engagement)" at bounding box center [454, 58] width 93 height 13
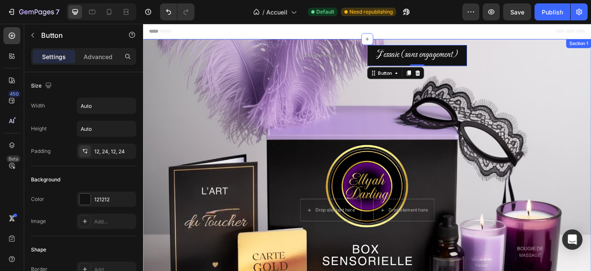
click at [555, 65] on div "Drop element here J'essaie (sans engagement) Button 0 Row Drop element here Dro…" at bounding box center [397, 208] width 509 height 334
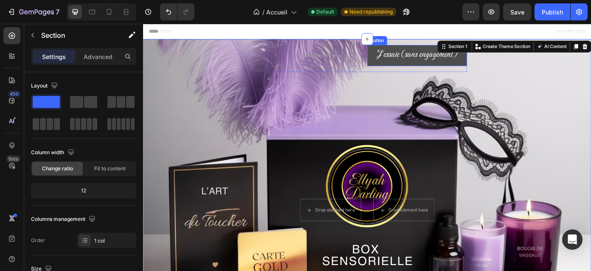
click at [511, 69] on button "J'essaie (sans engagement)" at bounding box center [454, 60] width 113 height 24
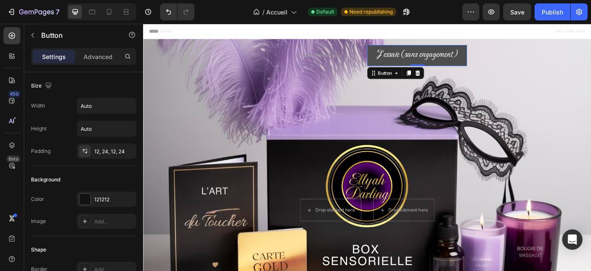
click at [508, 66] on button "J'essaie (sans engagement)" at bounding box center [454, 60] width 113 height 24
click at [505, 63] on button "J'essaie (sans engagement)" at bounding box center [454, 60] width 113 height 24
click at [508, 68] on button "J'essaie (sans engagement)" at bounding box center [454, 60] width 113 height 24
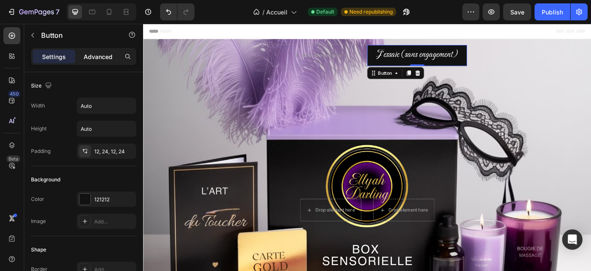
click at [90, 61] on p "Advanced" at bounding box center [98, 56] width 29 height 9
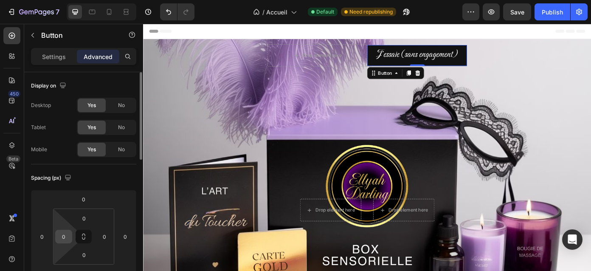
click at [69, 237] on input "0" at bounding box center [63, 236] width 13 height 13
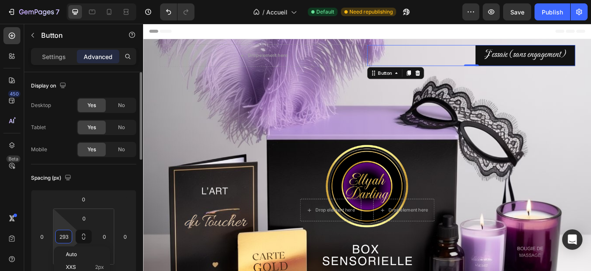
type input "294"
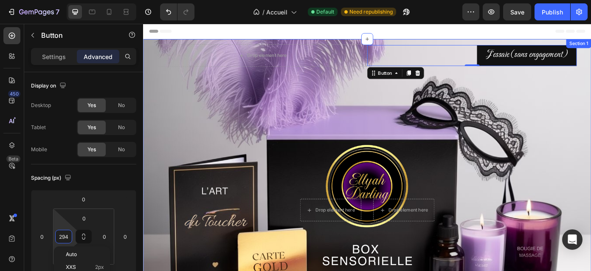
click at [577, 86] on div "Drop element here J'essaie (sans engagement) Button 0 Row Drop element here Dro…" at bounding box center [397, 208] width 509 height 334
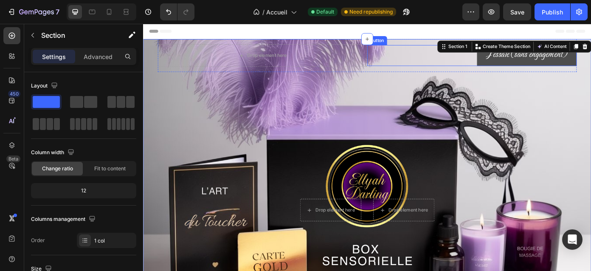
click at [590, 63] on button "J'essaie (sans engagement)" at bounding box center [578, 60] width 113 height 24
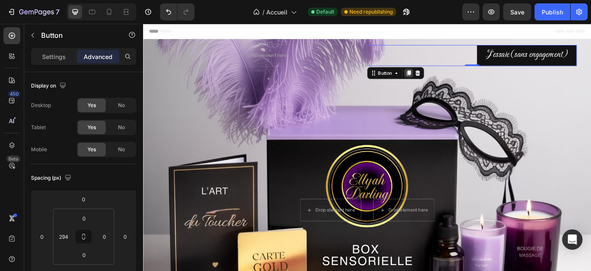
click at [447, 78] on icon at bounding box center [445, 80] width 5 height 6
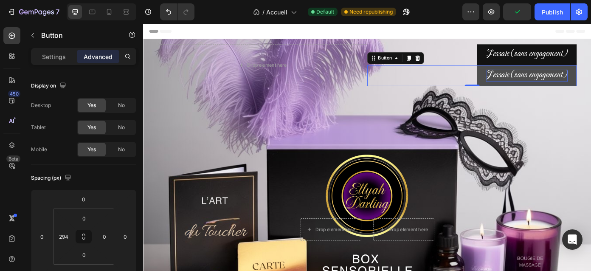
click at [563, 81] on span "J'essaie (sans engagement)" at bounding box center [579, 81] width 93 height 13
click at [565, 81] on span "J'essaie (sans engagement)" at bounding box center [579, 81] width 93 height 13
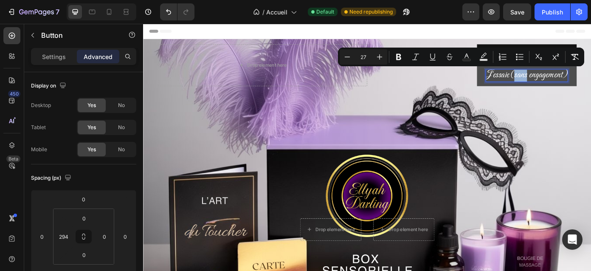
click at [565, 81] on span "J'essaie (sans engagement)" at bounding box center [579, 81] width 93 height 13
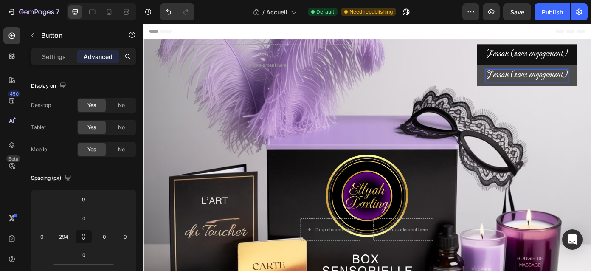
click at [565, 81] on span "J'essaie (sans engagement)" at bounding box center [579, 81] width 93 height 13
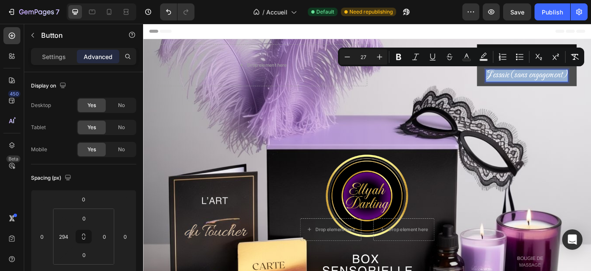
click at [531, 84] on button "J'essaie (sans engagement)" at bounding box center [578, 83] width 113 height 24
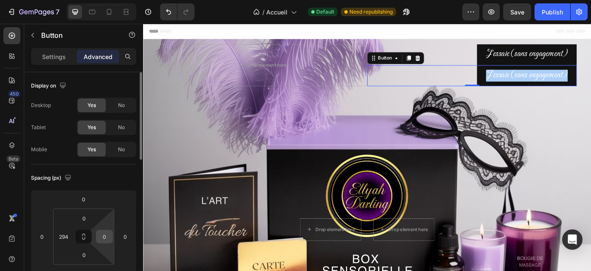
click at [110, 235] on input "0" at bounding box center [104, 236] width 13 height 13
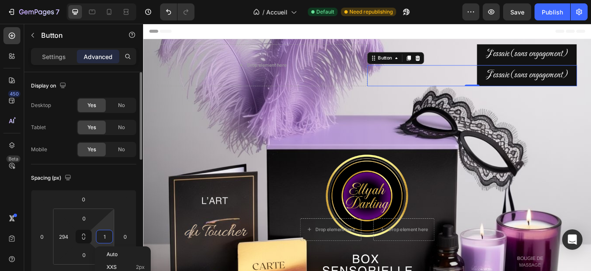
type input "0"
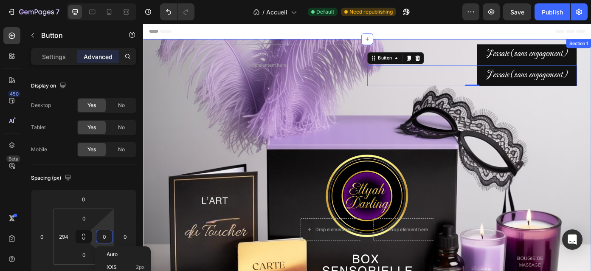
click at [590, 113] on div "Drop element here J'essaie (sans engagement) Button J'essaie (sans engagement) …" at bounding box center [397, 219] width 509 height 356
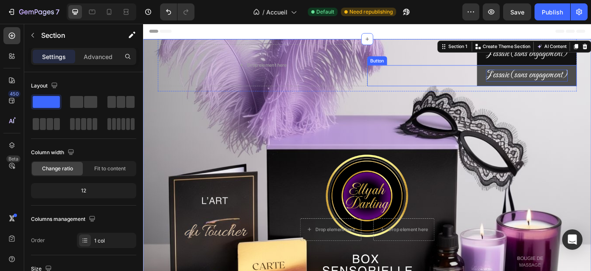
click at [590, 79] on span "J'essaie (sans engagement)" at bounding box center [579, 81] width 93 height 13
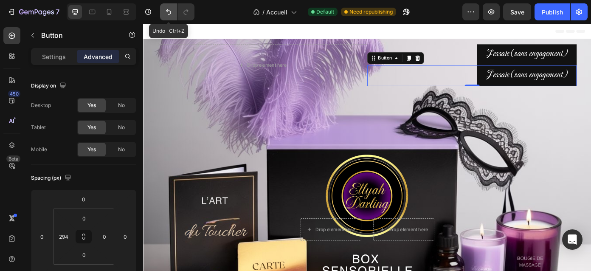
click at [171, 11] on icon "Undo/Redo" at bounding box center [168, 12] width 8 height 8
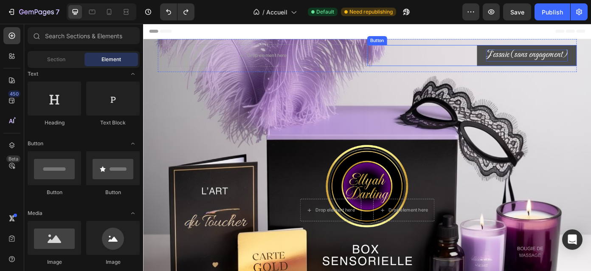
click at [559, 54] on span "J'essaie (sans engagement)" at bounding box center [579, 58] width 93 height 13
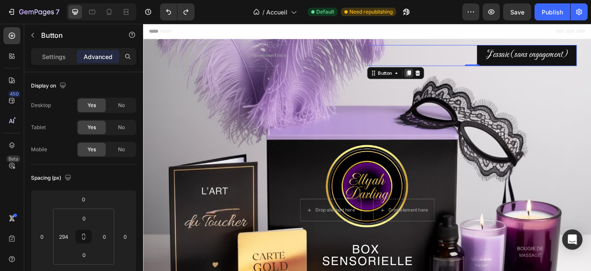
click at [448, 81] on icon at bounding box center [444, 79] width 7 height 7
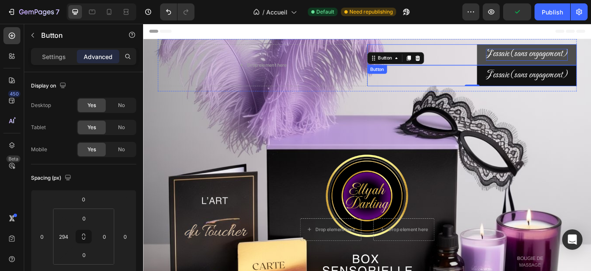
click at [590, 56] on span "J'essaie (sans engagement)" at bounding box center [579, 57] width 93 height 13
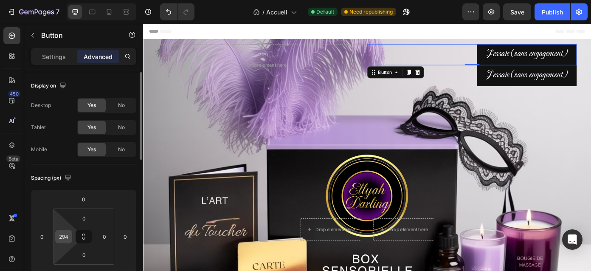
click at [68, 236] on input "294" at bounding box center [63, 236] width 13 height 13
type input "289"
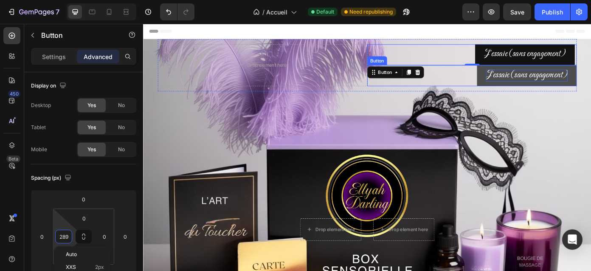
click at [534, 82] on span "J'essaie (sans engagement)" at bounding box center [579, 81] width 93 height 13
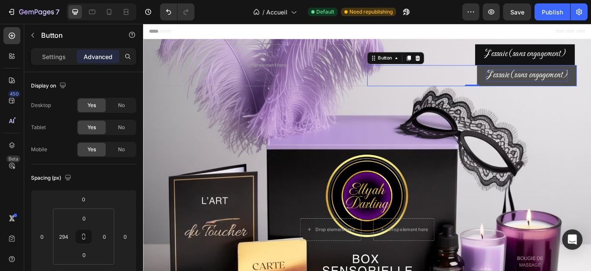
click at [534, 82] on span "J'essaie (sans engagement)" at bounding box center [579, 81] width 93 height 13
click at [522, 71] on button "J'essaie (sans engagement)" at bounding box center [578, 83] width 113 height 24
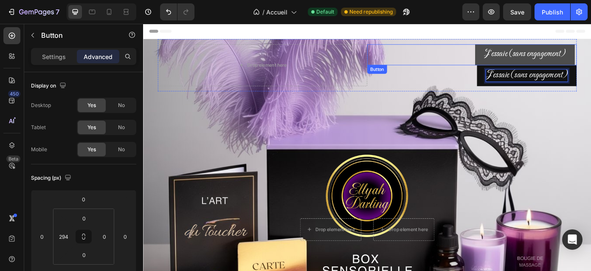
click at [528, 59] on button "J'essaie (sans engagement)" at bounding box center [576, 59] width 113 height 24
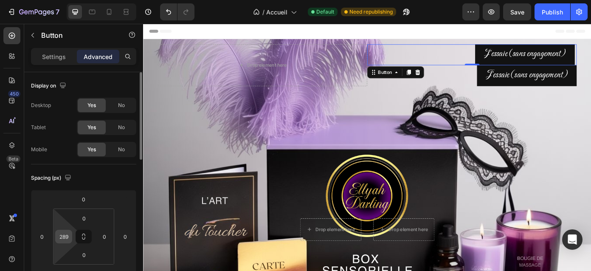
click at [68, 234] on input "289" at bounding box center [63, 236] width 13 height 13
type input "293"
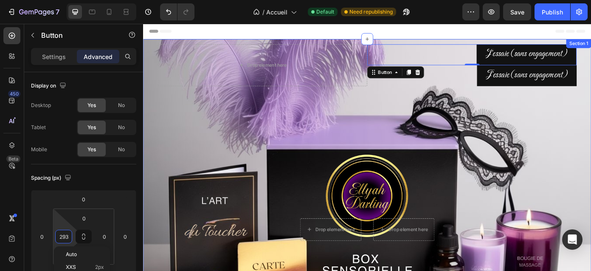
click at [590, 126] on div "Drop element here J'essaie (sans engagement) Button 0 J'essaie (sans engagement…" at bounding box center [397, 219] width 509 height 356
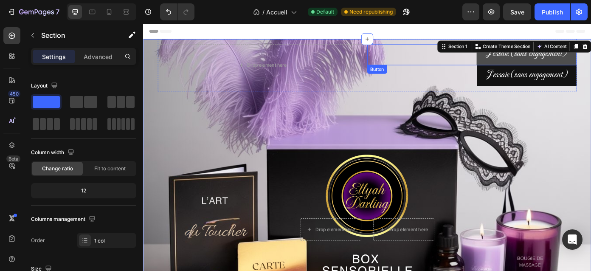
click at [586, 66] on button "J'essaie (sans engagement)" at bounding box center [578, 59] width 113 height 24
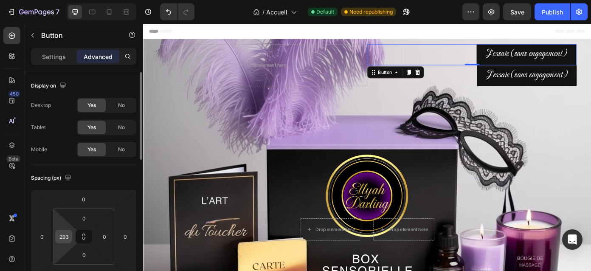
click at [65, 233] on input "293" at bounding box center [63, 236] width 13 height 13
type input "295"
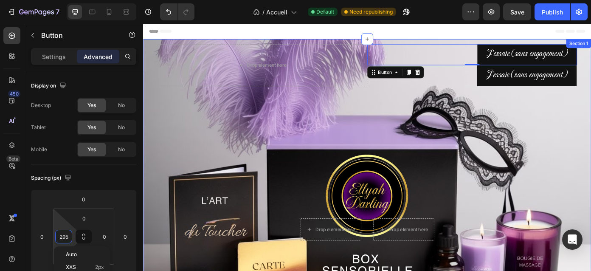
click at [590, 123] on div "Drop element here J'essaie (sans engagement) Button 0 J'essaie (sans engagement…" at bounding box center [397, 219] width 509 height 356
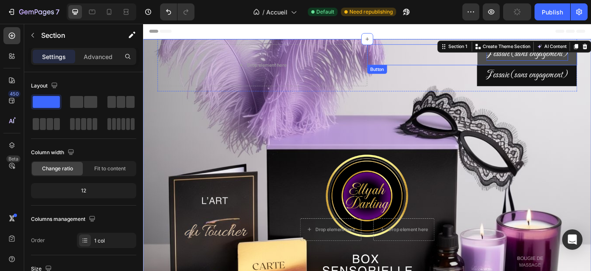
click at [590, 64] on span "J'essaie (sans engagement)" at bounding box center [579, 57] width 93 height 13
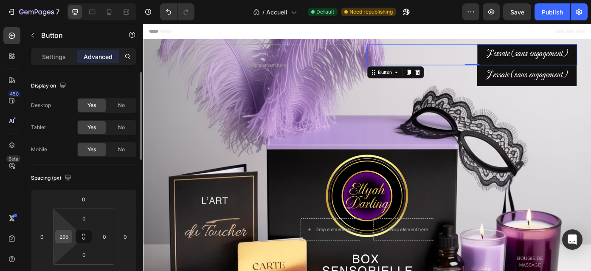
click at [67, 235] on input "295" at bounding box center [63, 236] width 13 height 13
type input "294"
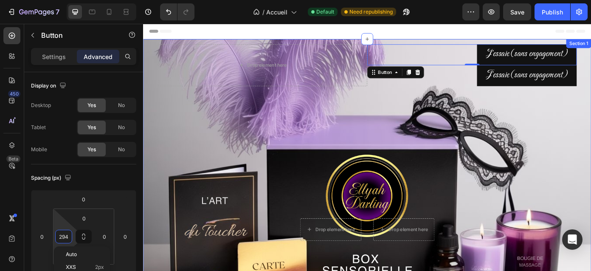
click at [590, 114] on div "Drop element here J'essaie (sans engagement) Button 0 J'essaie (sans engagement…" at bounding box center [397, 219] width 509 height 356
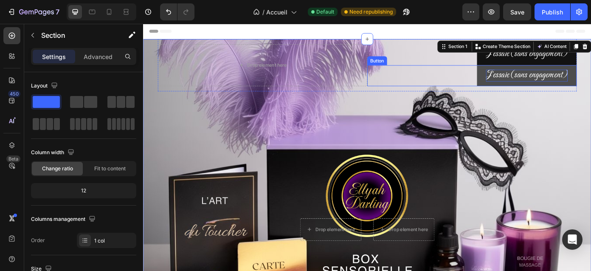
click at [580, 80] on span "J'essaie (sans engagement)" at bounding box center [579, 81] width 93 height 13
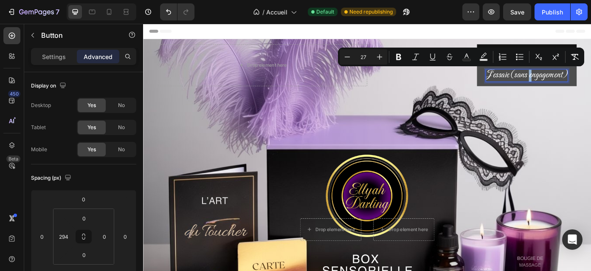
click at [590, 84] on span "J'essaie (sans engagement)" at bounding box center [579, 81] width 93 height 13
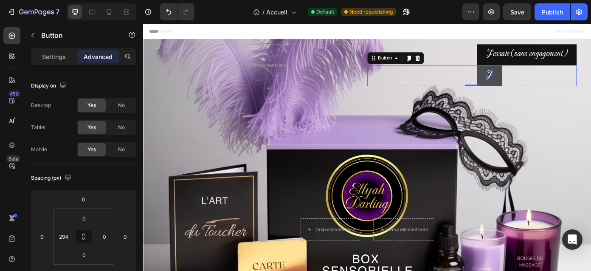
click at [590, 84] on div "J' Button 0" at bounding box center [517, 83] width 238 height 24
click at [547, 82] on button "J'" at bounding box center [536, 83] width 28 height 24
click at [541, 85] on span "J'" at bounding box center [537, 81] width 8 height 13
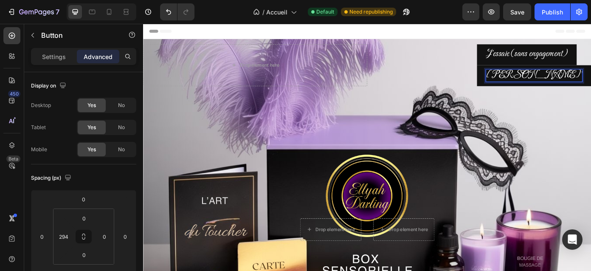
click at [581, 85] on div "Joffre' Button 0" at bounding box center [525, 83] width 255 height 24
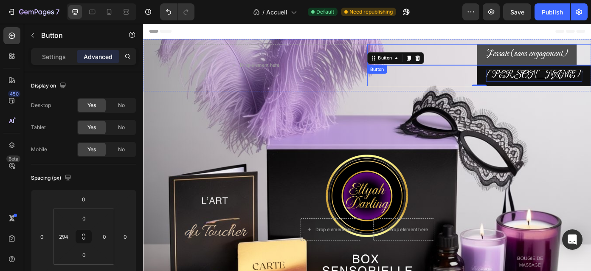
click at [554, 67] on button "J'essaie (sans engagement)" at bounding box center [578, 59] width 113 height 24
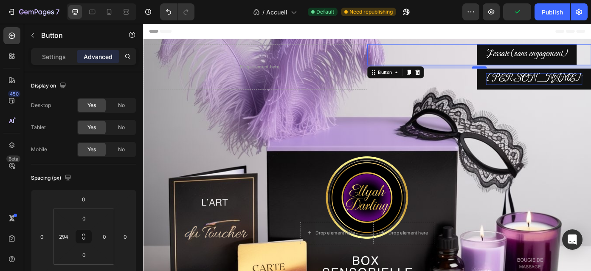
click at [521, 73] on div at bounding box center [524, 73] width 17 height 3
type input "9"
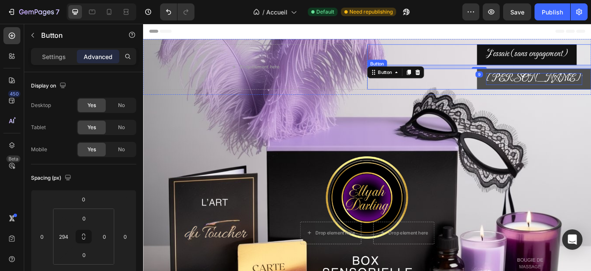
click at [565, 89] on button "Joffre'" at bounding box center [587, 87] width 130 height 24
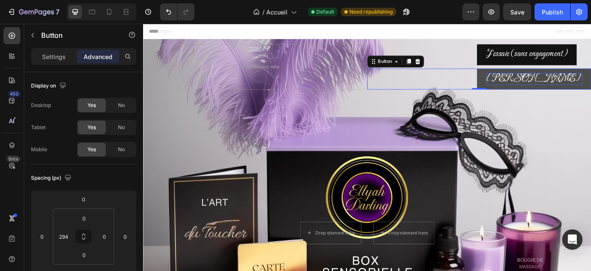
click at [565, 89] on button "Joffre'" at bounding box center [587, 87] width 130 height 24
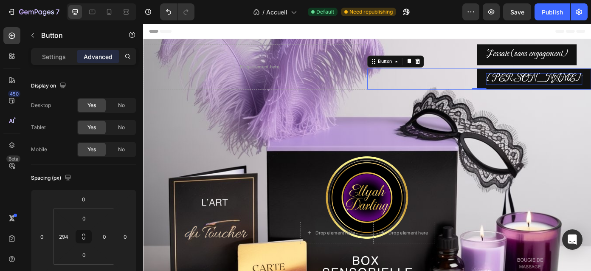
click at [589, 84] on div "Joffre' Button 0" at bounding box center [525, 87] width 255 height 24
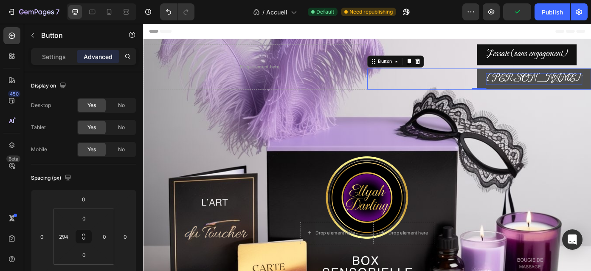
click at [559, 88] on button "Joffre'" at bounding box center [587, 87] width 130 height 24
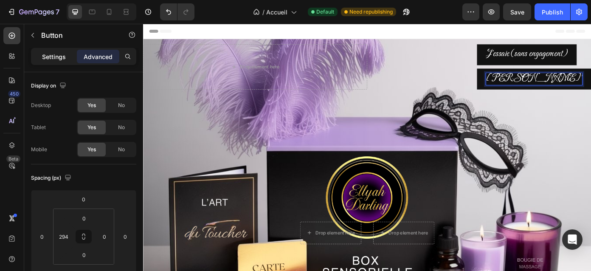
click at [56, 57] on p "Settings" at bounding box center [54, 56] width 24 height 9
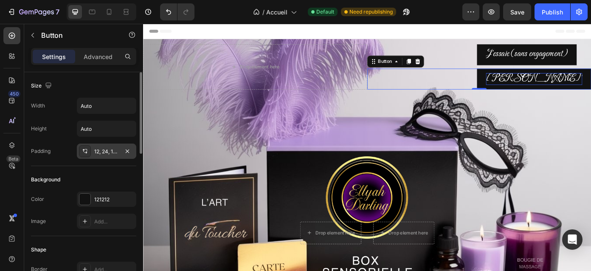
click at [104, 154] on div "12, 24, 12, 24" at bounding box center [106, 152] width 25 height 8
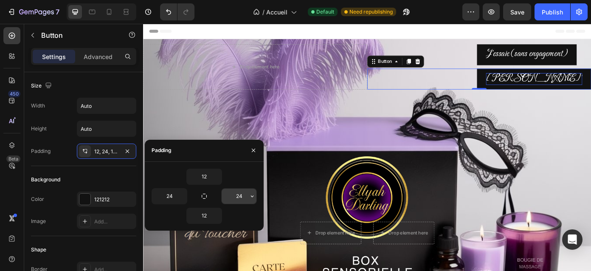
click at [240, 196] on input "24" at bounding box center [239, 195] width 35 height 15
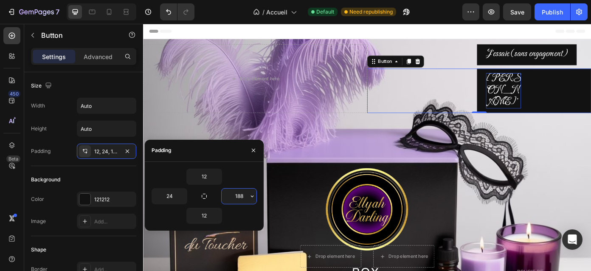
type input "189"
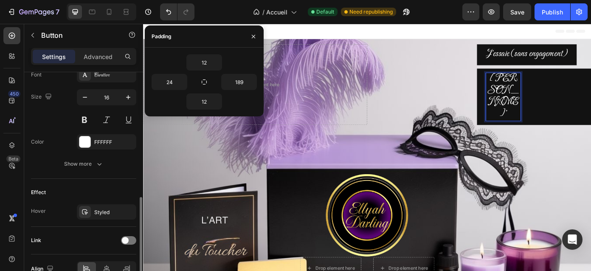
scroll to position [384, 0]
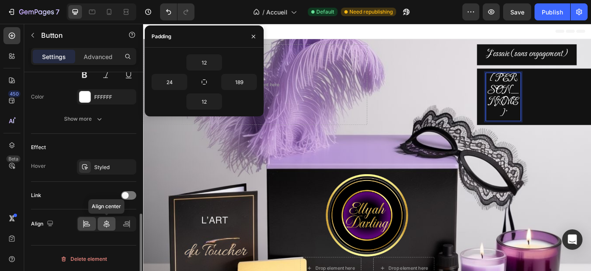
click at [105, 224] on icon at bounding box center [107, 224] width 6 height 8
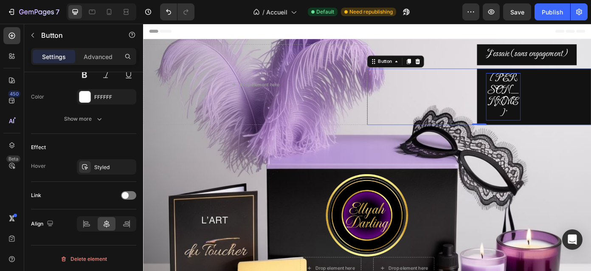
click at [541, 85] on span "Joffre'" at bounding box center [552, 105] width 36 height 53
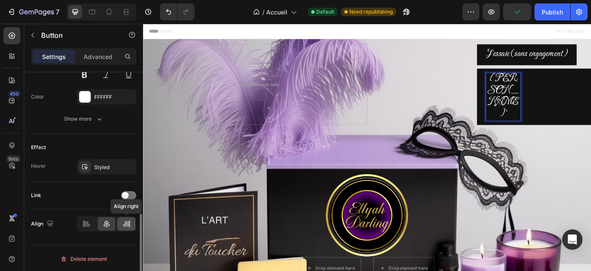
click at [126, 222] on icon at bounding box center [127, 222] width 4 height 2
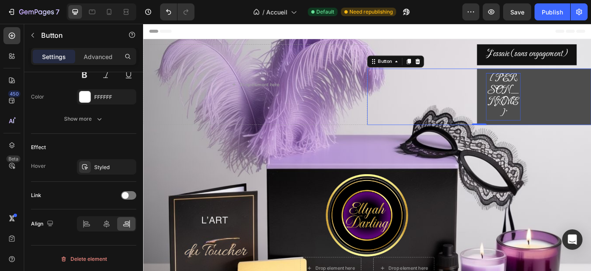
click at [551, 88] on span "Joffre'" at bounding box center [552, 105] width 36 height 53
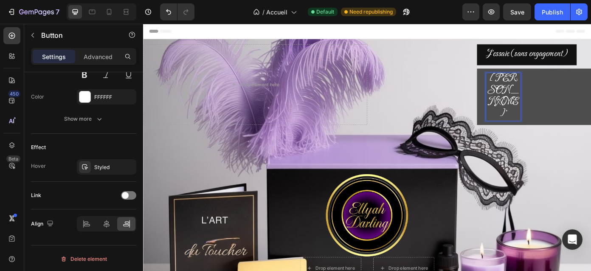
click at [587, 90] on button "Joffre'" at bounding box center [587, 107] width 130 height 64
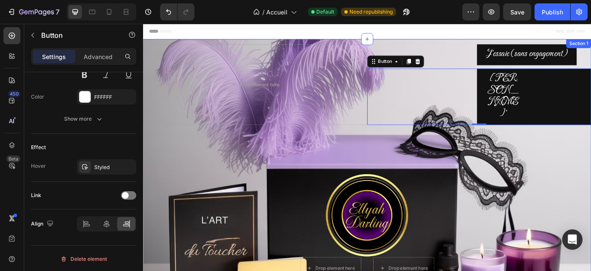
click at [574, 147] on div "Drop element here J'essaie (sans engagement) Button Joffre' Button 0 Row Drop e…" at bounding box center [397, 241] width 509 height 400
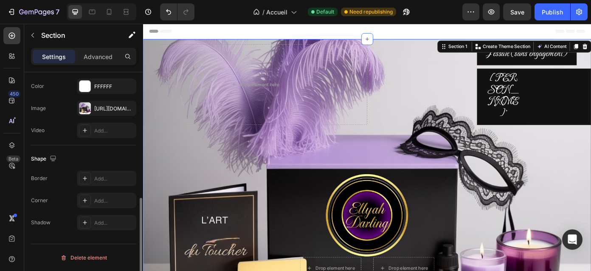
scroll to position [0, 0]
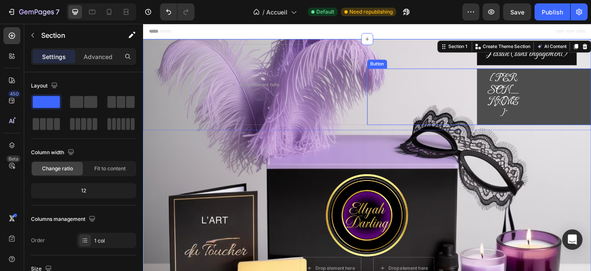
click at [564, 82] on button "Joffre'" at bounding box center [587, 107] width 130 height 64
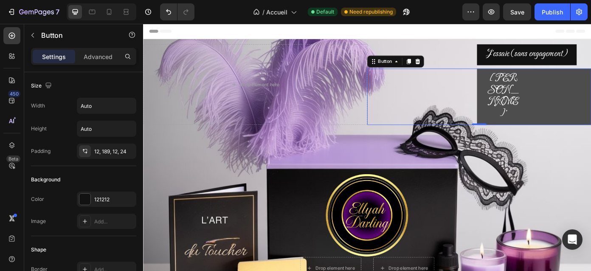
click at [561, 81] on button "Joffre'" at bounding box center [587, 107] width 130 height 64
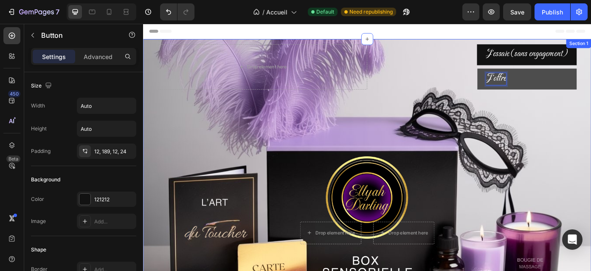
click at [590, 109] on div "Drop element here J'essaie (sans engagement) Button J'offre Button 0 Row Drop e…" at bounding box center [397, 220] width 509 height 359
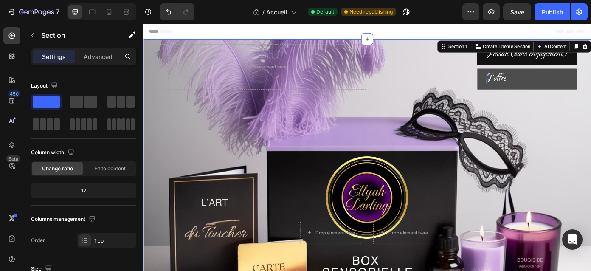
click at [590, 129] on div "Drop element here J'essaie (sans engagement) Button J'offre Button Row Drop ele…" at bounding box center [397, 220] width 509 height 359
click at [588, 128] on div "Drop element here J'essaie (sans engagement) Button J'offre Button Row Drop ele…" at bounding box center [397, 220] width 509 height 359
click at [590, 89] on button "J'offre" at bounding box center [579, 87] width 113 height 24
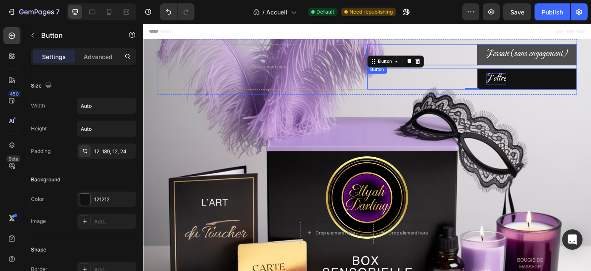
click at [590, 59] on button "J'essaie (sans engagement)" at bounding box center [578, 59] width 113 height 24
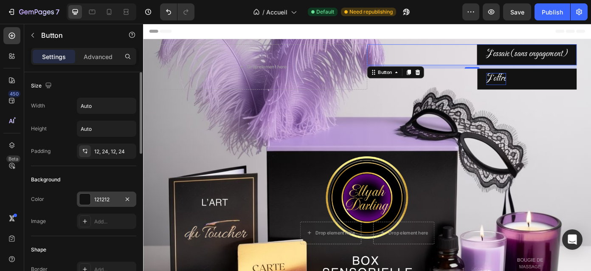
click at [107, 202] on div "121212" at bounding box center [106, 200] width 25 height 8
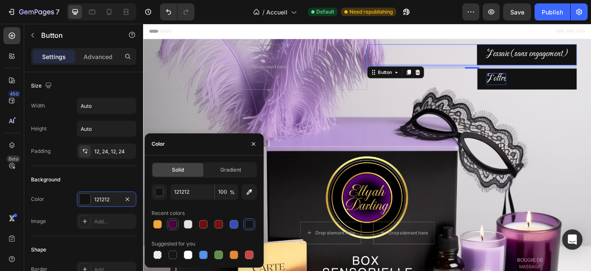
click at [173, 225] on div at bounding box center [172, 224] width 8 height 8
type input "49043F"
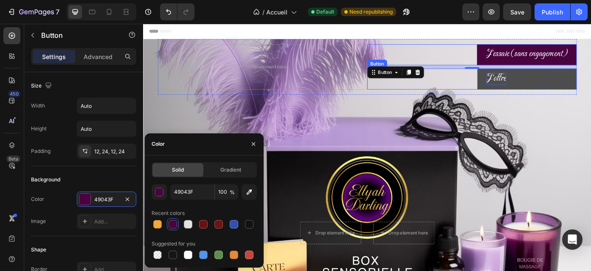
click at [582, 91] on button "J'offre" at bounding box center [579, 87] width 113 height 24
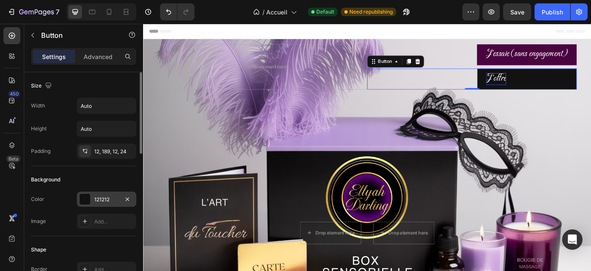
click at [108, 197] on div "121212" at bounding box center [106, 200] width 25 height 8
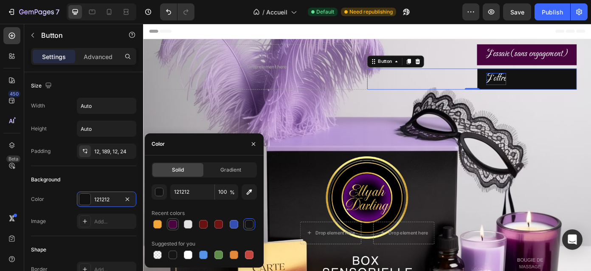
click at [174, 224] on div at bounding box center [172, 224] width 8 height 8
type input "49043F"
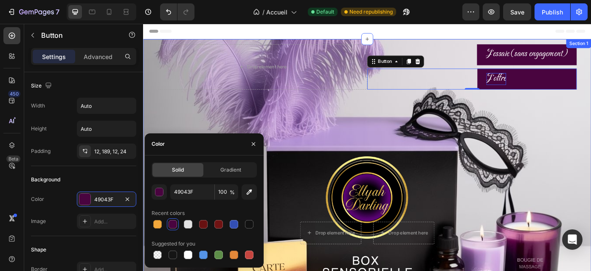
click at [590, 123] on div "Drop element here J'essaie (sans engagement) Button J'offre Button 0 Row Drop e…" at bounding box center [397, 220] width 509 height 359
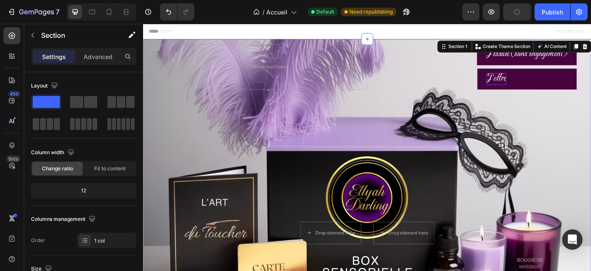
click at [590, 123] on div "Drop element here J'essaie (sans engagement) Button J'offre Button Row Drop ele…" at bounding box center [397, 220] width 509 height 359
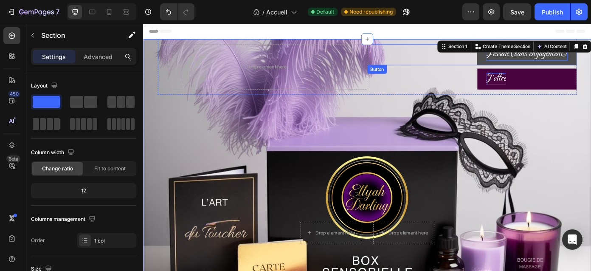
click at [572, 65] on p "J'essaie (sans engagement)" at bounding box center [579, 59] width 93 height 14
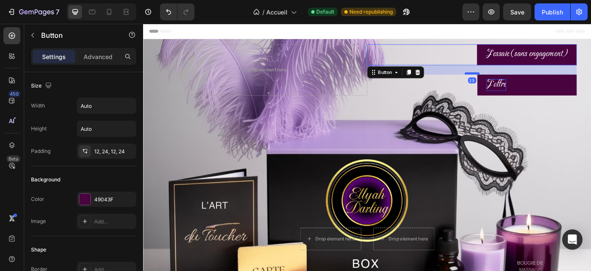
drag, startPoint x: 518, startPoint y: 72, endPoint x: 518, endPoint y: 79, distance: 6.8
click at [518, 79] on div at bounding box center [516, 80] width 17 height 3
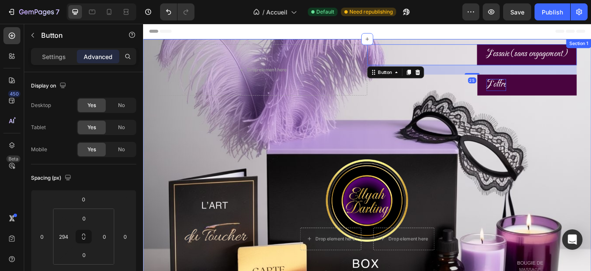
click at [575, 120] on div "Drop element here J'essaie (sans engagement) Button 25 J'offre Button Row Drop …" at bounding box center [397, 224] width 509 height 366
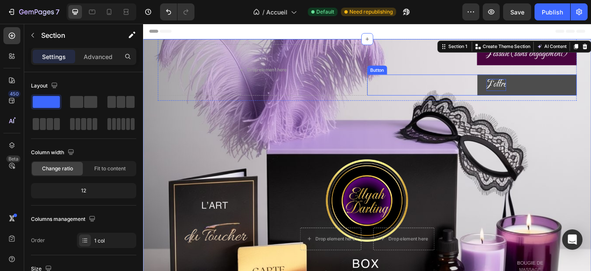
click at [557, 84] on button "J'offre" at bounding box center [579, 93] width 113 height 24
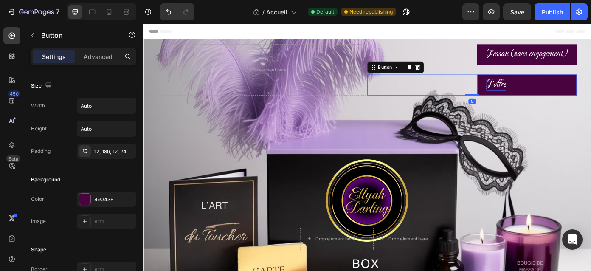
drag, startPoint x: 515, startPoint y: 103, endPoint x: 536, endPoint y: 71, distance: 38.3
click at [536, 71] on div "J'essaie (sans engagement) Button J'offre Button 0" at bounding box center [517, 76] width 238 height 58
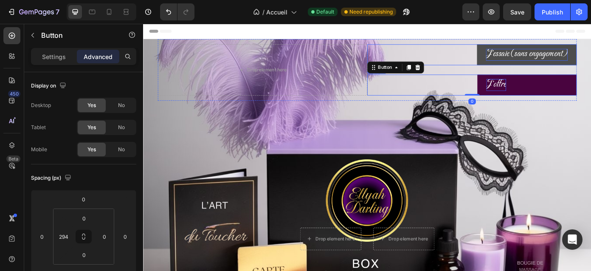
click at [533, 64] on span "J'essaie (sans engagement)" at bounding box center [579, 57] width 93 height 13
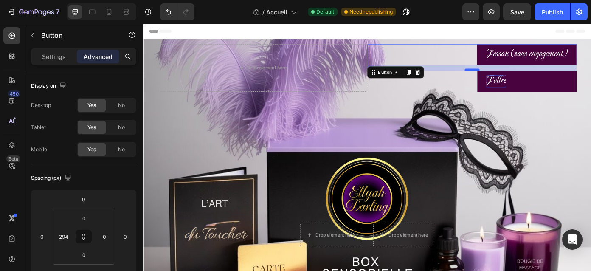
click at [520, 76] on div at bounding box center [516, 76] width 17 height 3
type input "15"
click at [575, 112] on div "Drop element here J'essaie (sans engagement) Button 15 J'offre Button Row Drop …" at bounding box center [397, 222] width 509 height 362
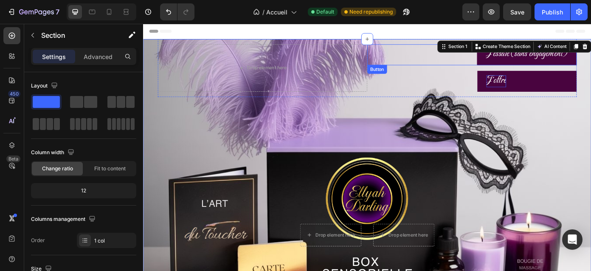
click at [448, 70] on div "J'essaie (sans engagement) Button" at bounding box center [517, 59] width 238 height 24
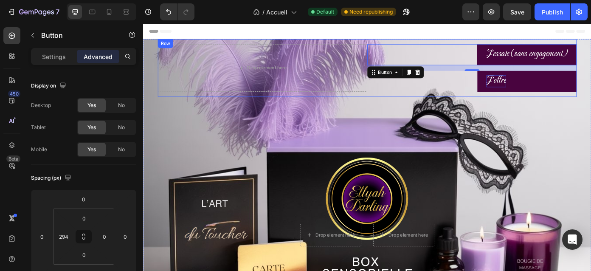
click at [540, 41] on div "Drop element here J'essaie (sans engagement) Button 15 J'offre Button Row" at bounding box center [398, 74] width 476 height 66
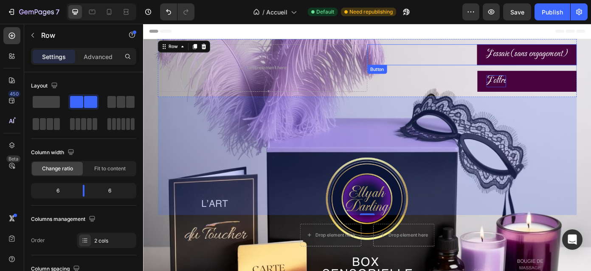
click at [496, 55] on div "J'essaie (sans engagement) Button" at bounding box center [517, 59] width 238 height 24
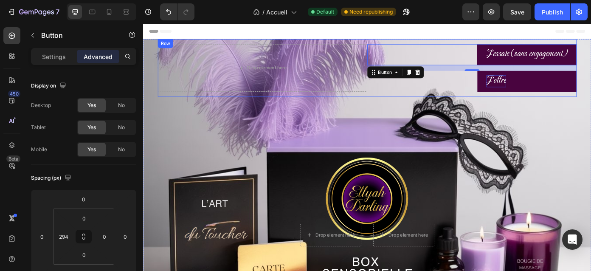
click at [500, 42] on div "Drop element here J'essaie (sans engagement) Button 15 J'offre Button Row" at bounding box center [398, 74] width 476 height 66
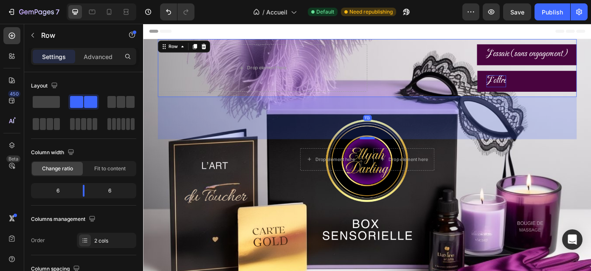
drag, startPoint x: 395, startPoint y: 238, endPoint x: 400, endPoint y: 152, distance: 86.3
click at [400, 152] on div at bounding box center [397, 153] width 17 height 3
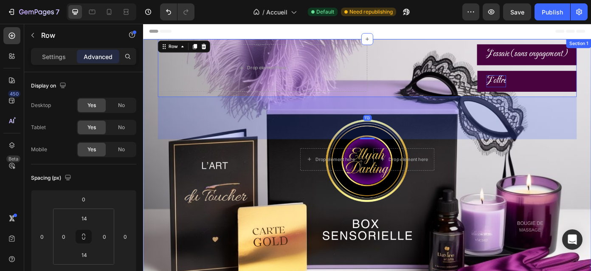
click at [512, 183] on div "Drop element here J'essaie (sans engagement) Button J'offre Button Row 113 Drop…" at bounding box center [397, 179] width 509 height 276
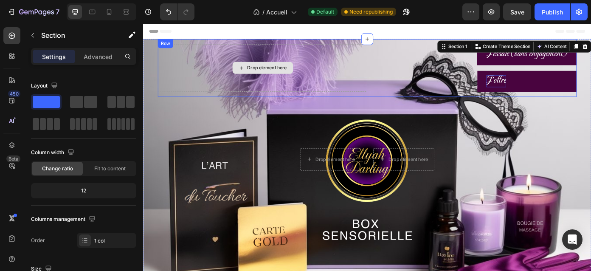
click at [386, 50] on div "Drop element here" at bounding box center [279, 74] width 238 height 54
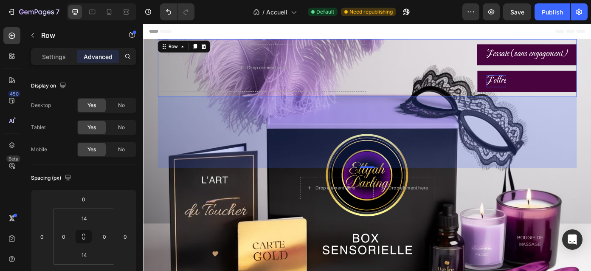
drag, startPoint x: 401, startPoint y: 152, endPoint x: 406, endPoint y: 185, distance: 33.1
click at [406, 107] on div "190" at bounding box center [398, 107] width 476 height 0
type input "190"
click at [570, 235] on div "Drop element here J'essaie (sans engagement) Button J'offre Button Row 190 Drop…" at bounding box center [397, 195] width 509 height 309
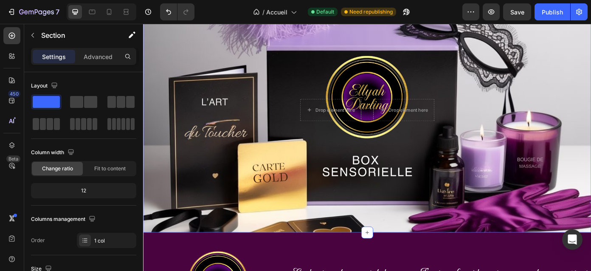
scroll to position [89, 0]
click at [395, 41] on div "Drop element here J'essaie (sans engagement) Button J'offre Button Row Drop ele…" at bounding box center [397, 106] width 509 height 309
click at [416, 84] on div "Drop element here J'essaie (sans engagement) Button J'offre Button Row Drop ele…" at bounding box center [397, 106] width 509 height 309
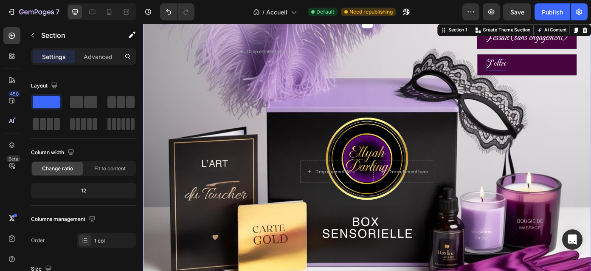
scroll to position [14, 0]
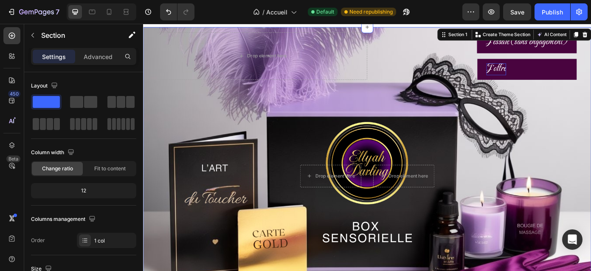
click at [405, 66] on div "J'offre Button" at bounding box center [517, 76] width 238 height 24
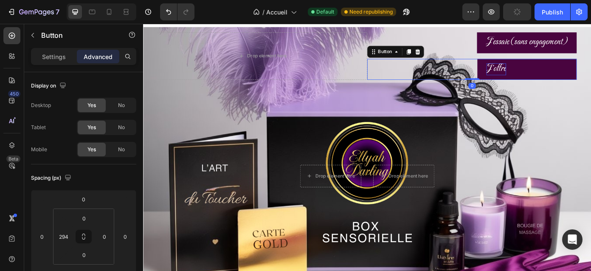
click at [380, 105] on div "Drop element here J'essaie (sans engagement) Button J'offre Button 0 Row Drop e…" at bounding box center [397, 182] width 509 height 309
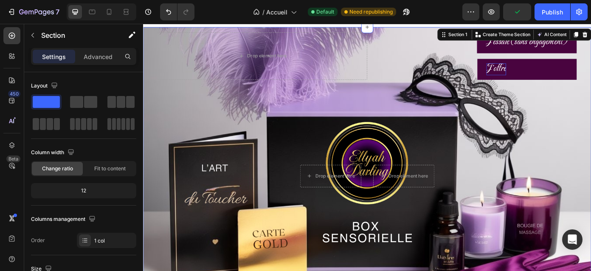
click at [378, 62] on div "Drop element here" at bounding box center [279, 61] width 238 height 54
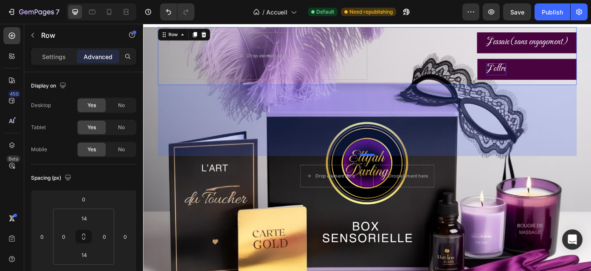
click at [402, 93] on div "190" at bounding box center [398, 93] width 476 height 0
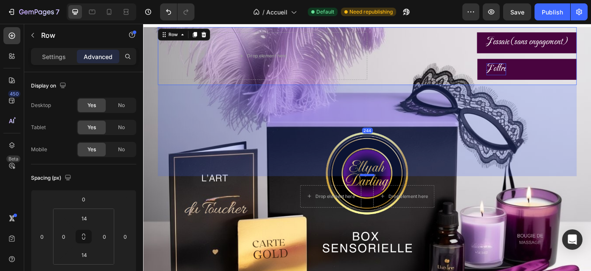
drag, startPoint x: 401, startPoint y: 172, endPoint x: 403, endPoint y: 195, distance: 23.0
click at [403, 195] on div at bounding box center [397, 195] width 17 height 3
type input "244"
click at [580, 243] on div "Drop element here J'essaie (sans engagement) Button J'offre Button Row 244 Drop…" at bounding box center [397, 193] width 509 height 331
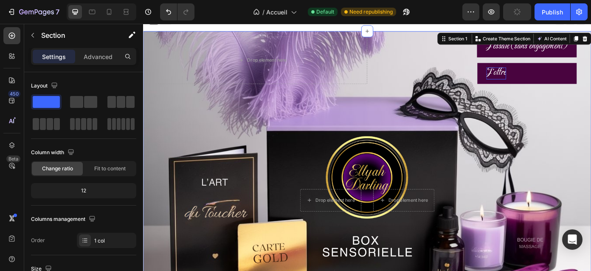
scroll to position [0, 0]
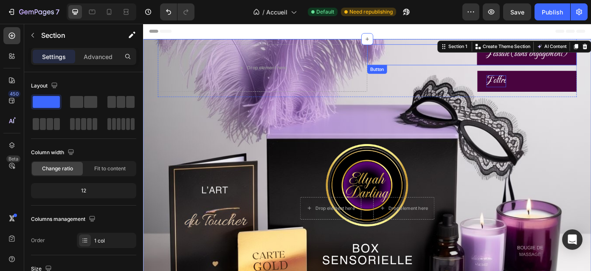
click at [453, 51] on div "J'essaie (sans engagement) Button" at bounding box center [517, 59] width 238 height 24
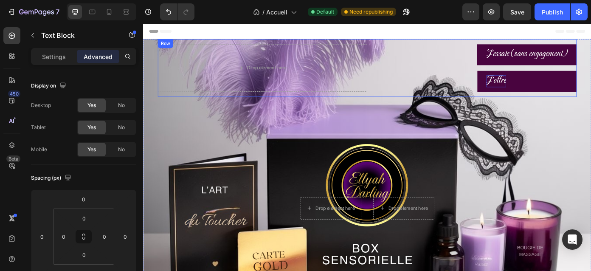
click at [478, 101] on div "Drop element here J'essaie (sans engagement) Button J'offre Button Row" at bounding box center [398, 74] width 476 height 66
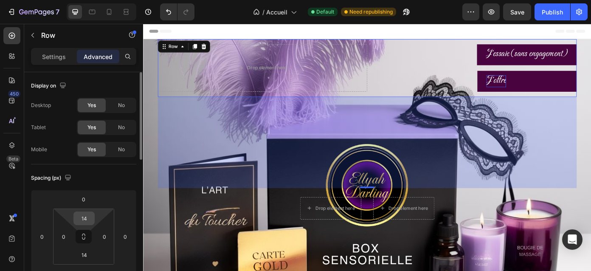
click at [87, 219] on input "14" at bounding box center [84, 218] width 17 height 13
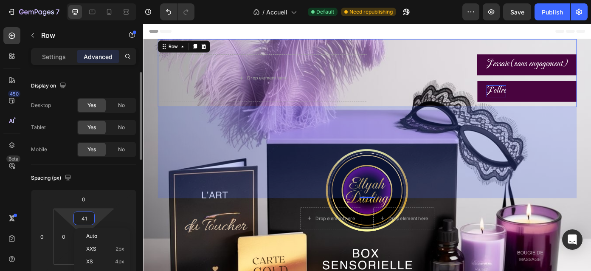
type input "42"
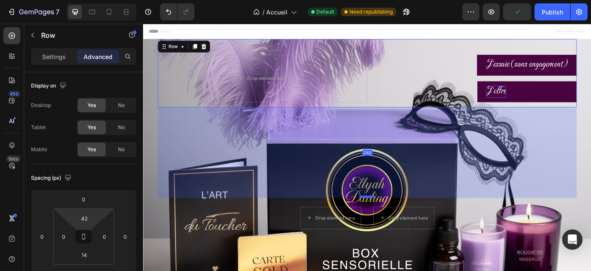
click at [402, 219] on div at bounding box center [397, 220] width 17 height 3
type input "242"
click at [590, 183] on div "242" at bounding box center [398, 170] width 476 height 103
click at [580, 255] on div "Drop element here J'essaie (sans engagement) Button J'offre Button Row 242 Drop…" at bounding box center [397, 212] width 509 height 342
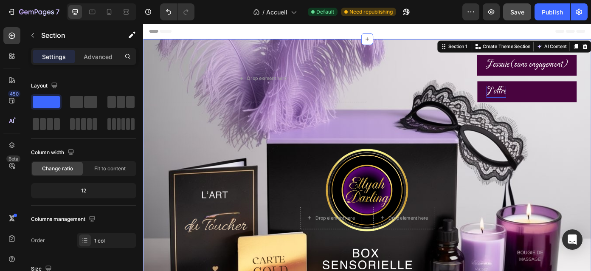
click at [518, 7] on button "Save" at bounding box center [517, 11] width 28 height 17
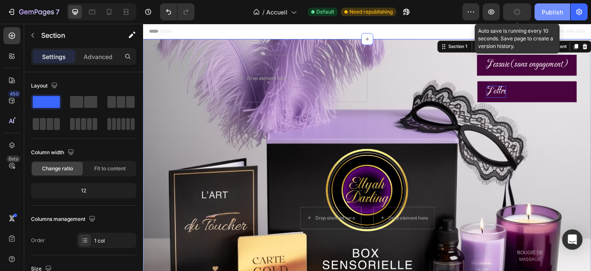
click at [555, 7] on button "Publish" at bounding box center [552, 11] width 36 height 17
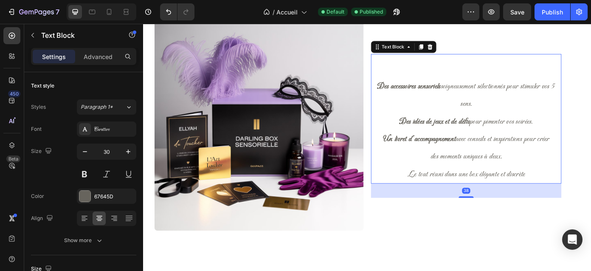
scroll to position [672, 0]
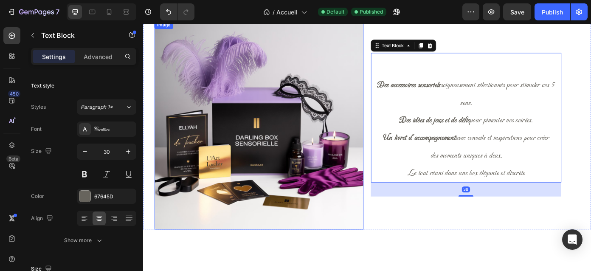
click at [310, 108] on img at bounding box center [275, 139] width 238 height 238
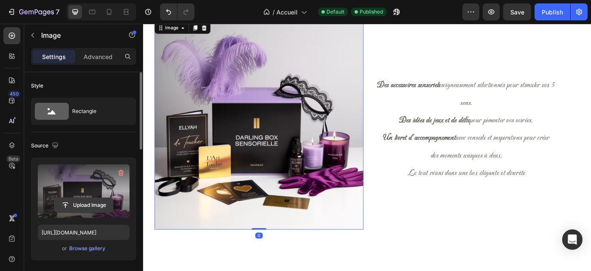
click at [85, 205] on input "file" at bounding box center [83, 205] width 59 height 14
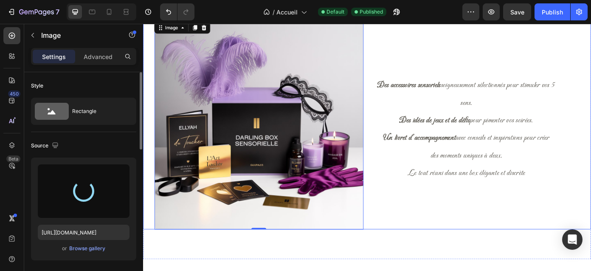
type input "https://cdn.shopify.com/s/files/1/0782/4703/5147/files/gempages_547859295933301…"
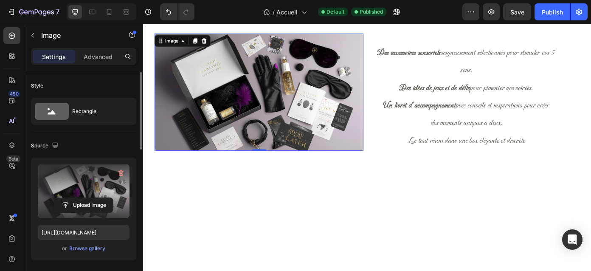
click at [510, 264] on div at bounding box center [397, 246] width 509 height 58
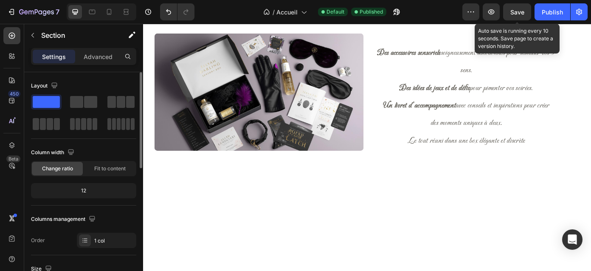
click at [522, 12] on span "Save" at bounding box center [517, 11] width 14 height 7
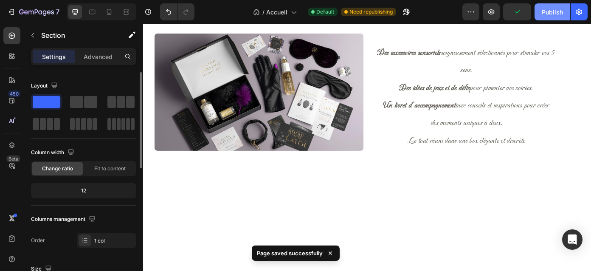
click at [539, 14] on button "Publish" at bounding box center [552, 11] width 36 height 17
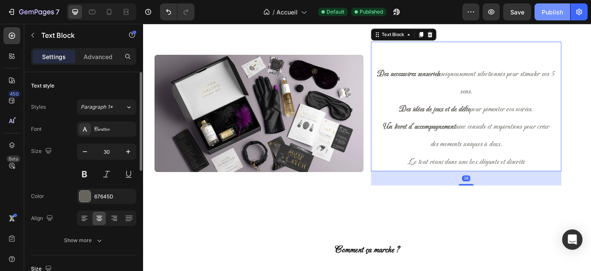
scroll to position [652, 0]
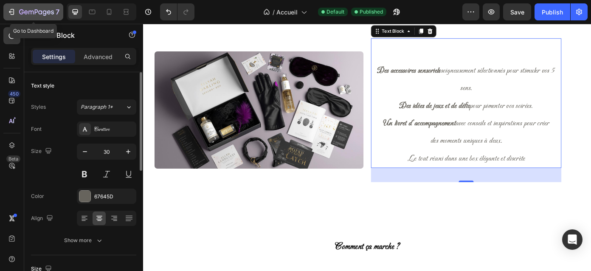
click at [32, 14] on icon "button" at bounding box center [36, 12] width 35 height 7
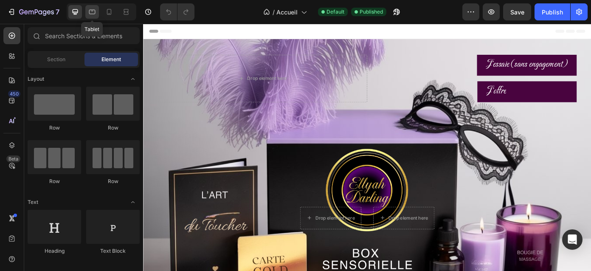
click at [95, 13] on icon at bounding box center [92, 12] width 6 height 5
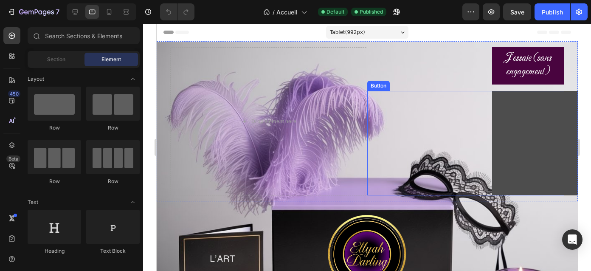
click at [539, 127] on button "J'offre" at bounding box center [536, 143] width 90 height 105
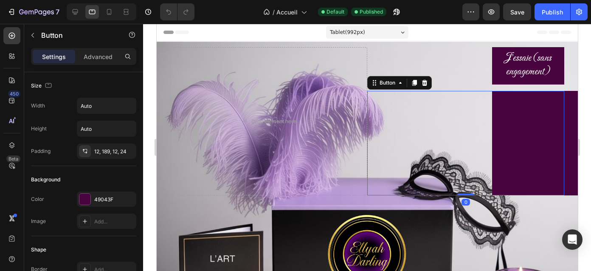
drag, startPoint x: 470, startPoint y: 191, endPoint x: 478, endPoint y: 140, distance: 51.1
click at [478, 140] on div "J'offre Button 0" at bounding box center [465, 143] width 197 height 105
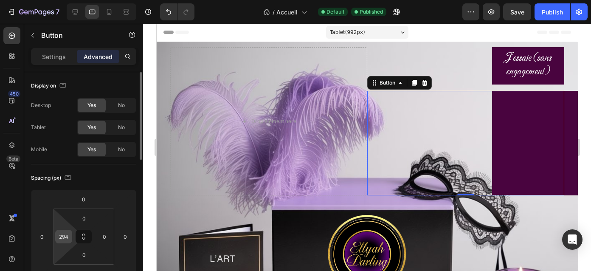
click at [66, 240] on input "294" at bounding box center [63, 236] width 13 height 13
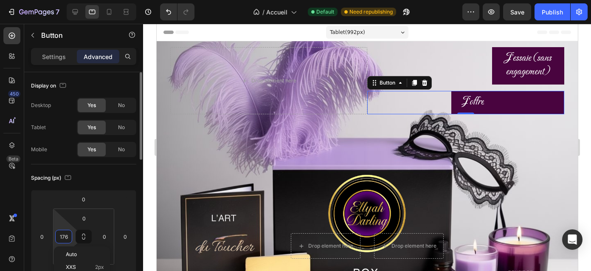
type input "175"
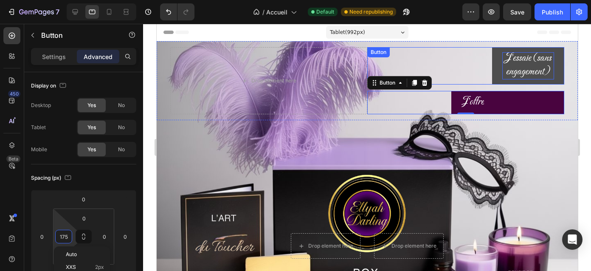
click at [539, 55] on span "J'essaie (sans engagement)" at bounding box center [527, 64] width 47 height 27
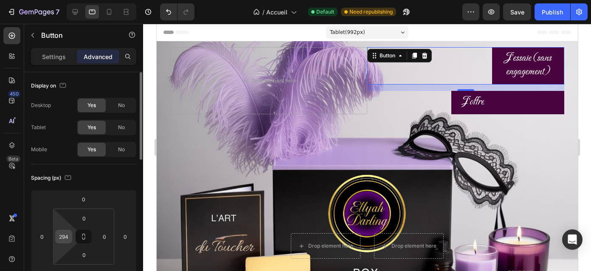
click at [65, 234] on input "294" at bounding box center [63, 236] width 13 height 13
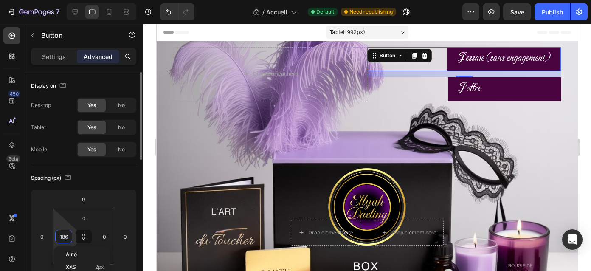
type input "185"
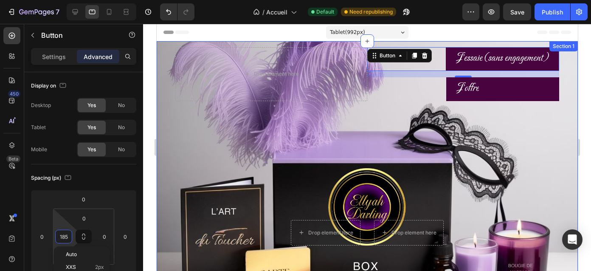
click at [497, 162] on div "Drop element here J'essaie (sans engagement) Button 15 J'offre Button Row Drop …" at bounding box center [366, 206] width 421 height 331
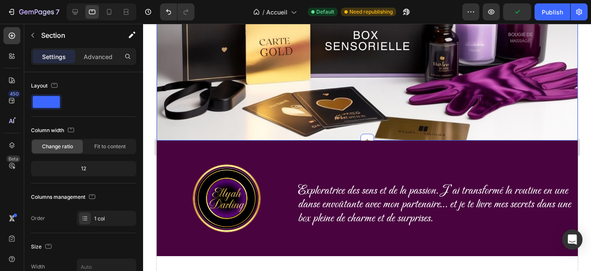
scroll to position [231, 0]
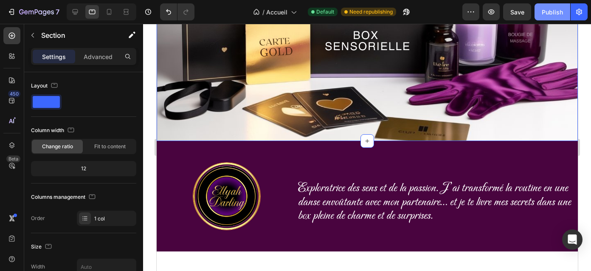
click at [547, 8] on div "Publish" at bounding box center [551, 12] width 21 height 9
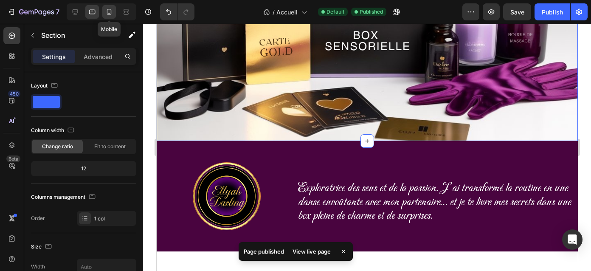
click at [111, 11] on icon at bounding box center [109, 12] width 8 height 8
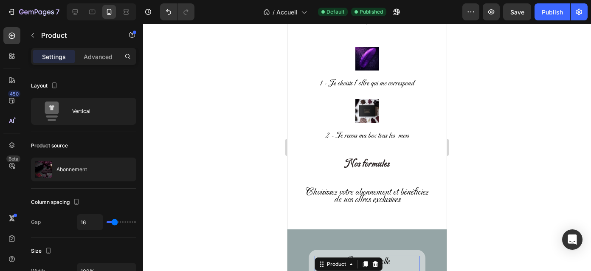
scroll to position [894, 0]
